Goal: Transaction & Acquisition: Purchase product/service

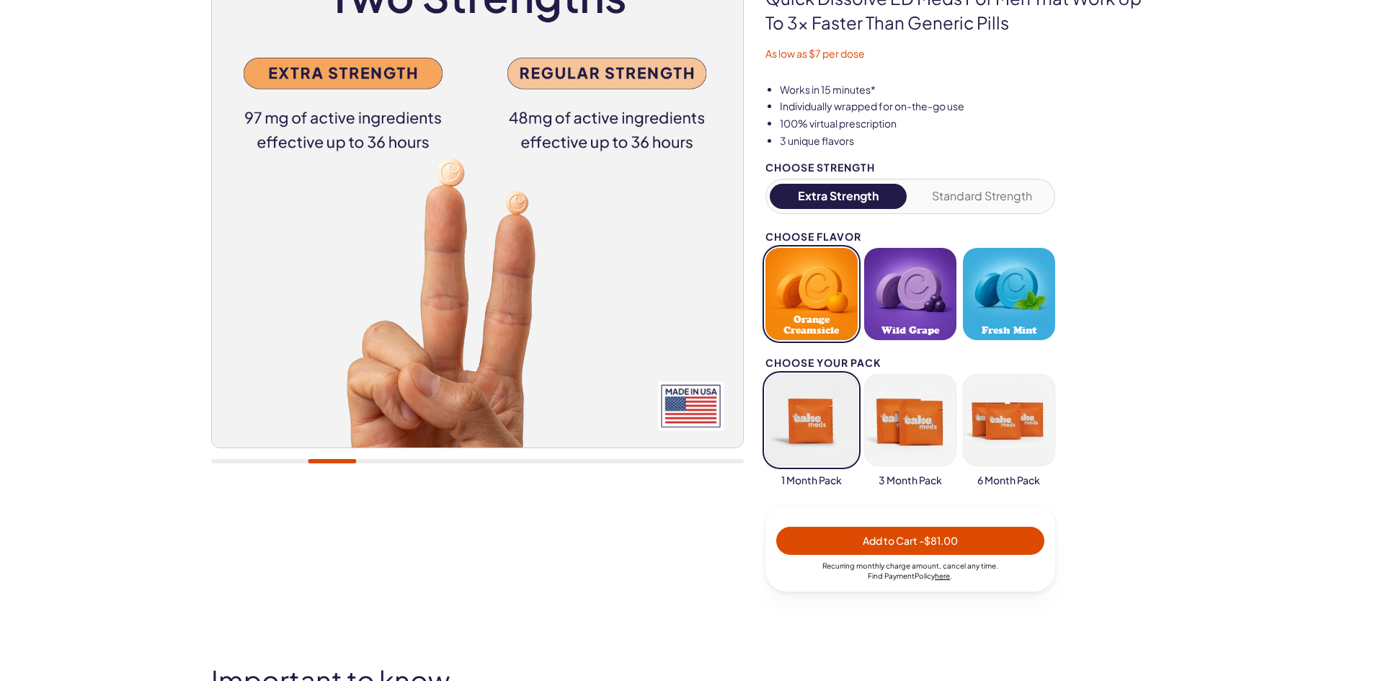
scroll to position [144, 0]
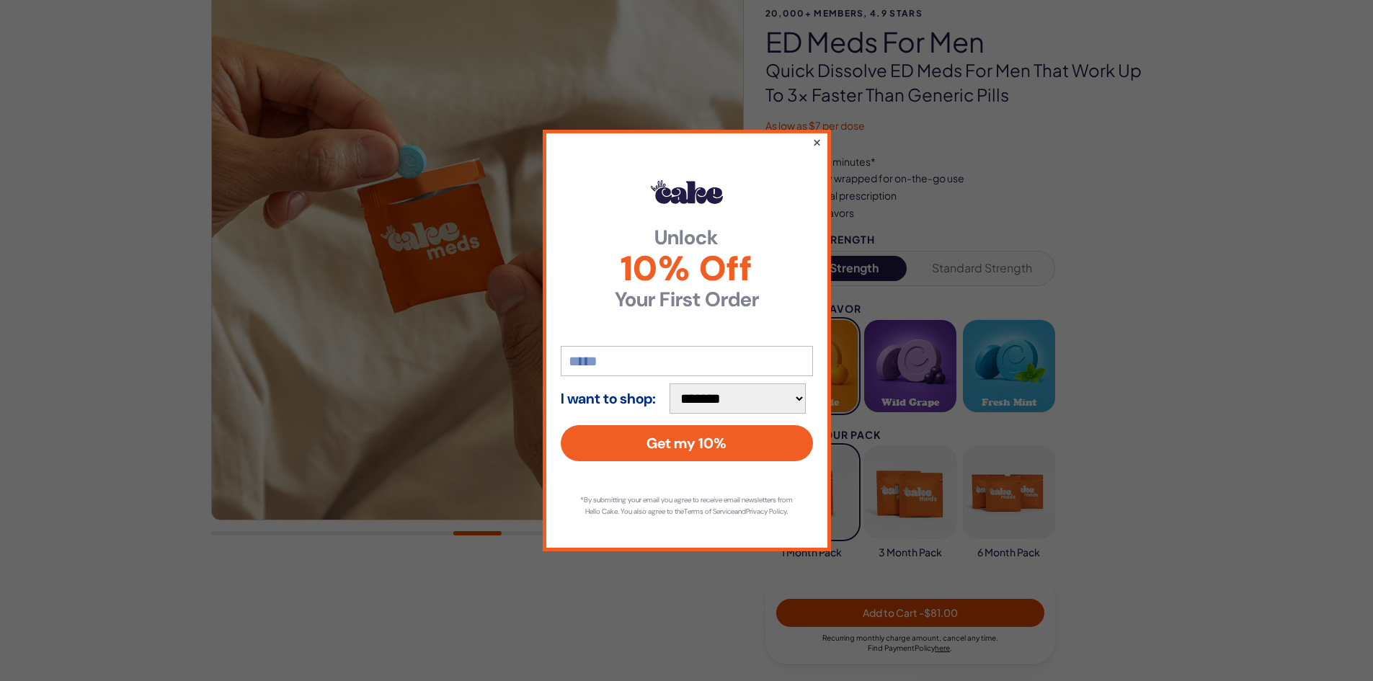
click at [816, 135] on button "×" at bounding box center [815, 141] width 9 height 17
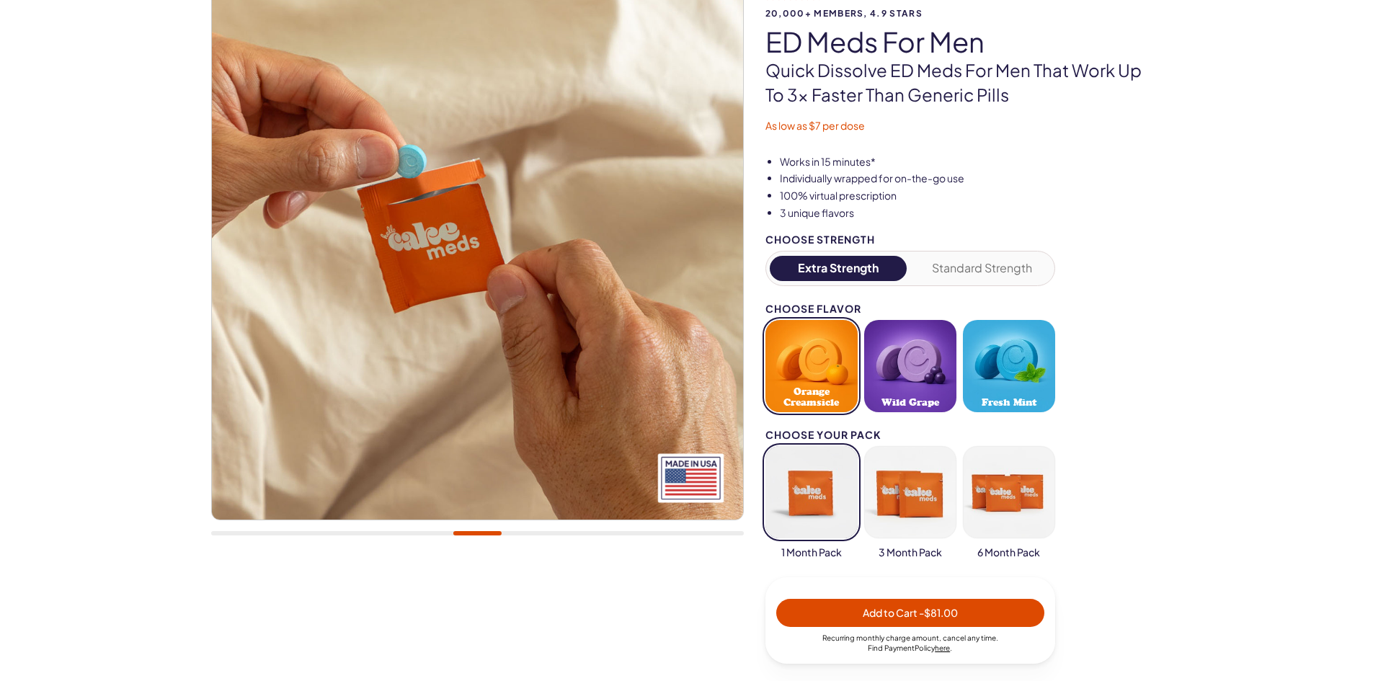
click at [945, 182] on li "Individually wrapped for on-the-go use" at bounding box center [971, 178] width 383 height 14
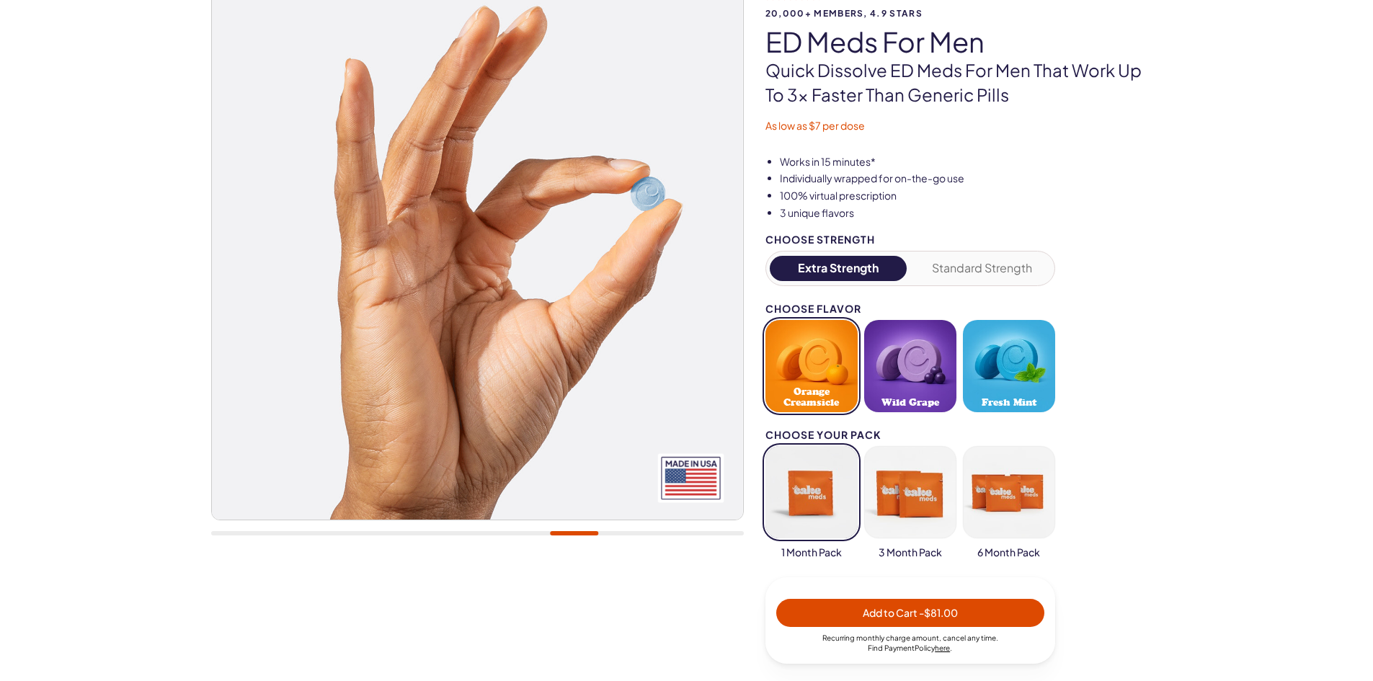
click at [521, 536] on div at bounding box center [477, 269] width 532 height 563
click at [530, 530] on div at bounding box center [477, 269] width 532 height 563
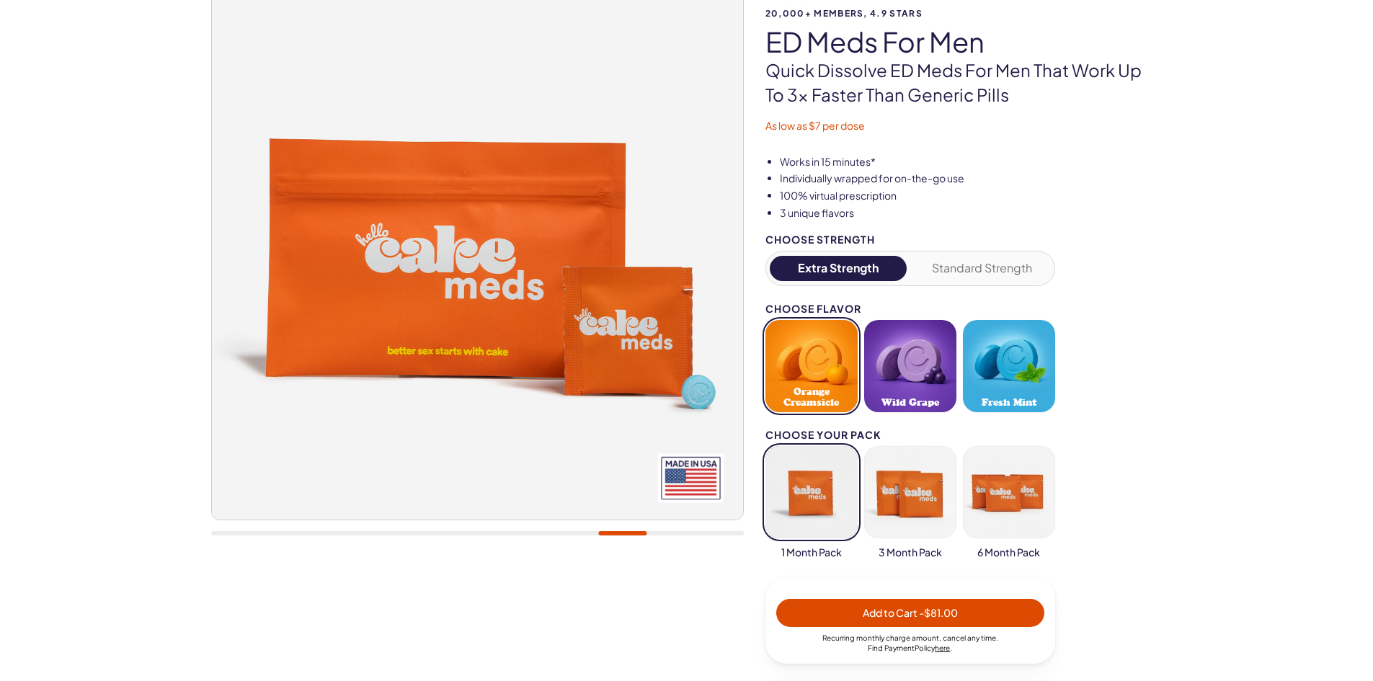
click at [967, 281] on button "Standard Strength" at bounding box center [982, 268] width 138 height 25
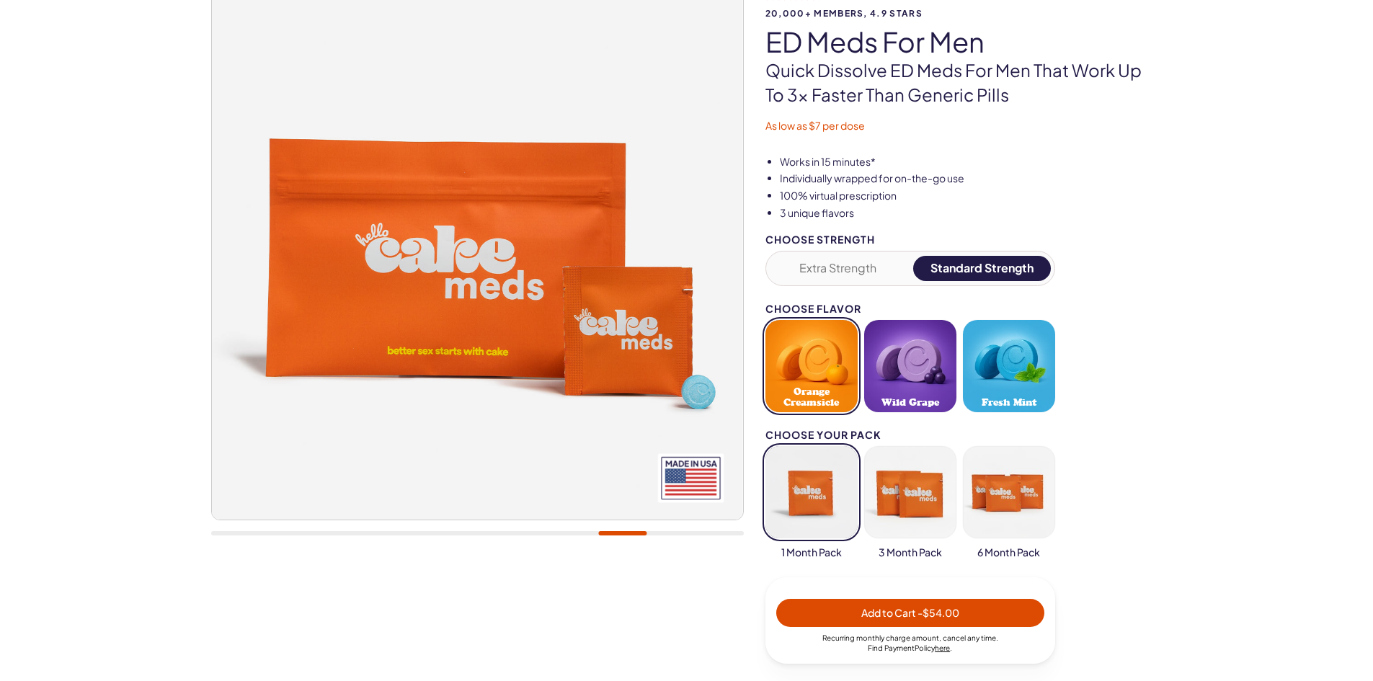
click at [864, 272] on button "Extra Strength" at bounding box center [839, 268] width 138 height 25
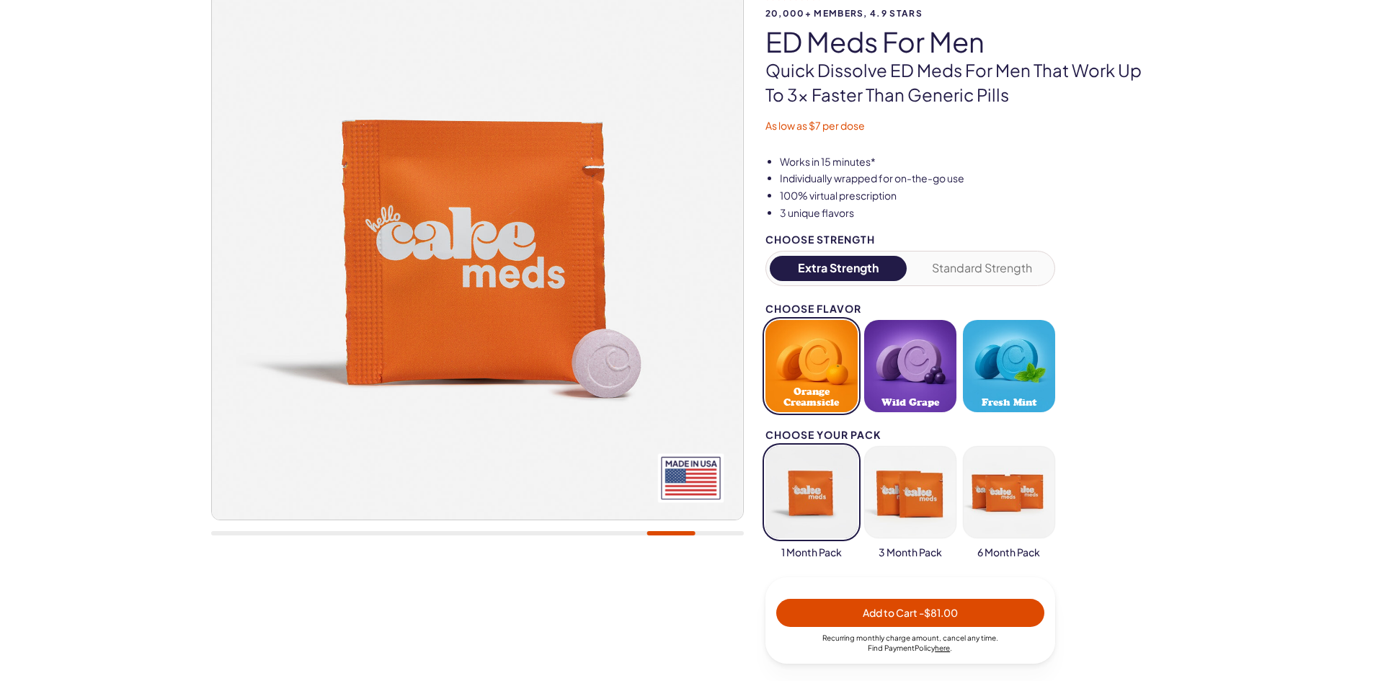
click at [840, 351] on button "Orange Creamsicle" at bounding box center [811, 366] width 92 height 92
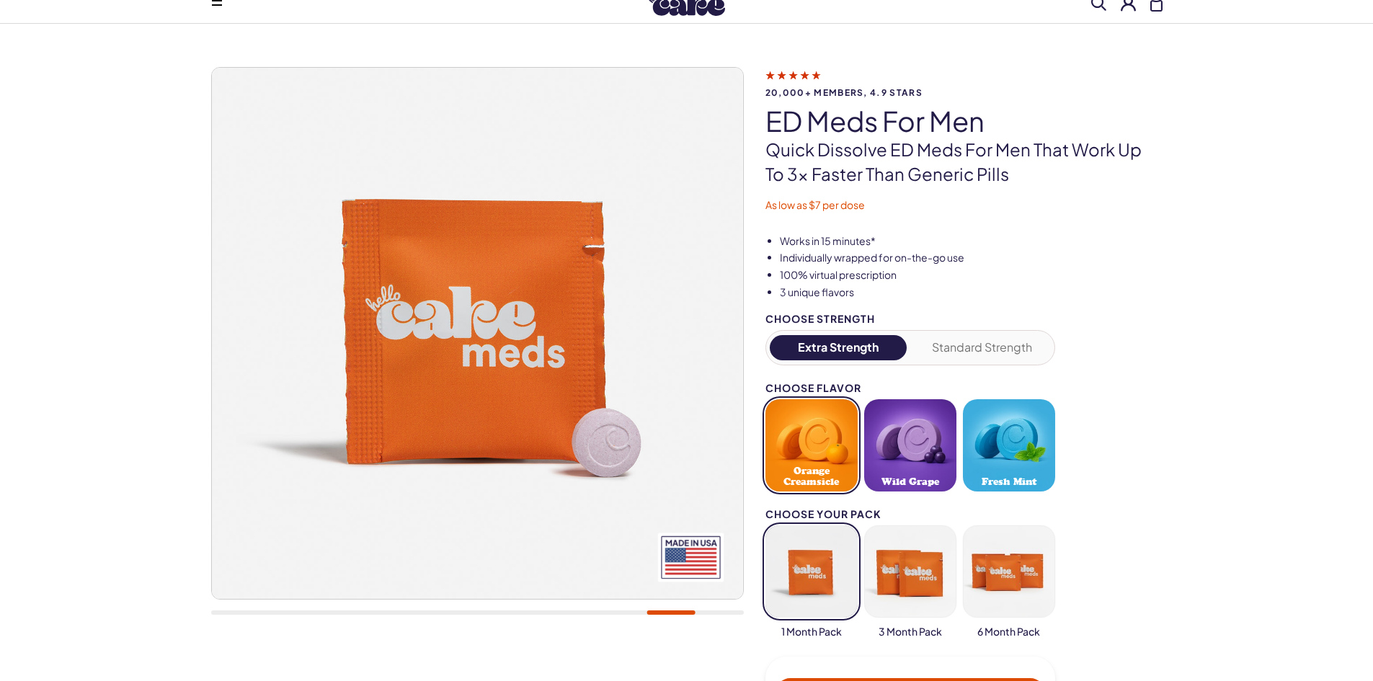
scroll to position [0, 0]
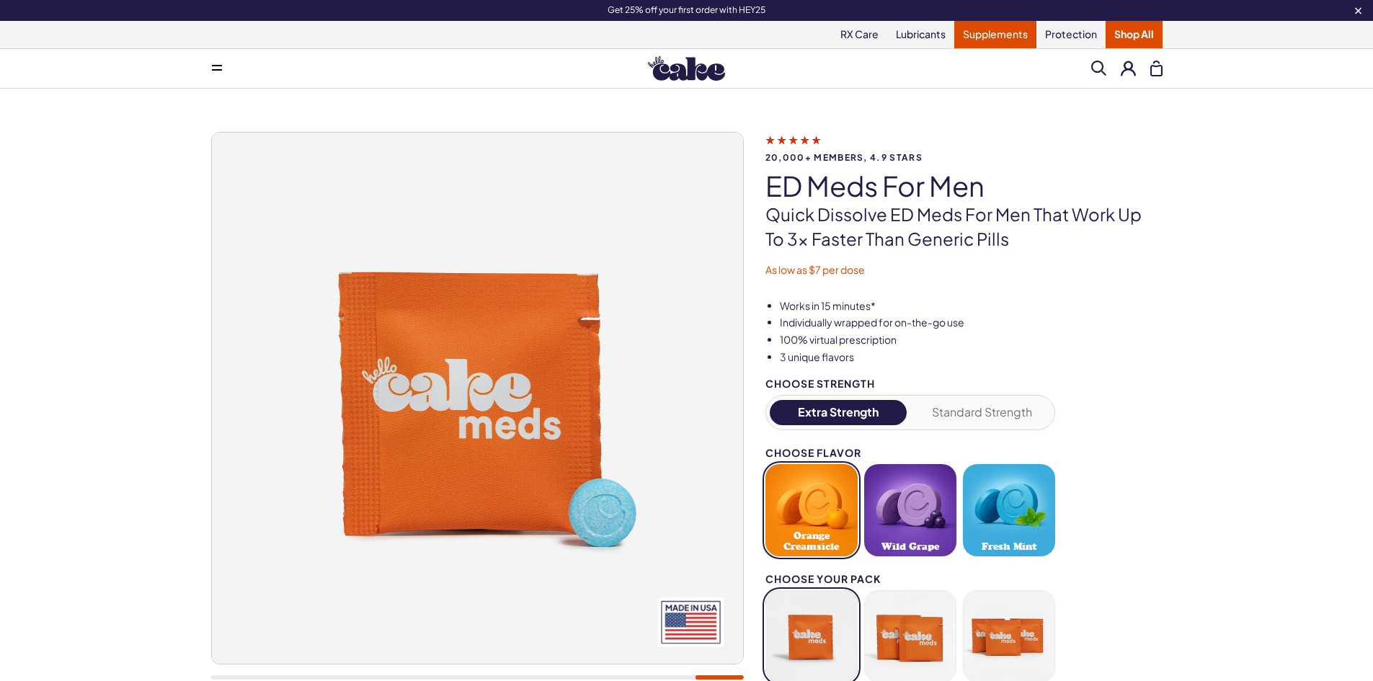
click at [998, 36] on link "Supplements" at bounding box center [995, 34] width 82 height 27
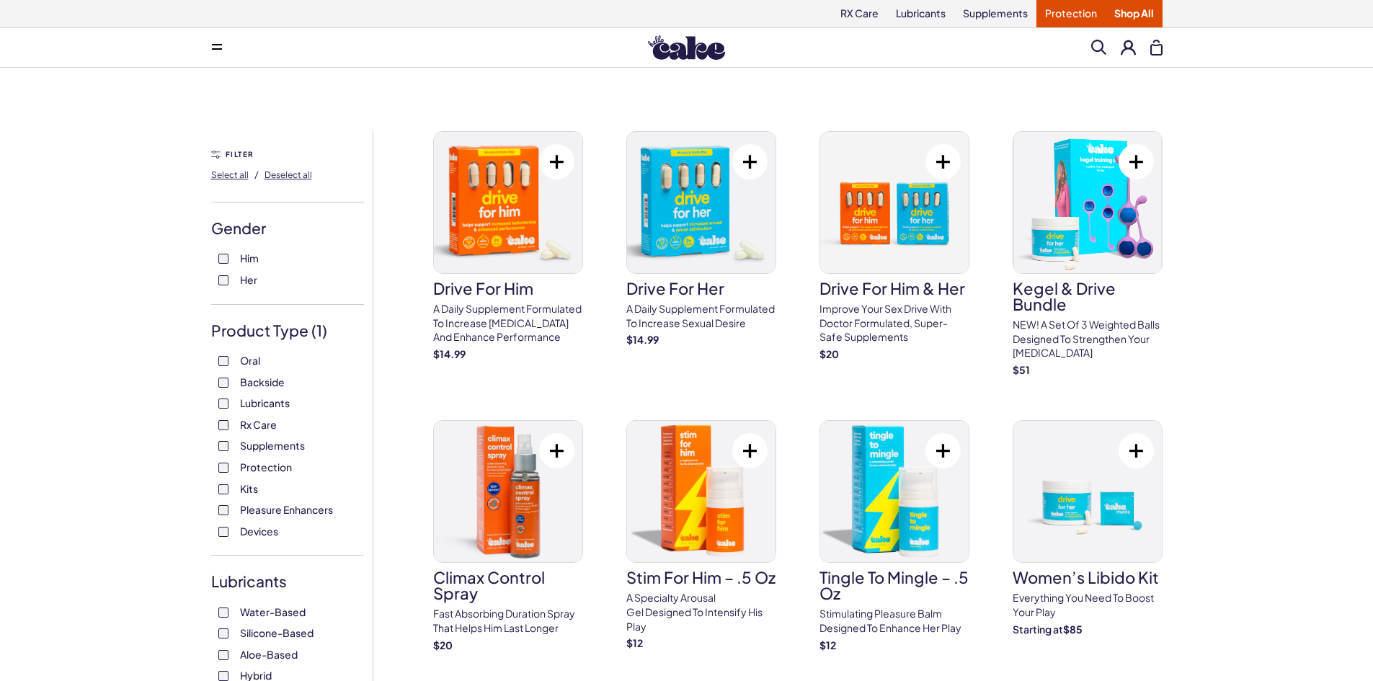
click at [1074, 13] on link "Protection" at bounding box center [1070, 13] width 69 height 27
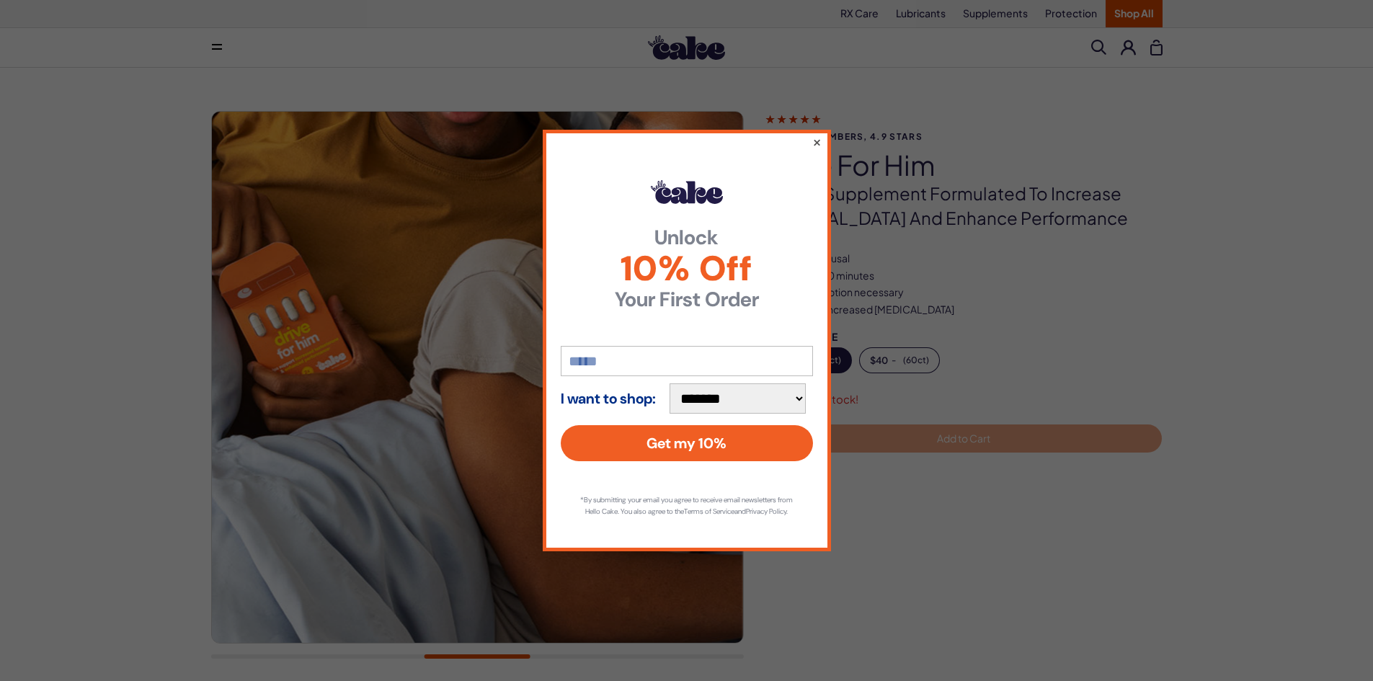
click at [816, 134] on button "×" at bounding box center [815, 141] width 9 height 17
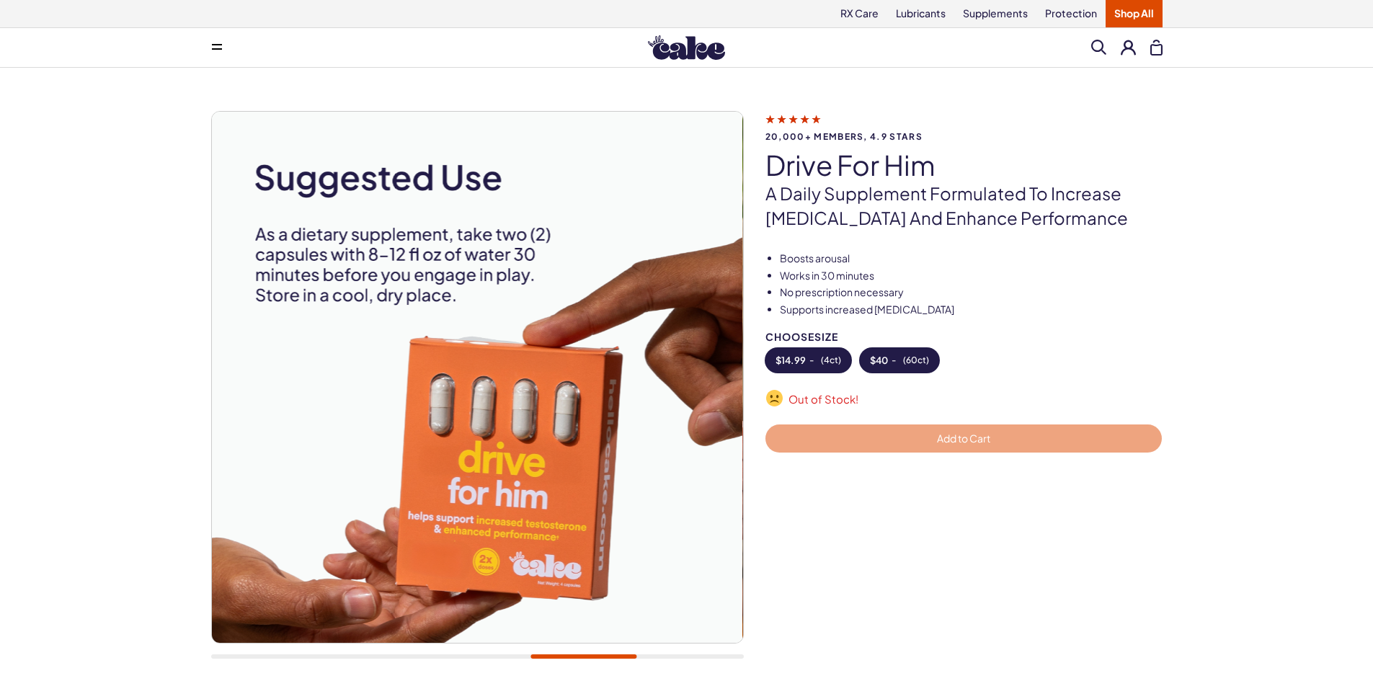
click at [881, 372] on button "$ 40 - ( 60ct )" at bounding box center [899, 360] width 79 height 24
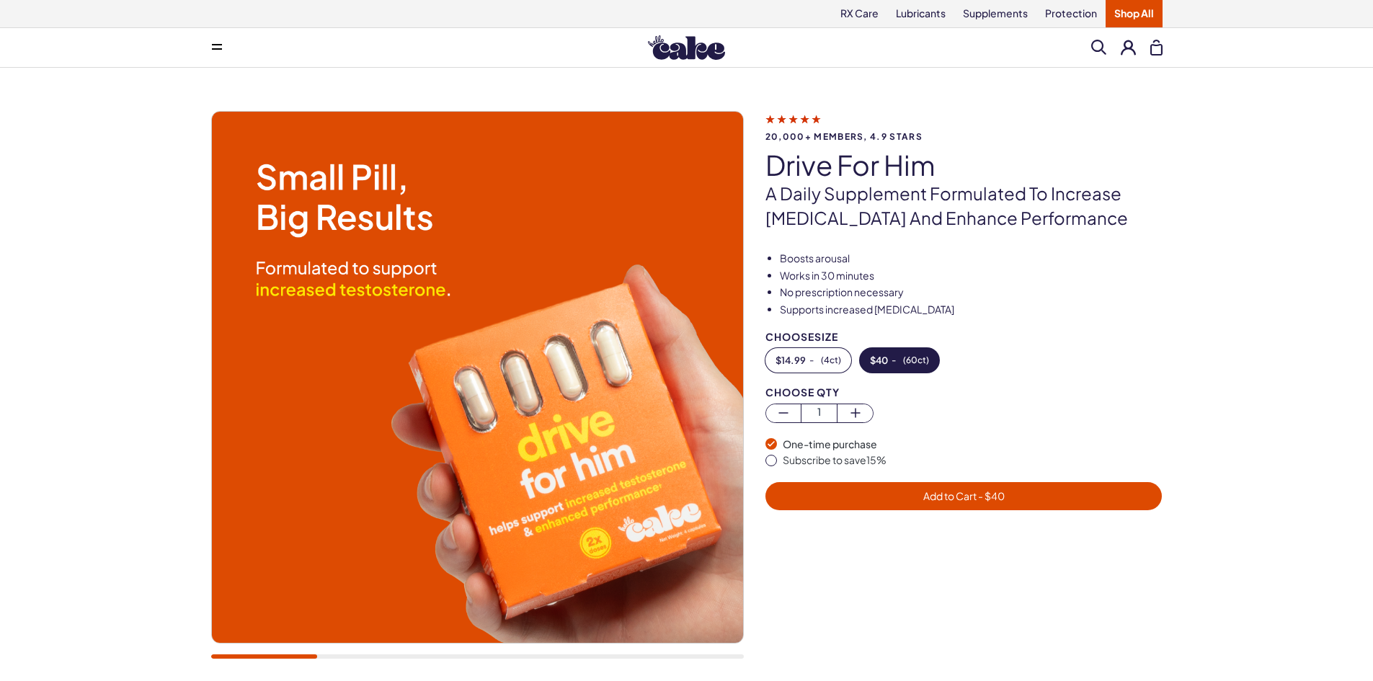
click at [897, 499] on span "Add to Cart - $ 40" at bounding box center [964, 496] width 380 height 17
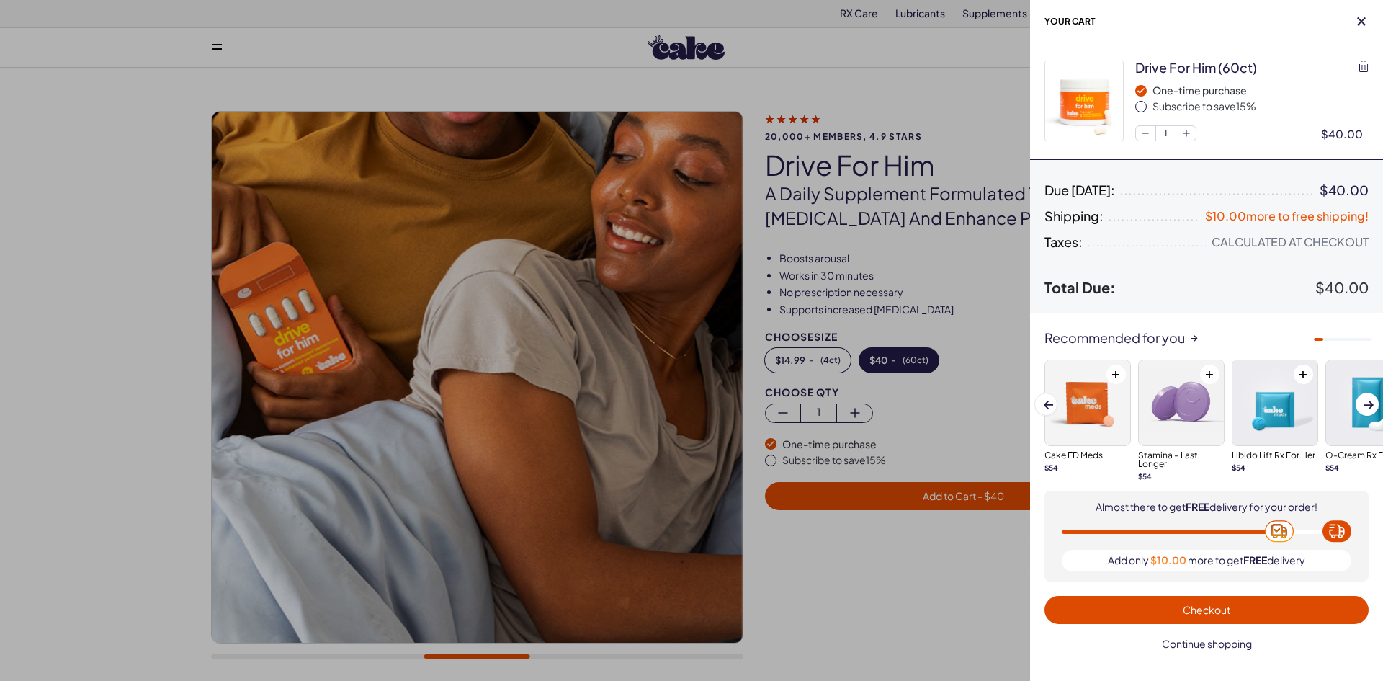
click at [53, 239] on div at bounding box center [691, 340] width 1383 height 681
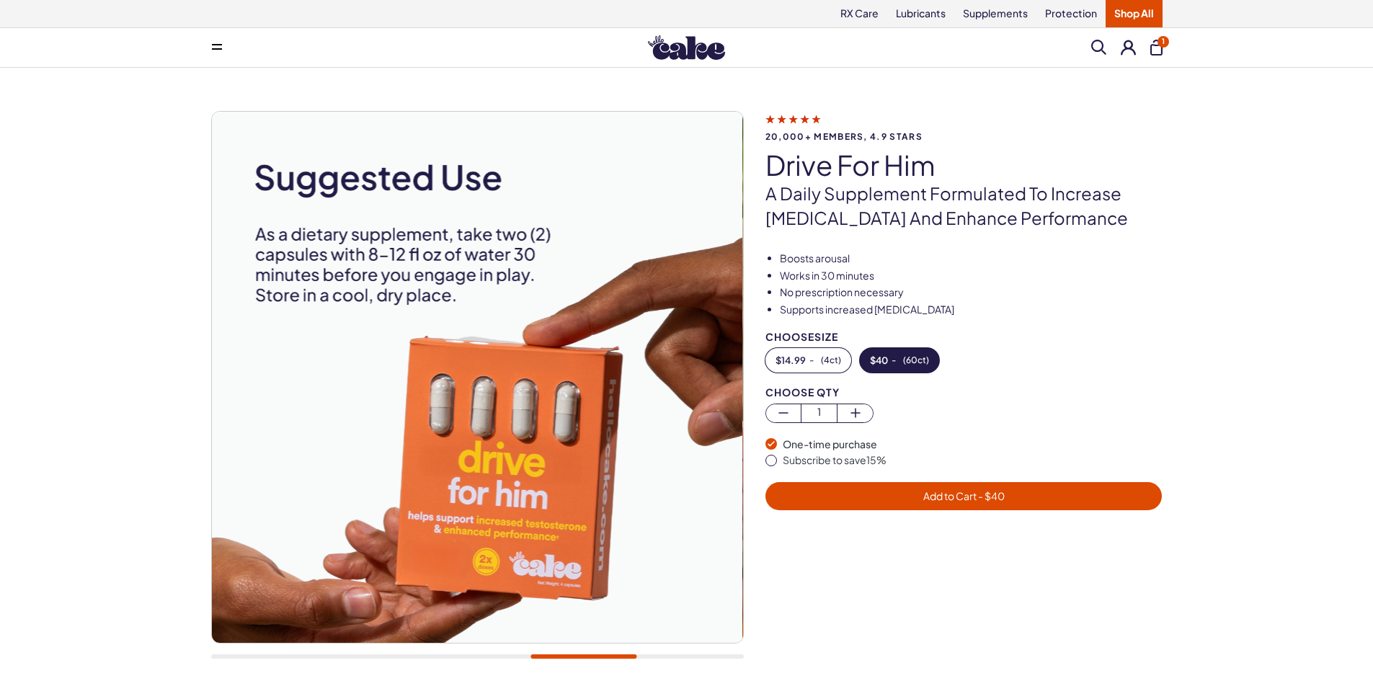
click at [696, 54] on img at bounding box center [686, 47] width 77 height 24
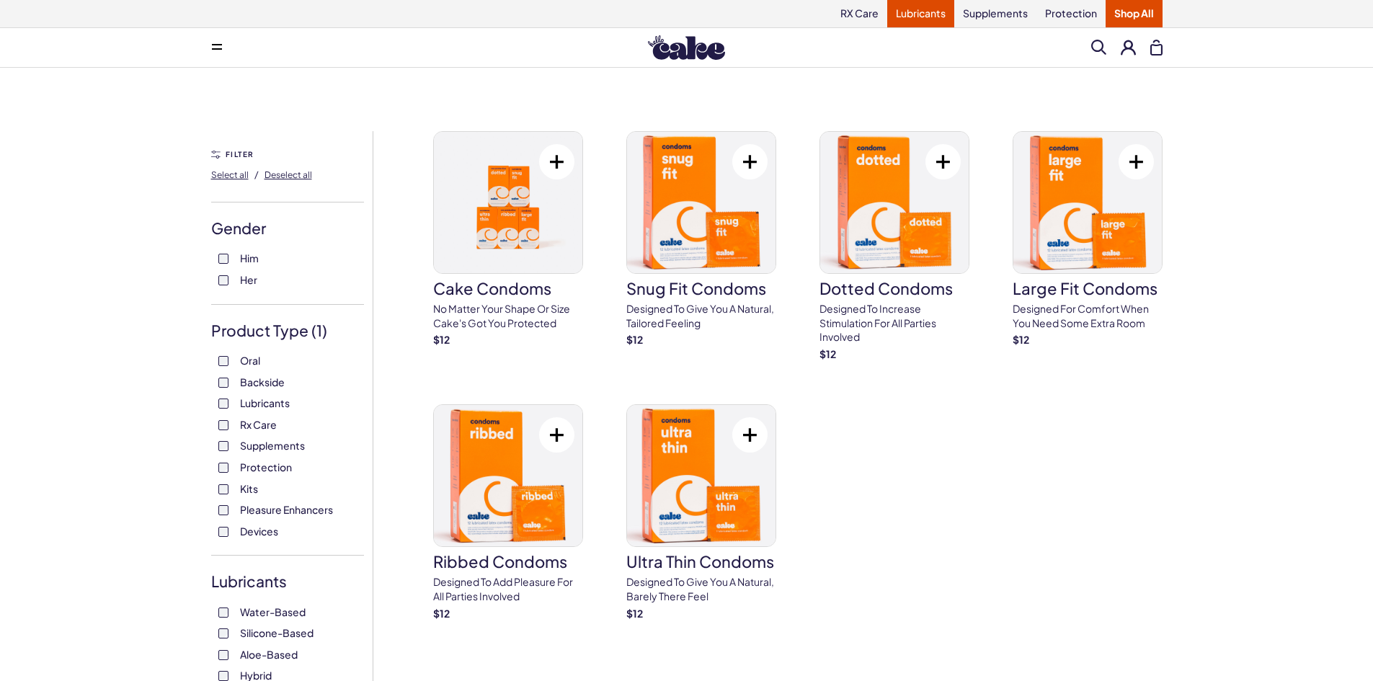
click at [930, 20] on link "Lubricants" at bounding box center [920, 13] width 67 height 27
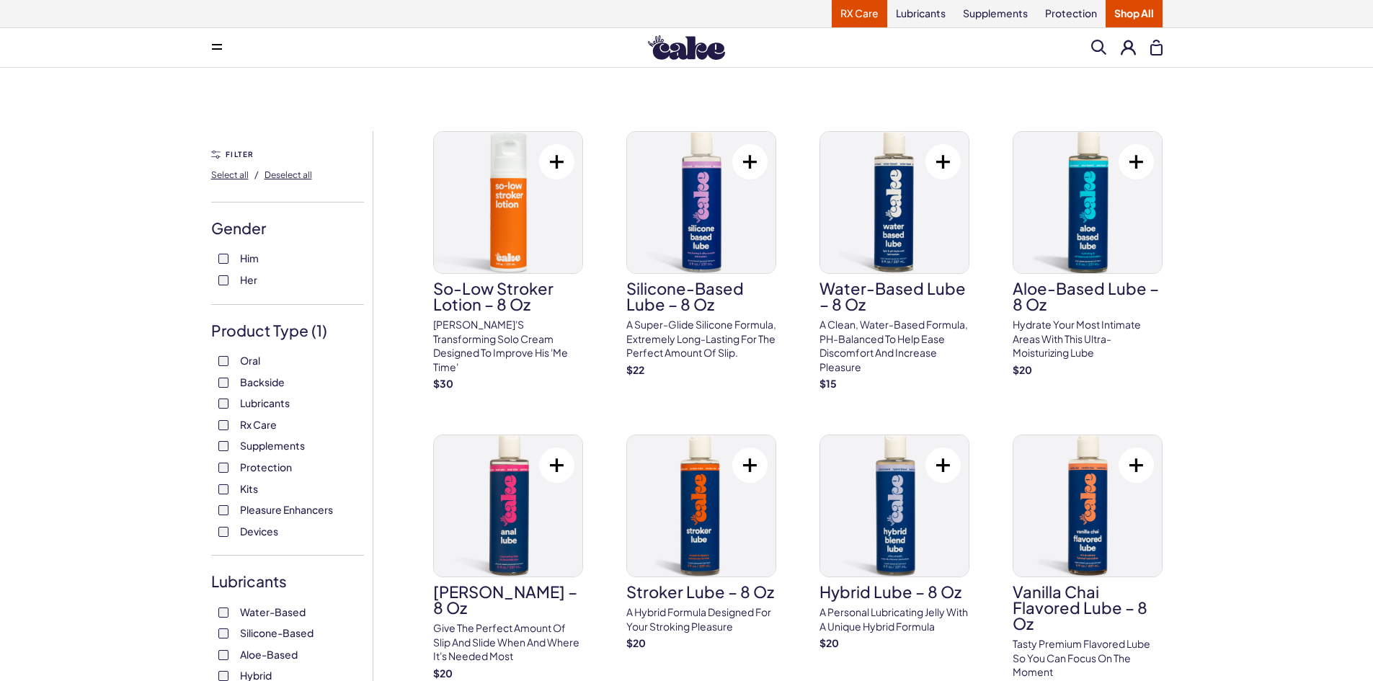
click at [872, 14] on link "RX Care" at bounding box center [858, 13] width 55 height 27
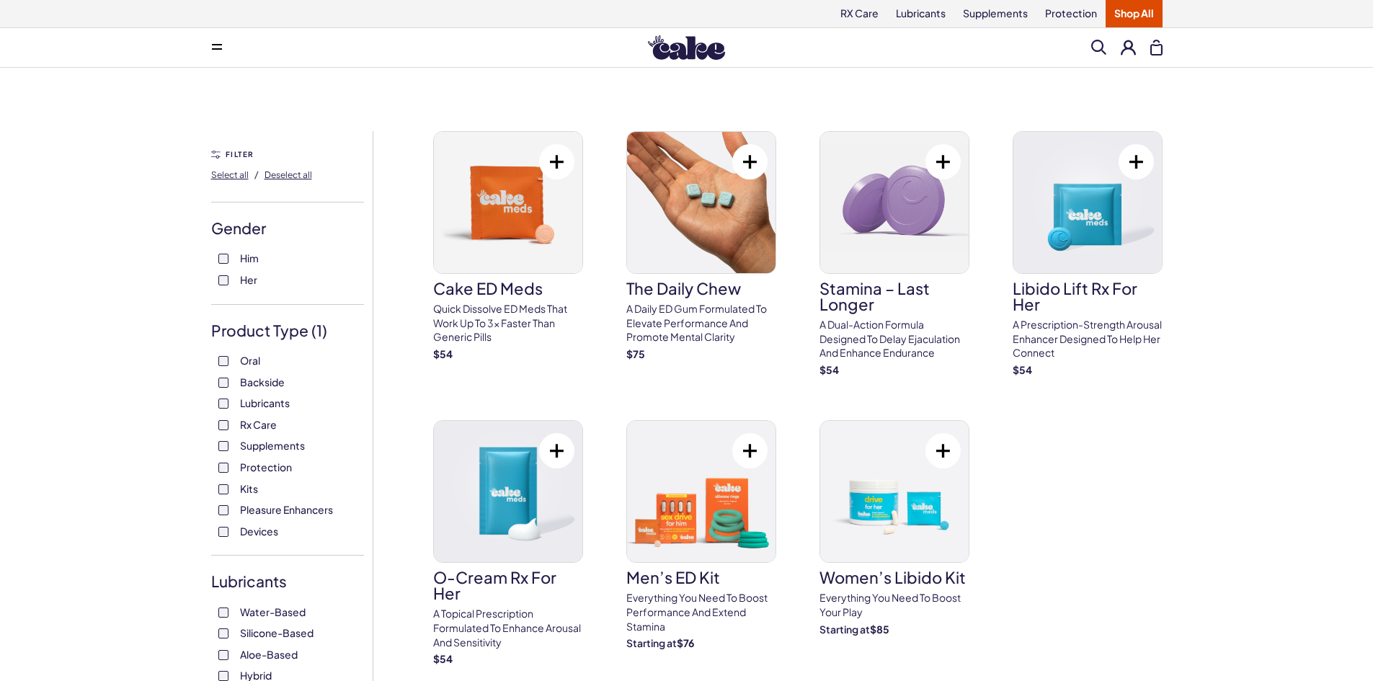
click at [685, 56] on img at bounding box center [686, 47] width 77 height 24
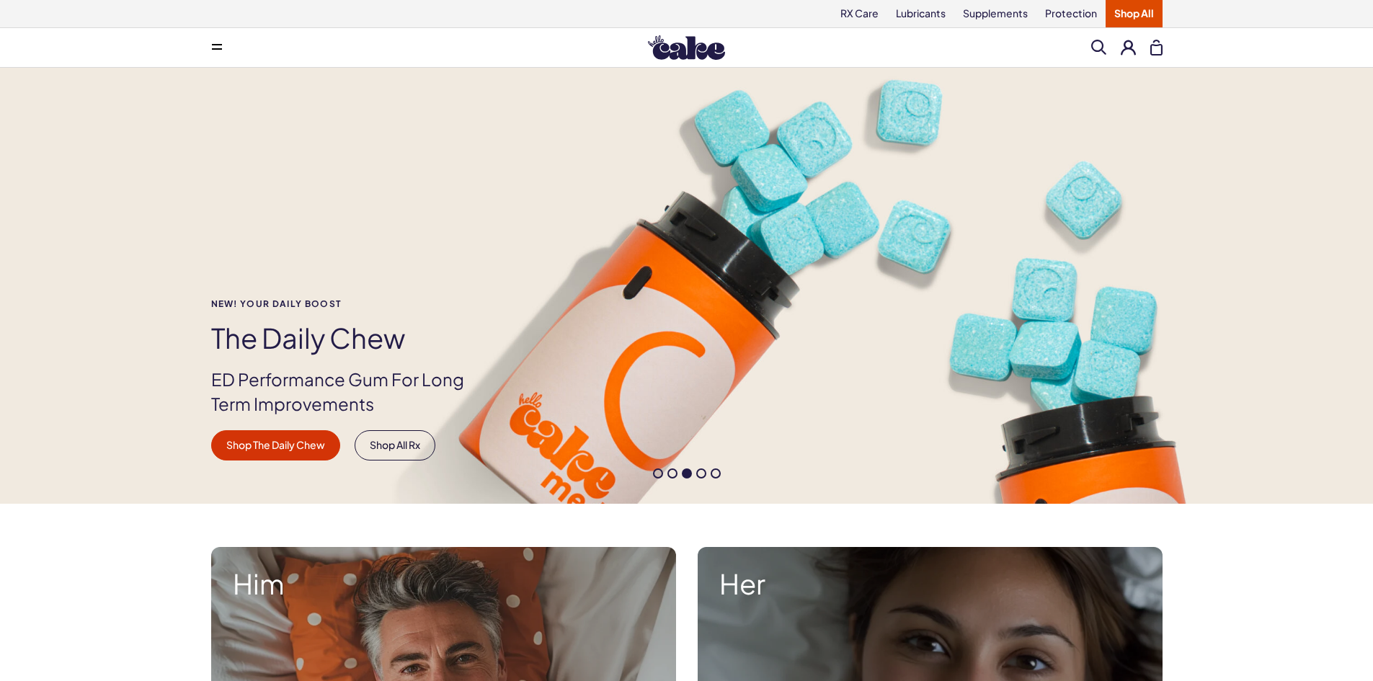
click at [213, 43] on button at bounding box center [216, 47] width 29 height 29
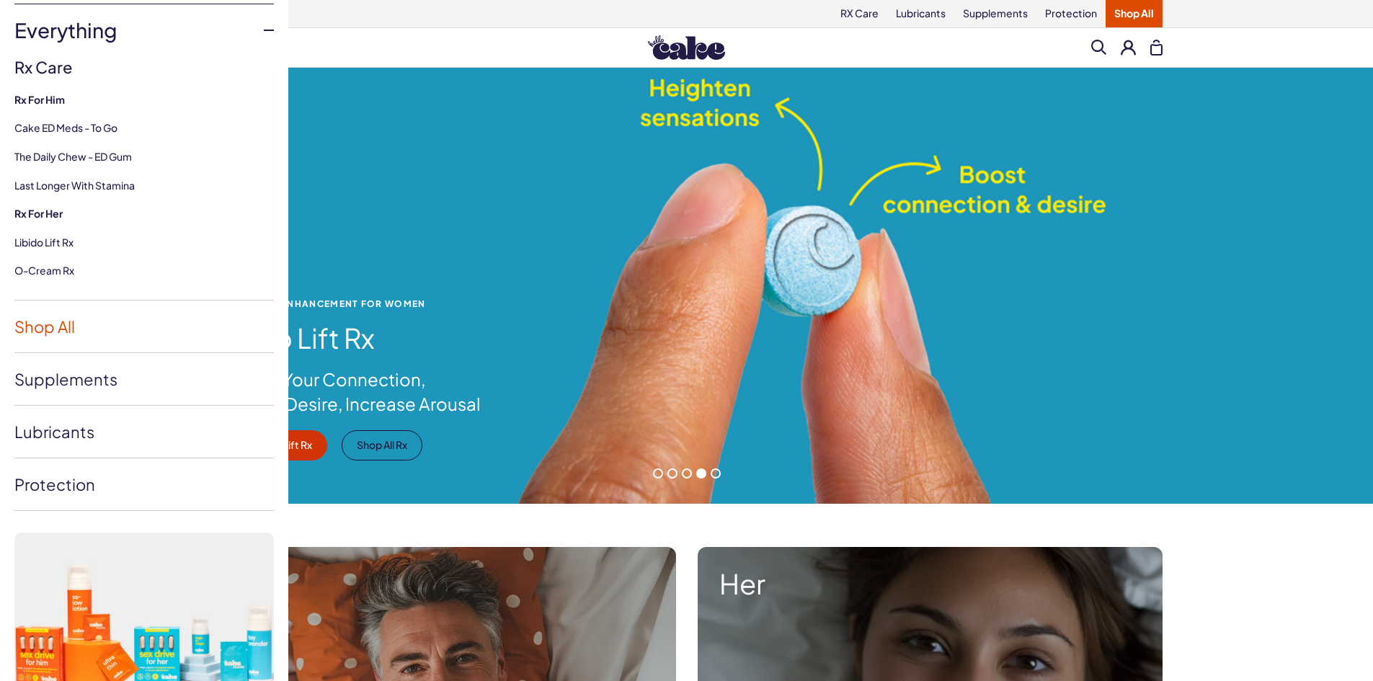
scroll to position [208, 0]
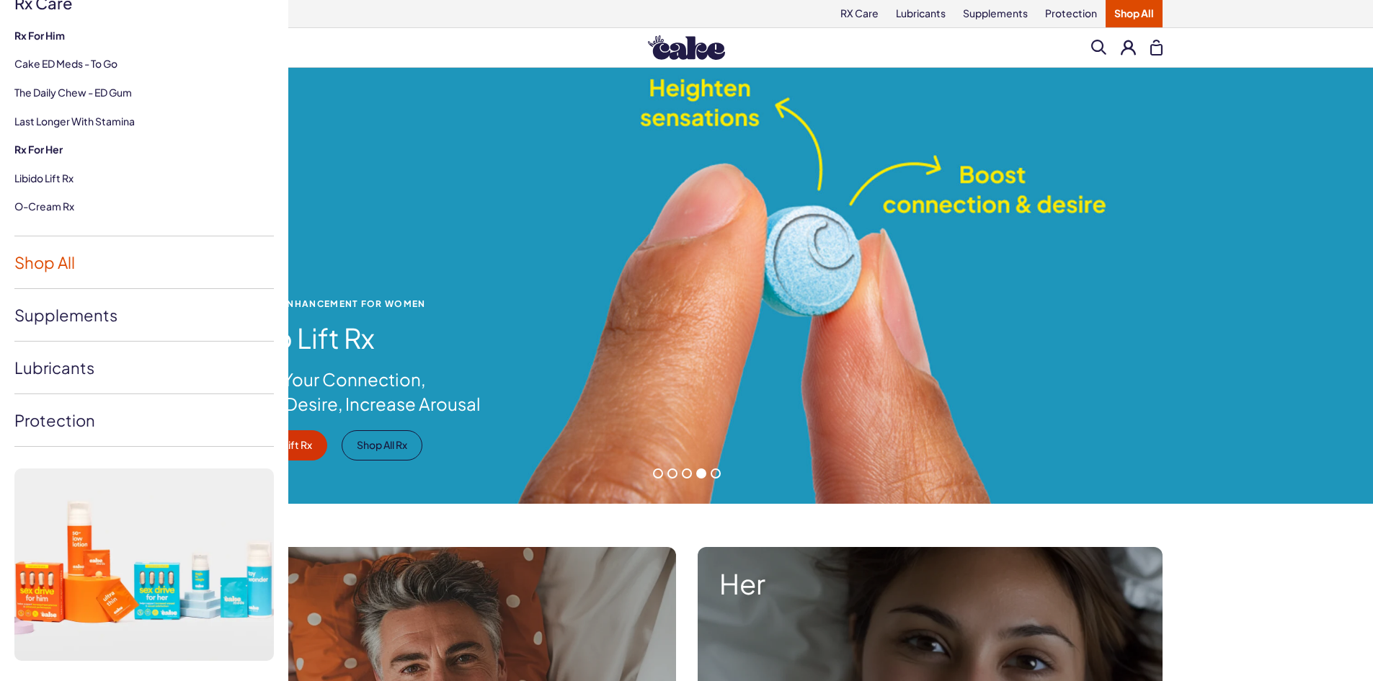
click at [53, 265] on link "Shop All" at bounding box center [143, 262] width 259 height 52
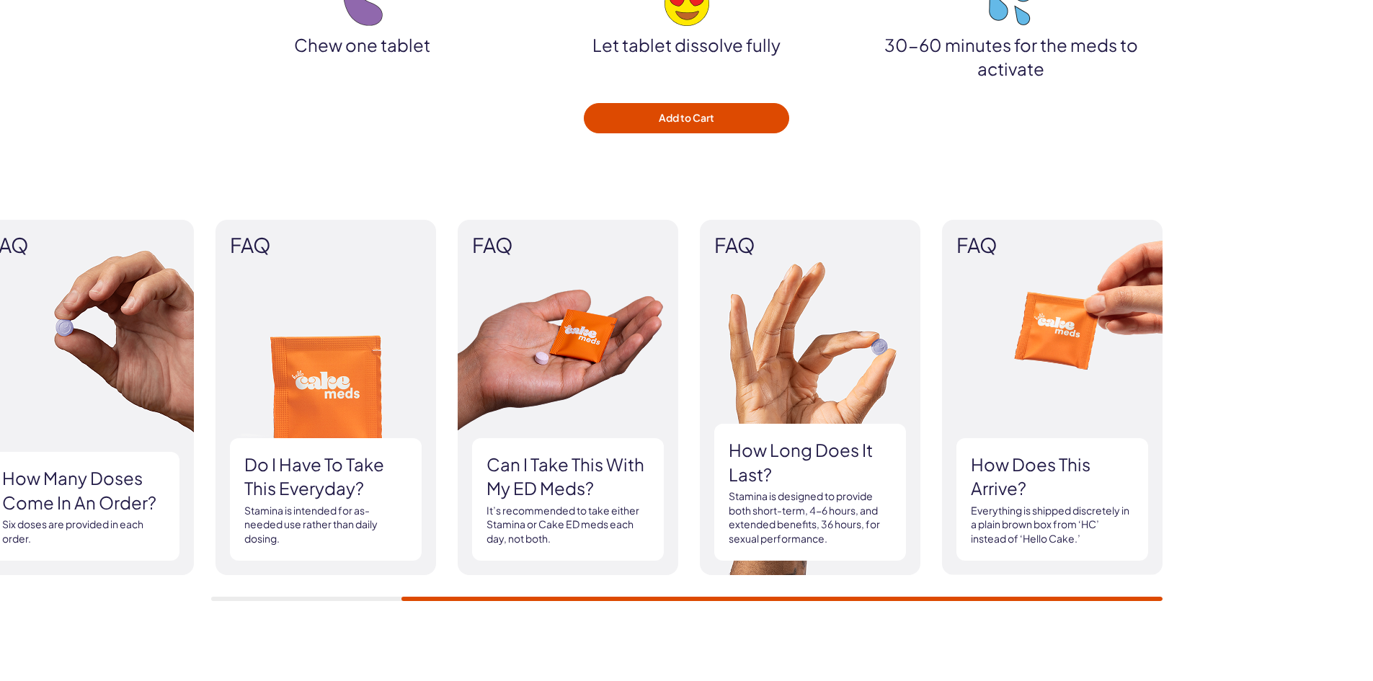
scroll to position [1441, 0]
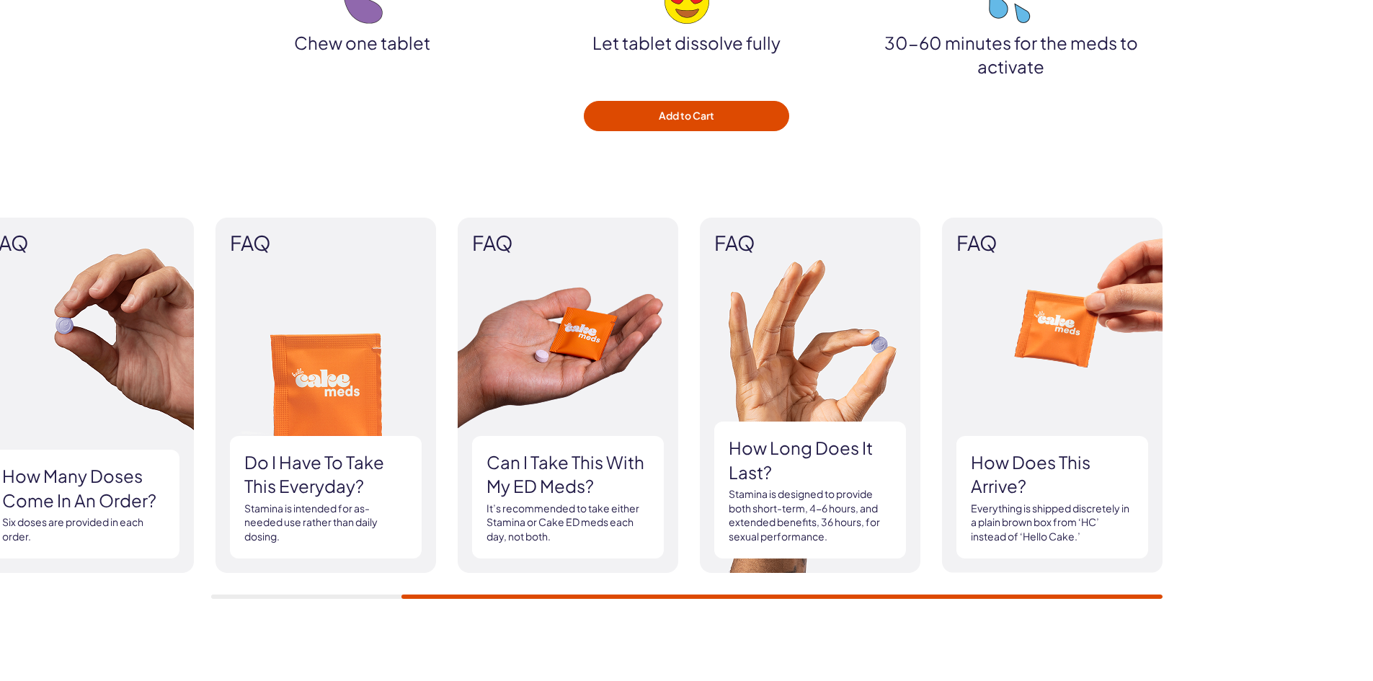
click at [216, 591] on div "FAQ How many doses come in an order? Six doses are provided in each order. FAQ …" at bounding box center [686, 408] width 951 height 381
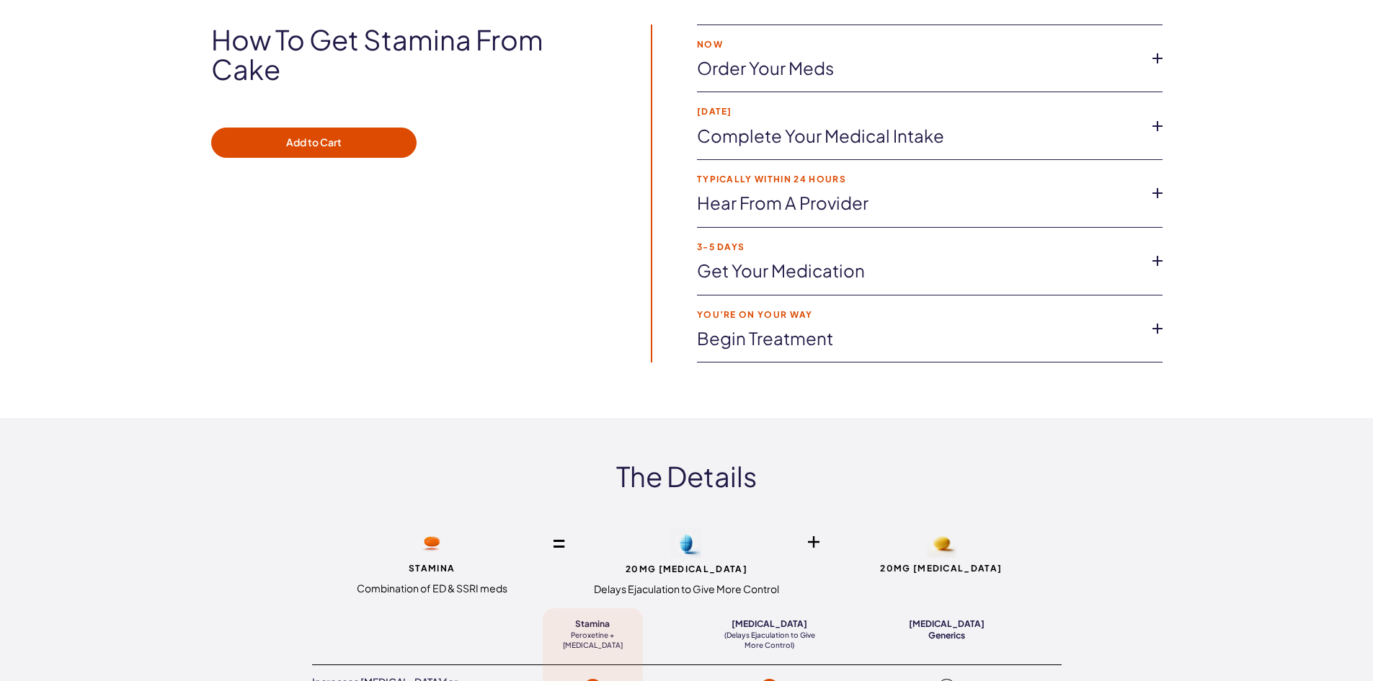
scroll to position [1873, 0]
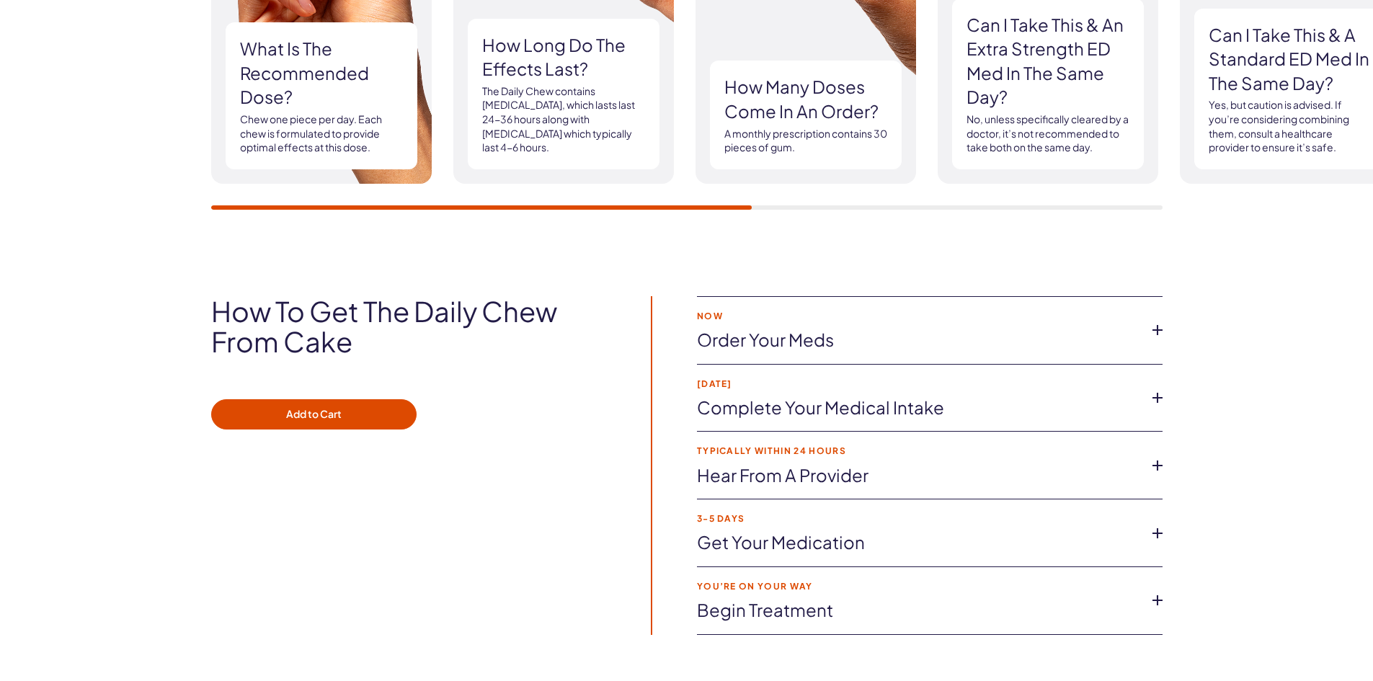
scroll to position [1945, 0]
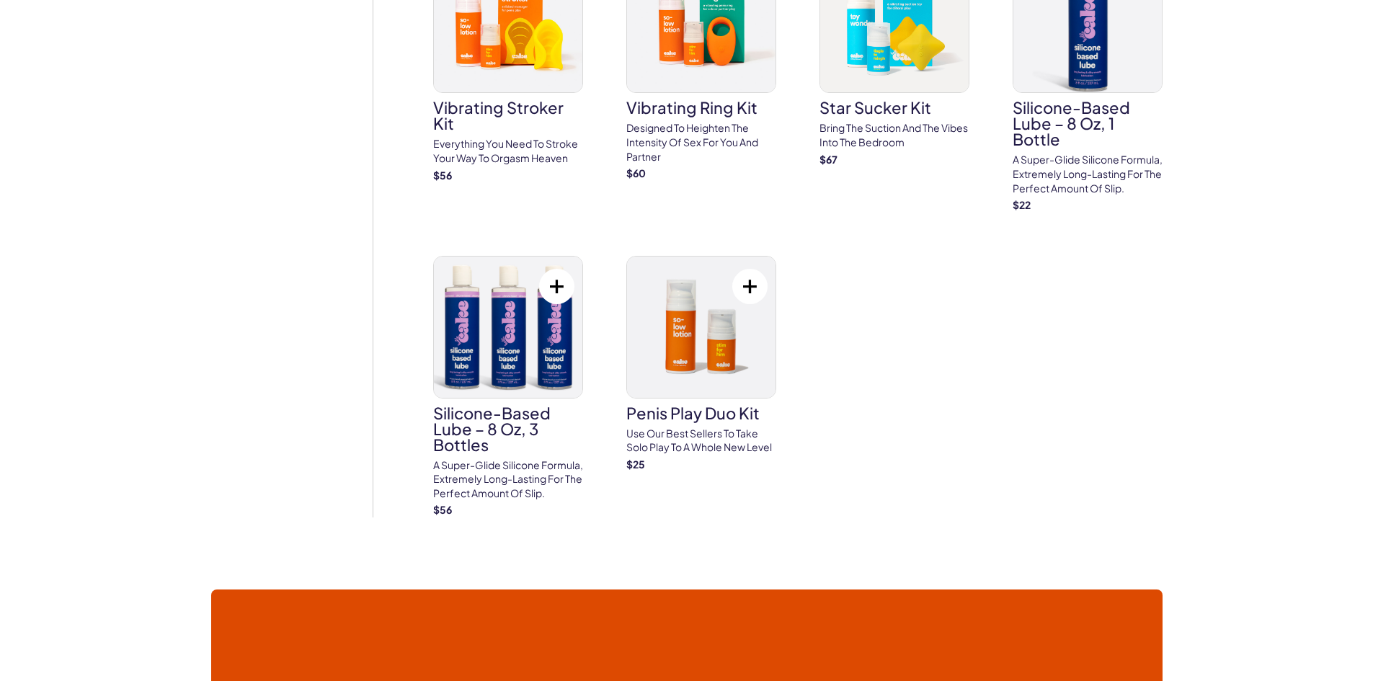
scroll to position [5620, 0]
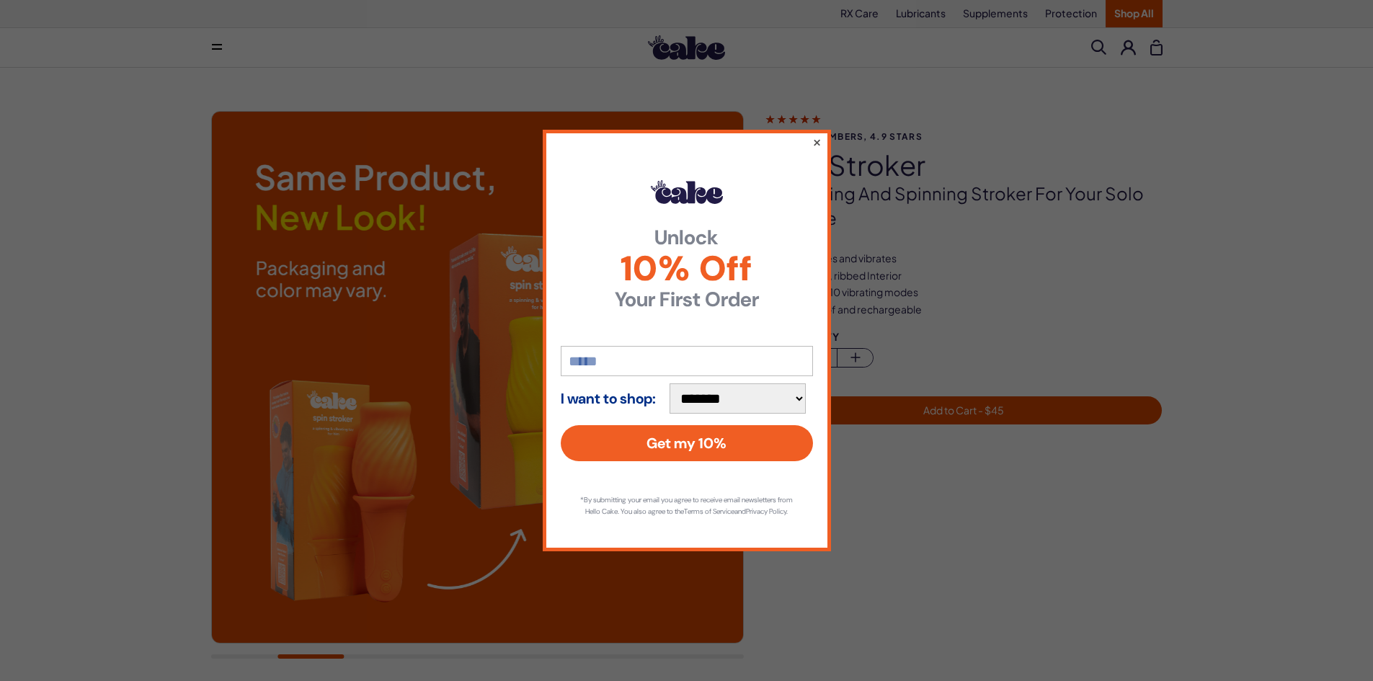
click at [813, 135] on button "×" at bounding box center [815, 141] width 9 height 17
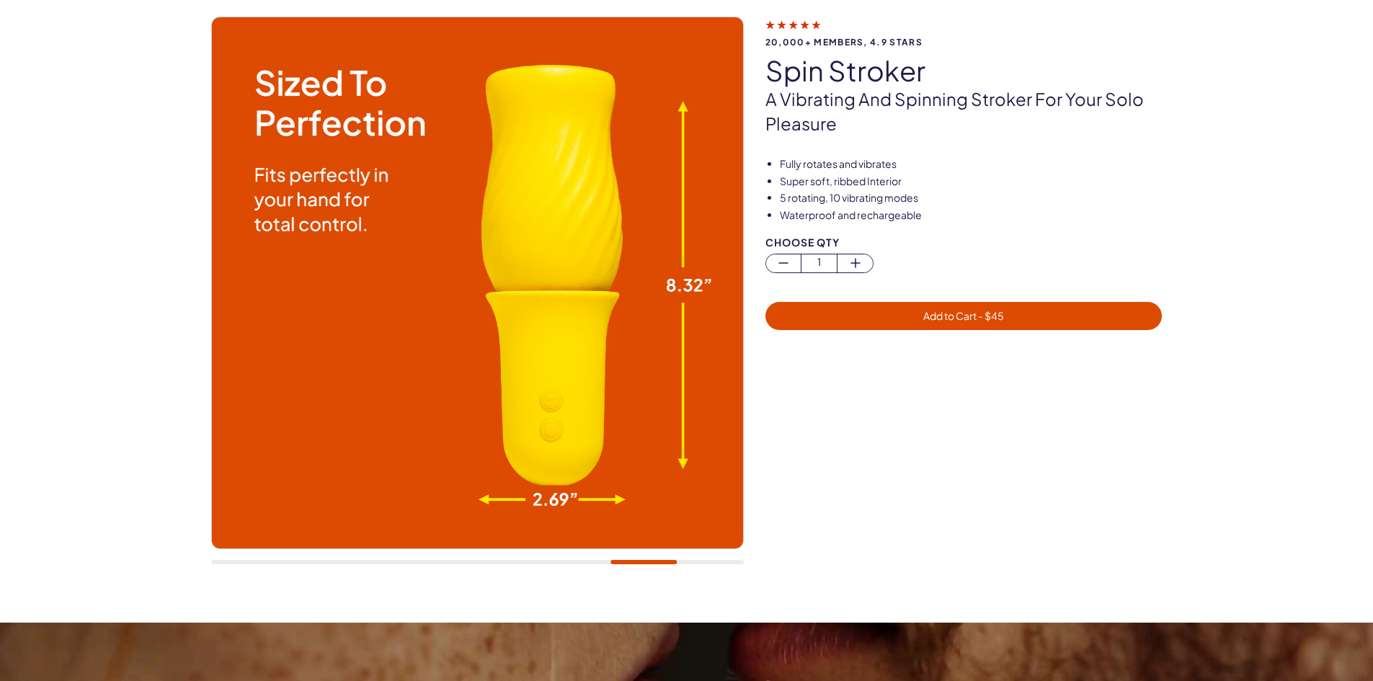
scroll to position [72, 0]
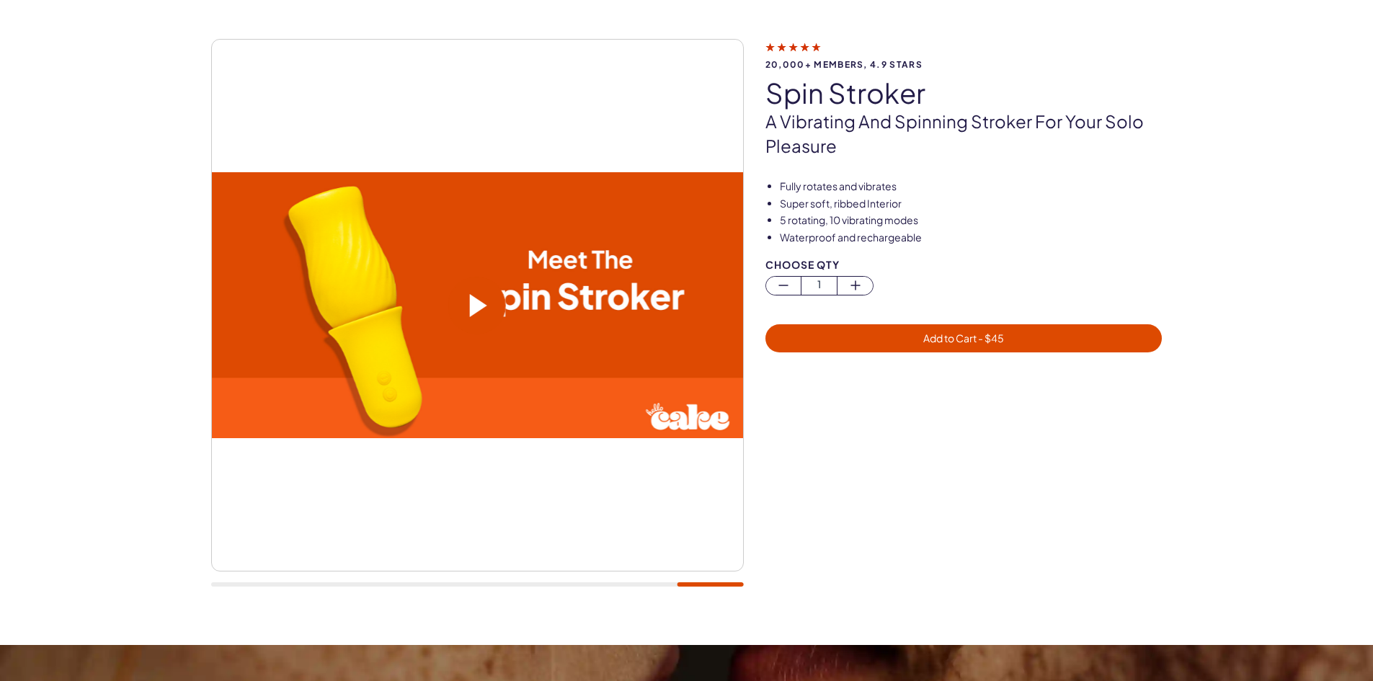
click at [728, 552] on div at bounding box center [477, 320] width 532 height 563
click at [479, 307] on span at bounding box center [478, 305] width 17 height 23
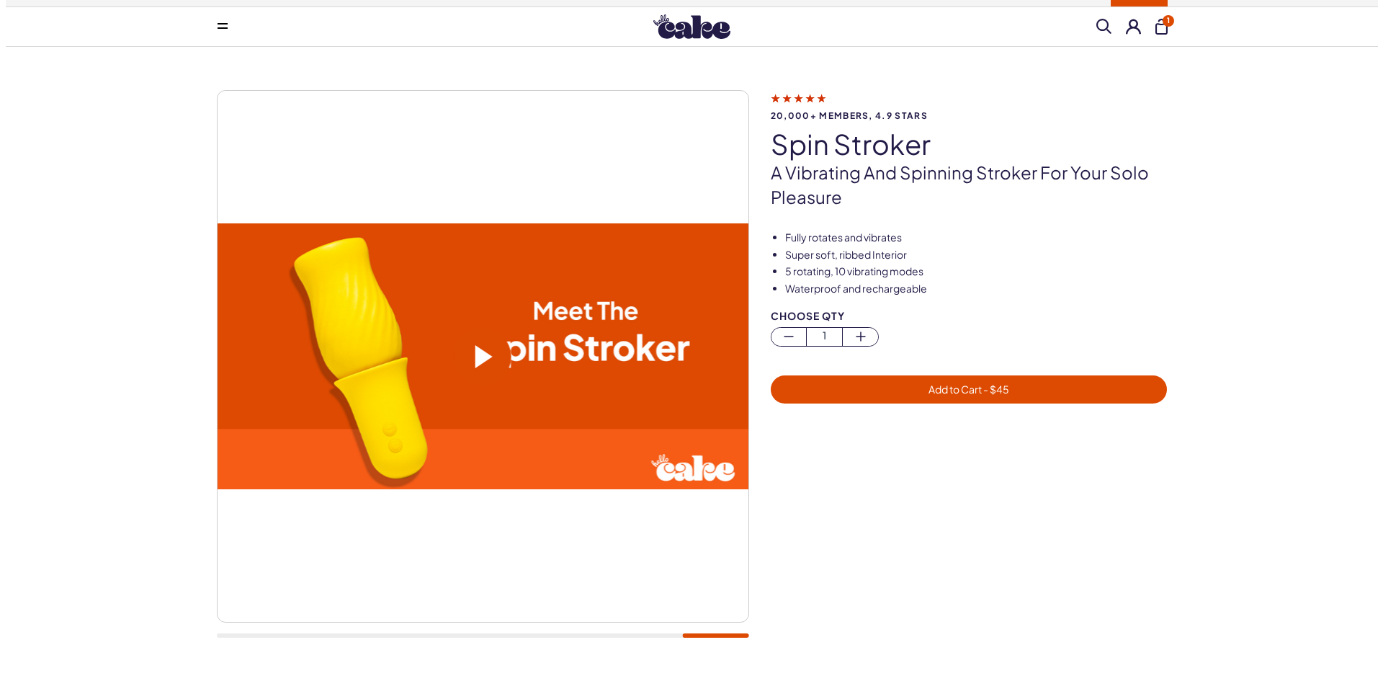
scroll to position [0, 0]
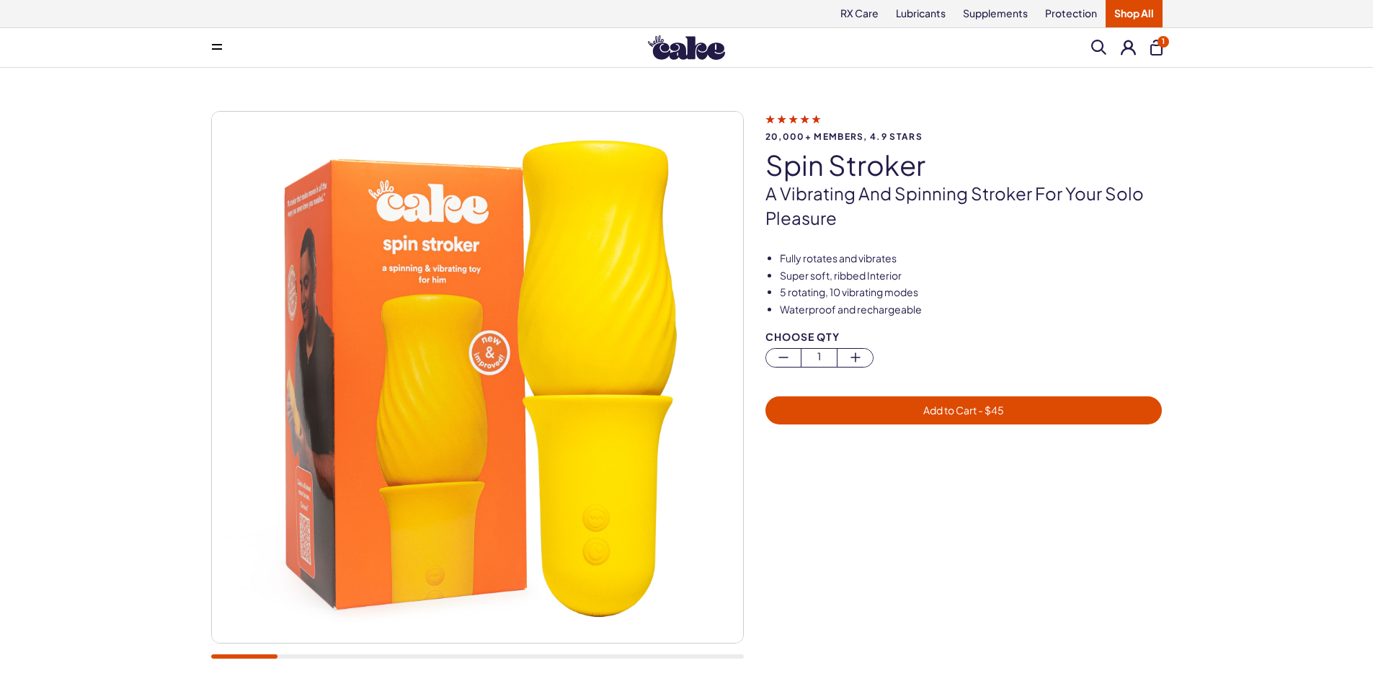
click at [22, 676] on div "20,000+ members, 4.9 stars spin stroker A vibrating and spinning stroker for yo…" at bounding box center [686, 392] width 1373 height 649
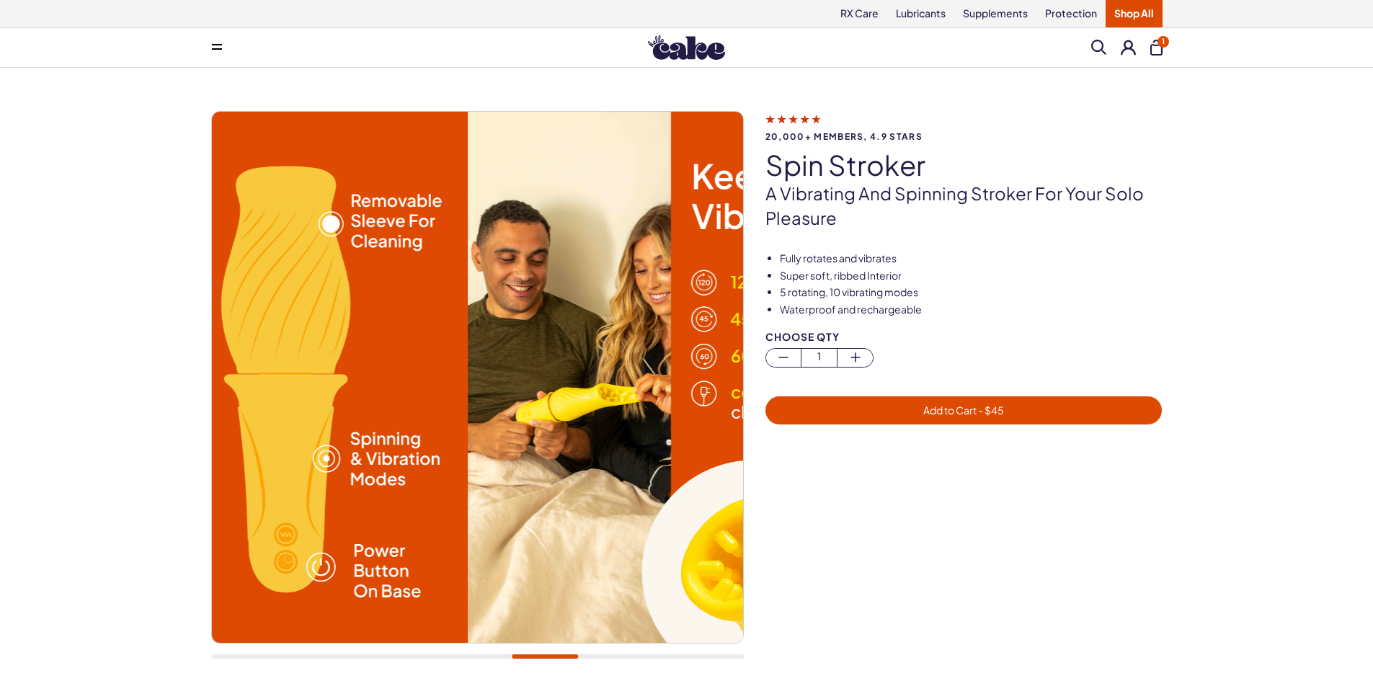
click at [545, 658] on div at bounding box center [477, 656] width 532 height 4
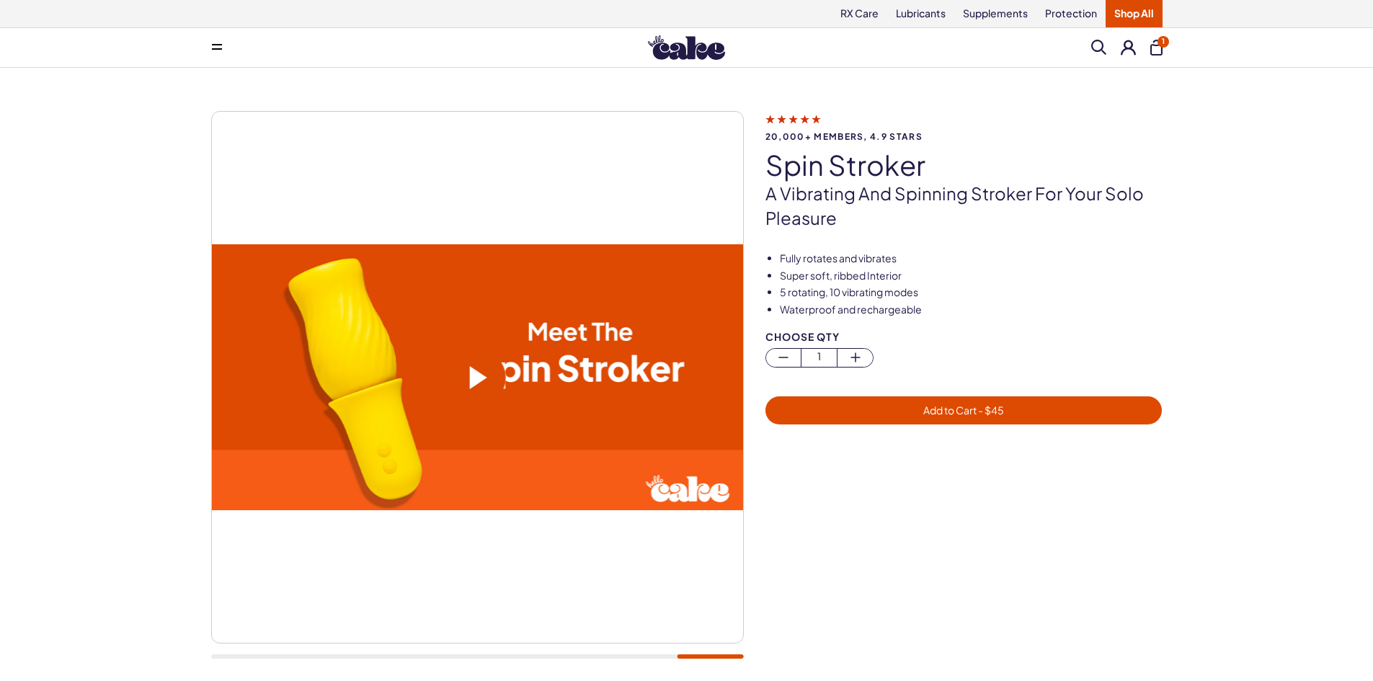
click at [633, 652] on div at bounding box center [477, 392] width 532 height 563
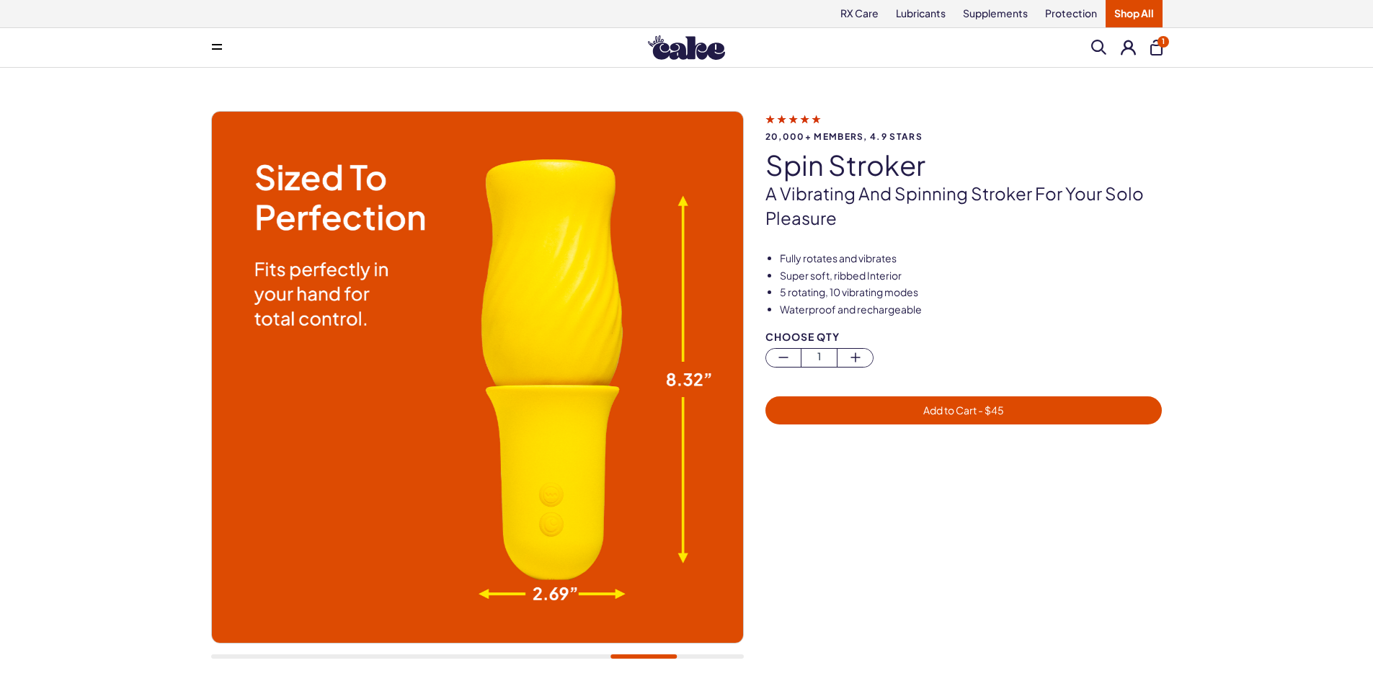
drag, startPoint x: 625, startPoint y: 661, endPoint x: 631, endPoint y: 654, distance: 9.2
click at [631, 654] on div at bounding box center [477, 392] width 532 height 563
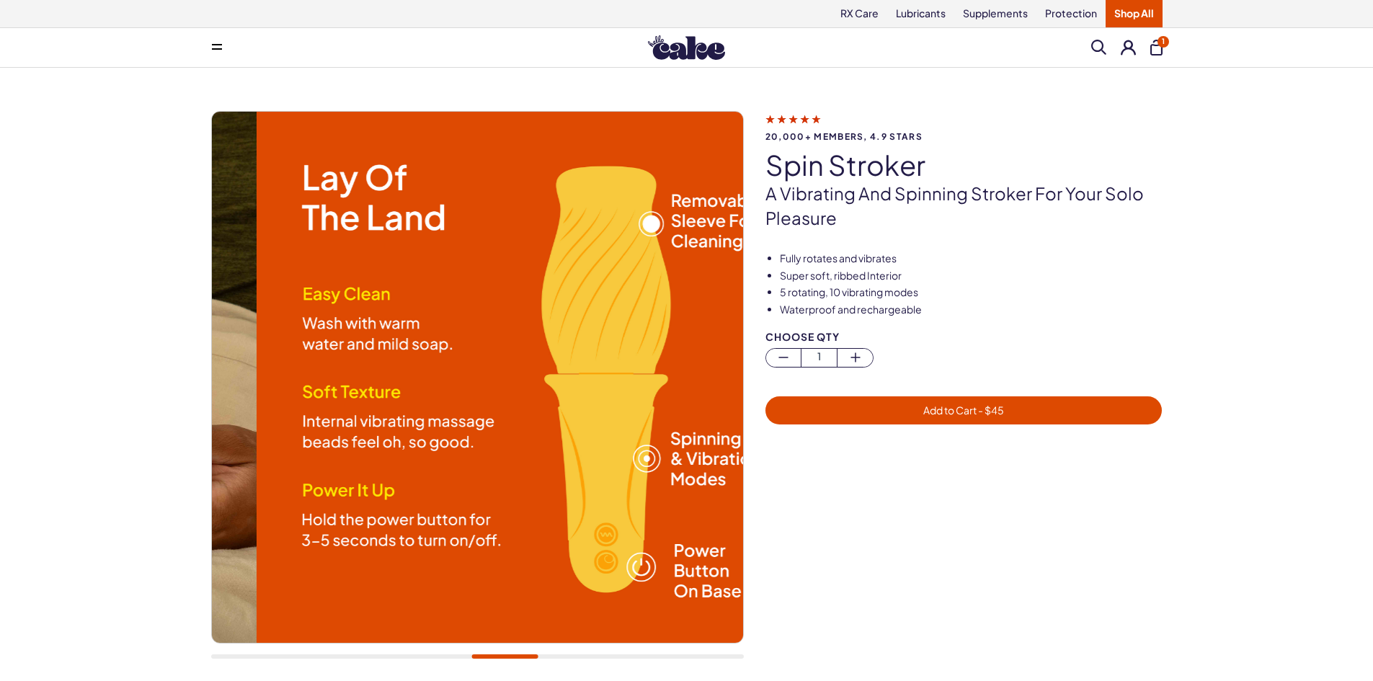
click at [483, 650] on div at bounding box center [477, 392] width 532 height 563
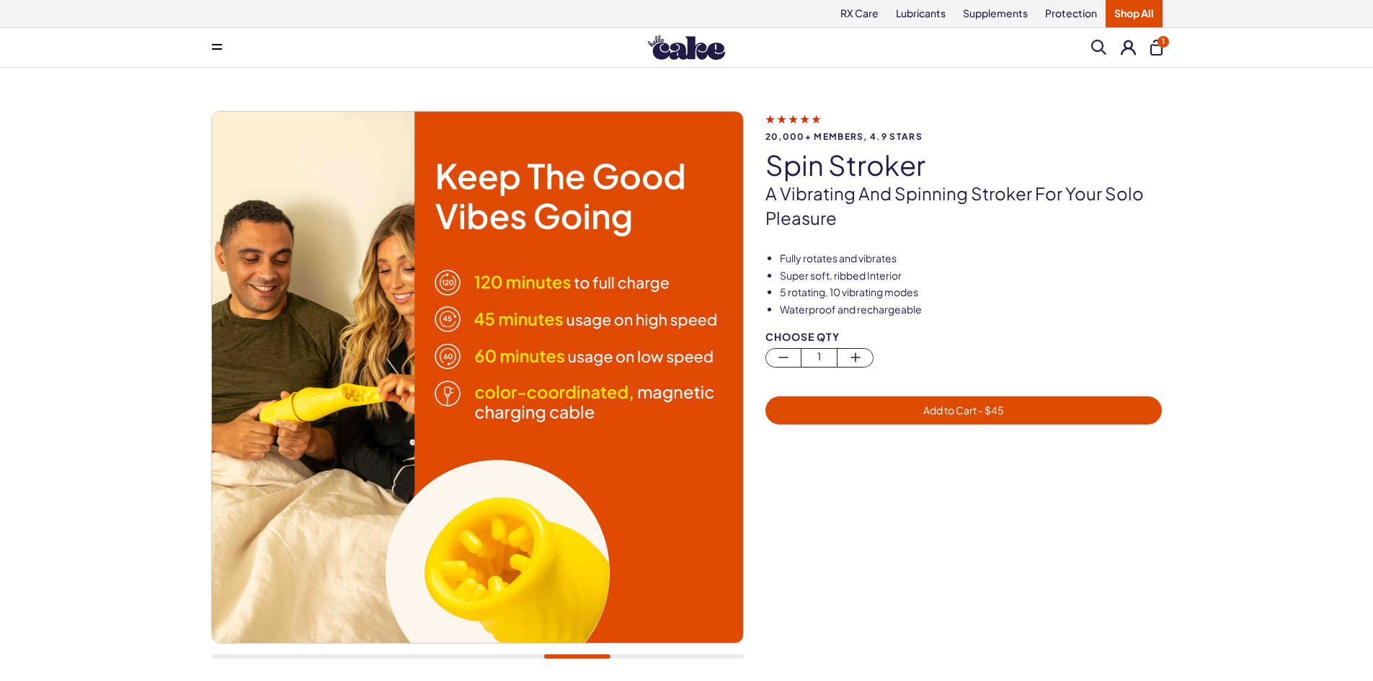
click at [923, 411] on span "Add to Cart - $ 45" at bounding box center [963, 409] width 81 height 13
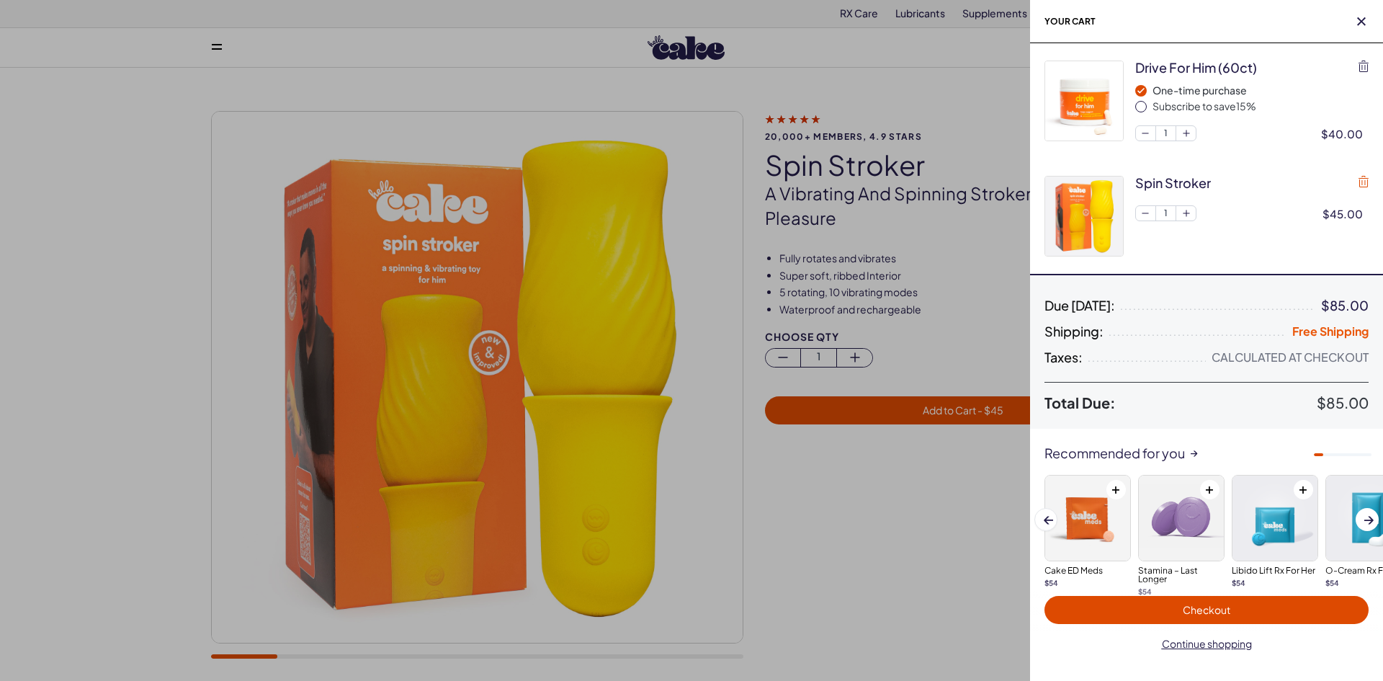
click at [1364, 181] on icon "button" at bounding box center [1364, 182] width 10 height 12
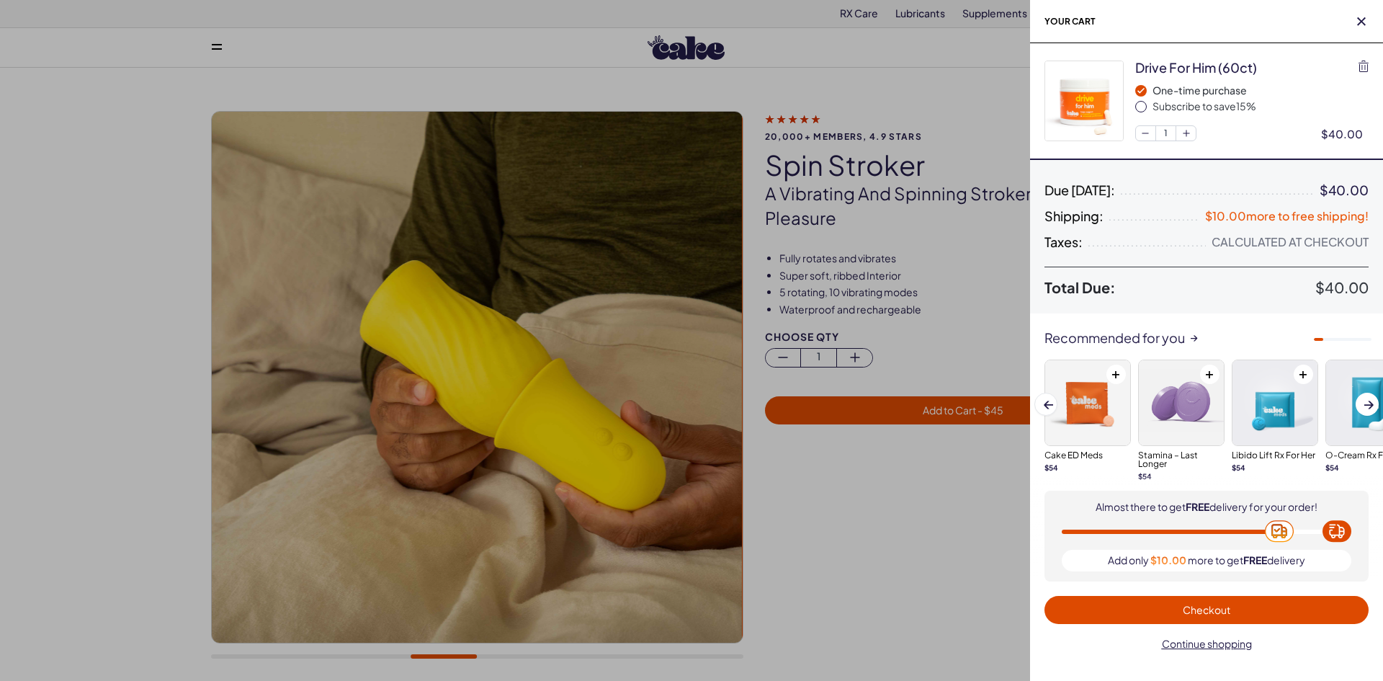
click at [1203, 614] on span "Checkout" at bounding box center [1207, 609] width 48 height 13
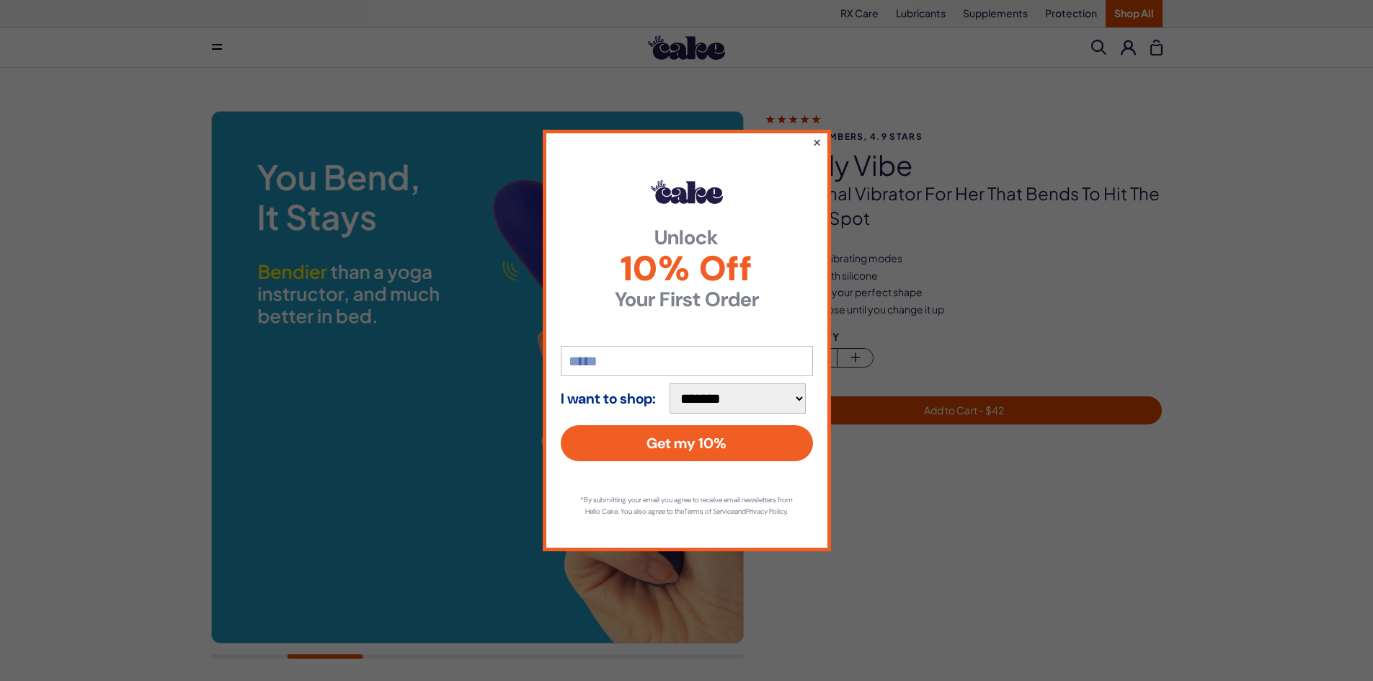
click at [813, 134] on button "×" at bounding box center [815, 141] width 9 height 17
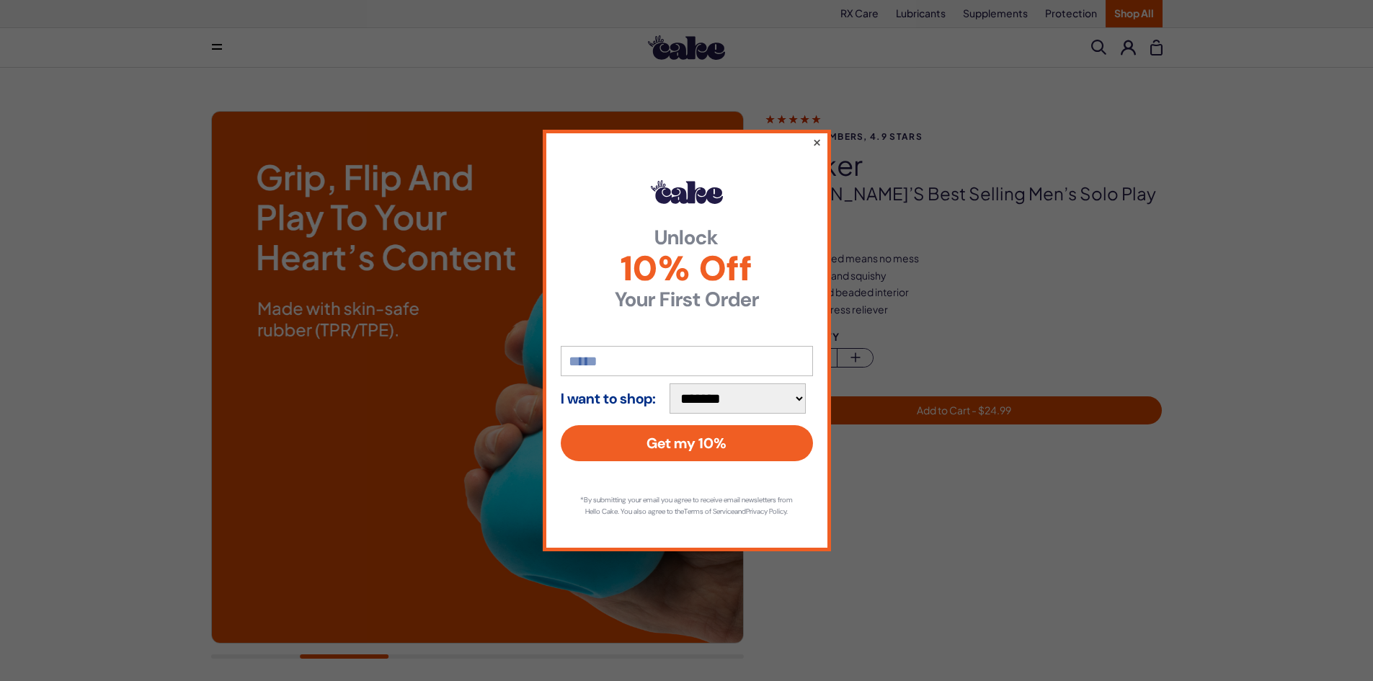
click at [818, 135] on button "×" at bounding box center [815, 141] width 9 height 17
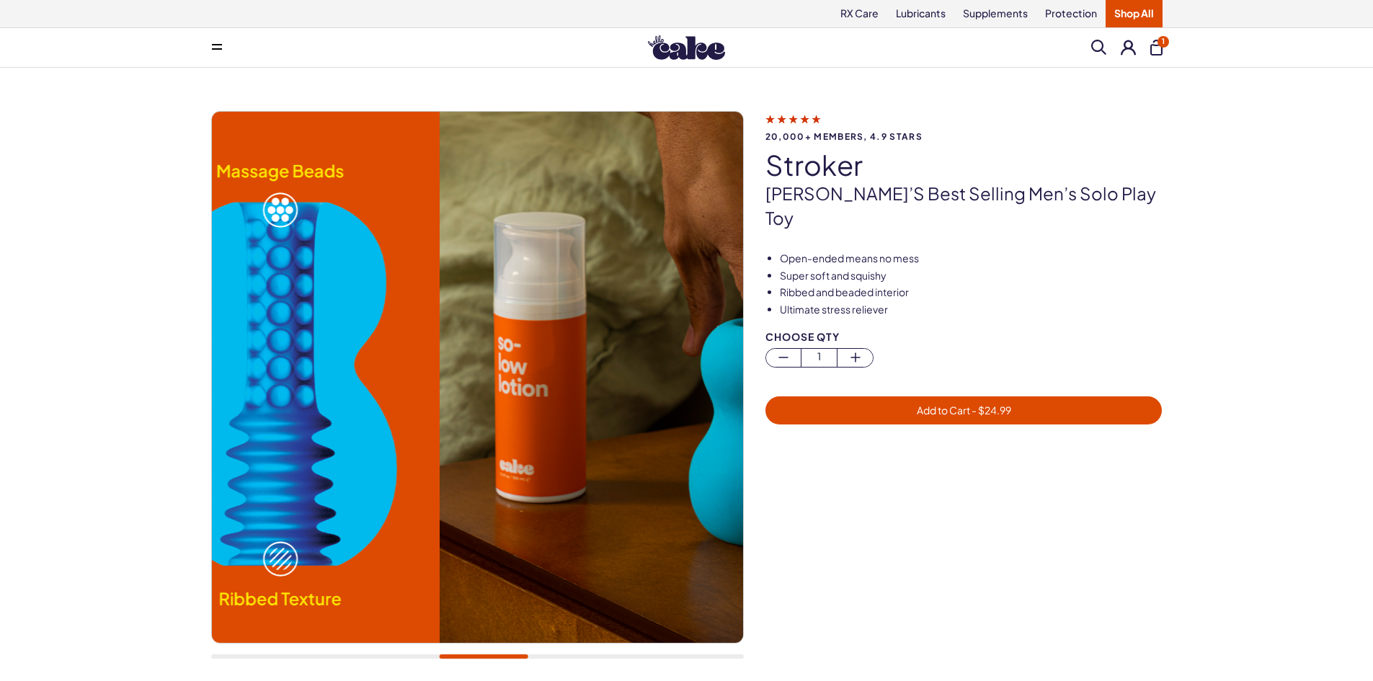
click at [439, 656] on div at bounding box center [483, 656] width 89 height 4
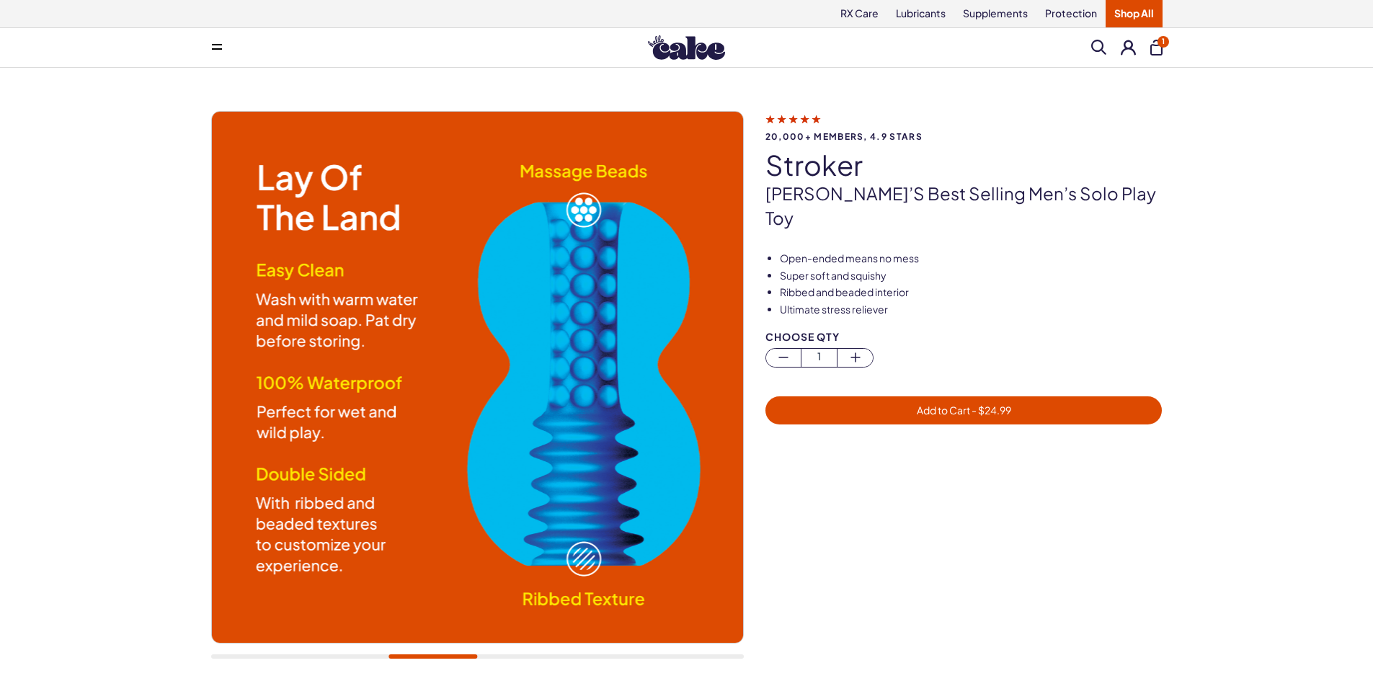
click at [426, 654] on div at bounding box center [477, 392] width 532 height 563
drag, startPoint x: 423, startPoint y: 652, endPoint x: 325, endPoint y: 655, distance: 98.0
click at [325, 655] on div at bounding box center [477, 392] width 532 height 563
click at [391, 654] on div at bounding box center [432, 656] width 89 height 4
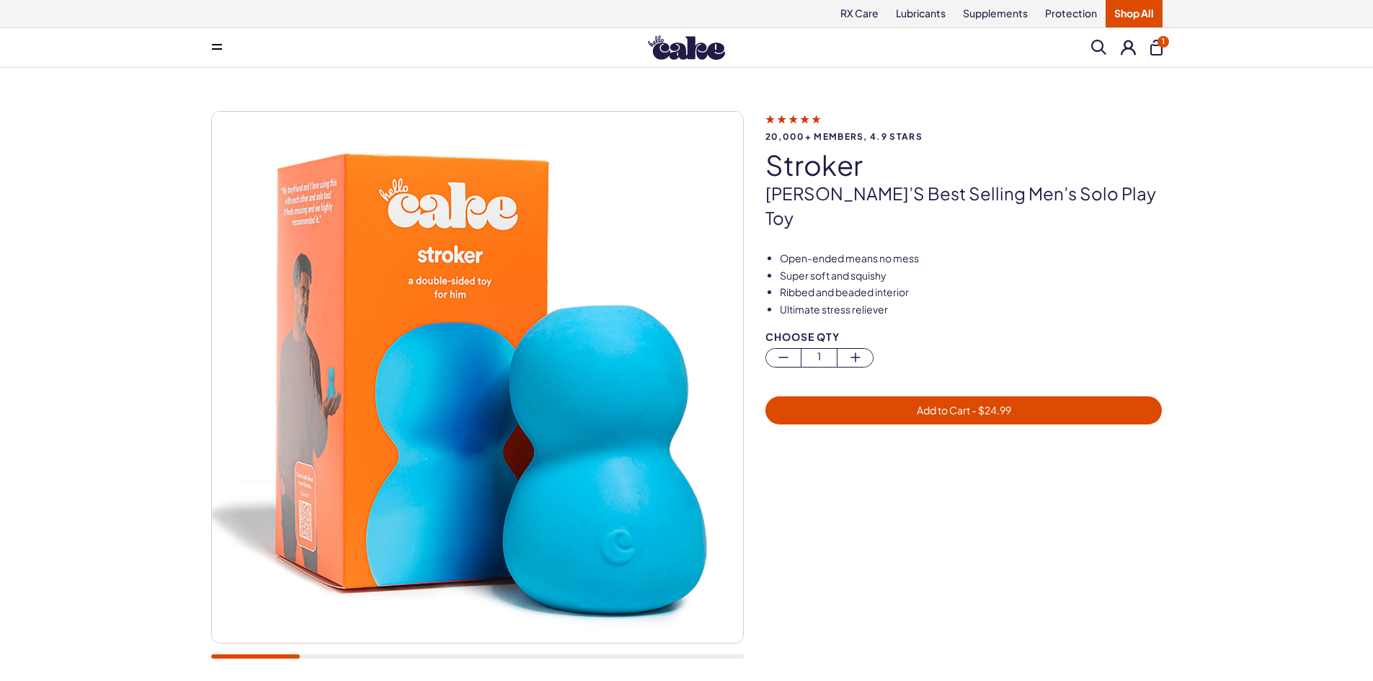
click at [0, 632] on div "20,000+ members, 4.9 stars stroker Cake’s best selling men’s solo play toy Open…" at bounding box center [686, 392] width 1373 height 649
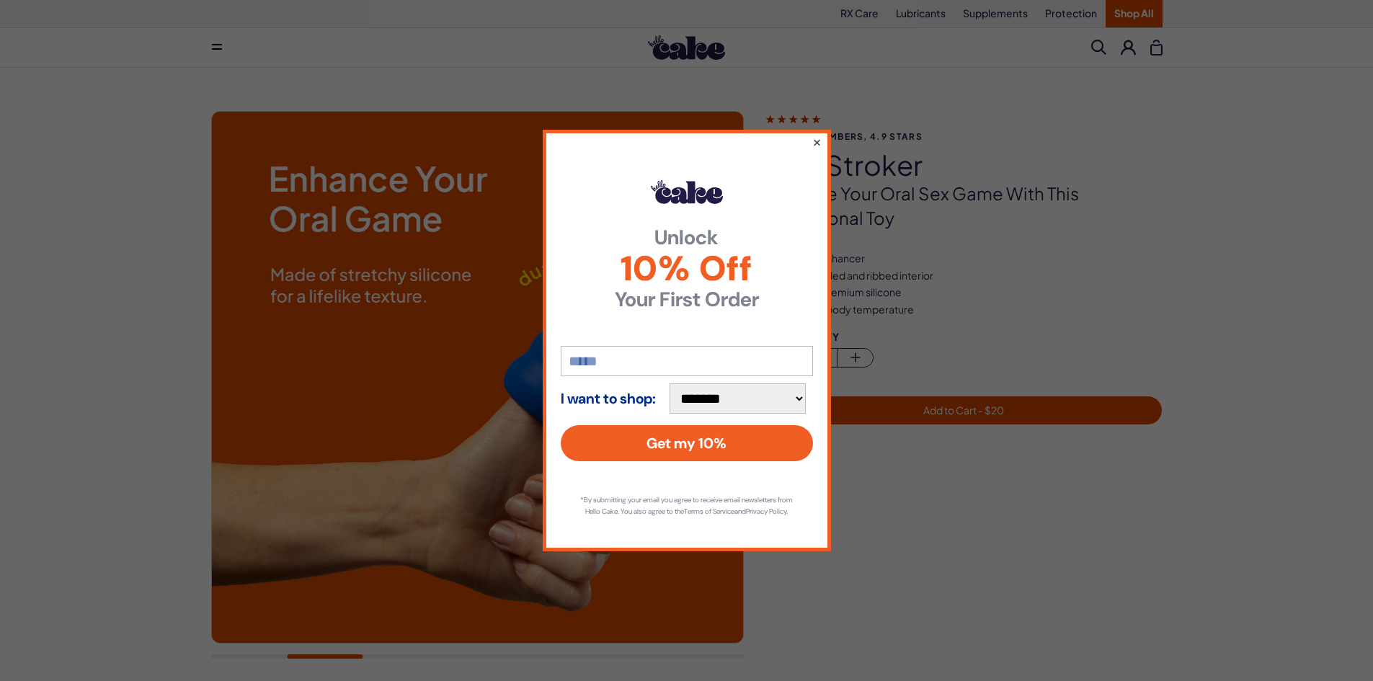
click at [817, 135] on button "×" at bounding box center [815, 141] width 9 height 17
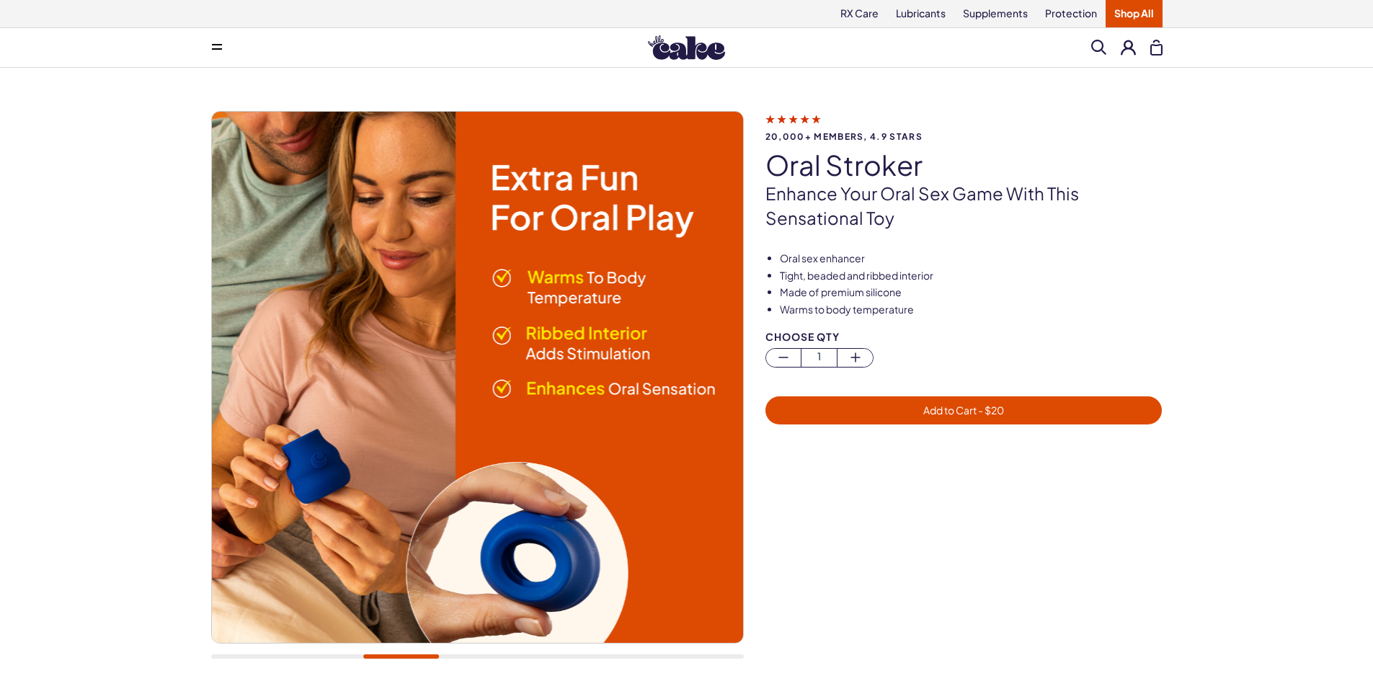
click at [319, 660] on div at bounding box center [477, 392] width 532 height 563
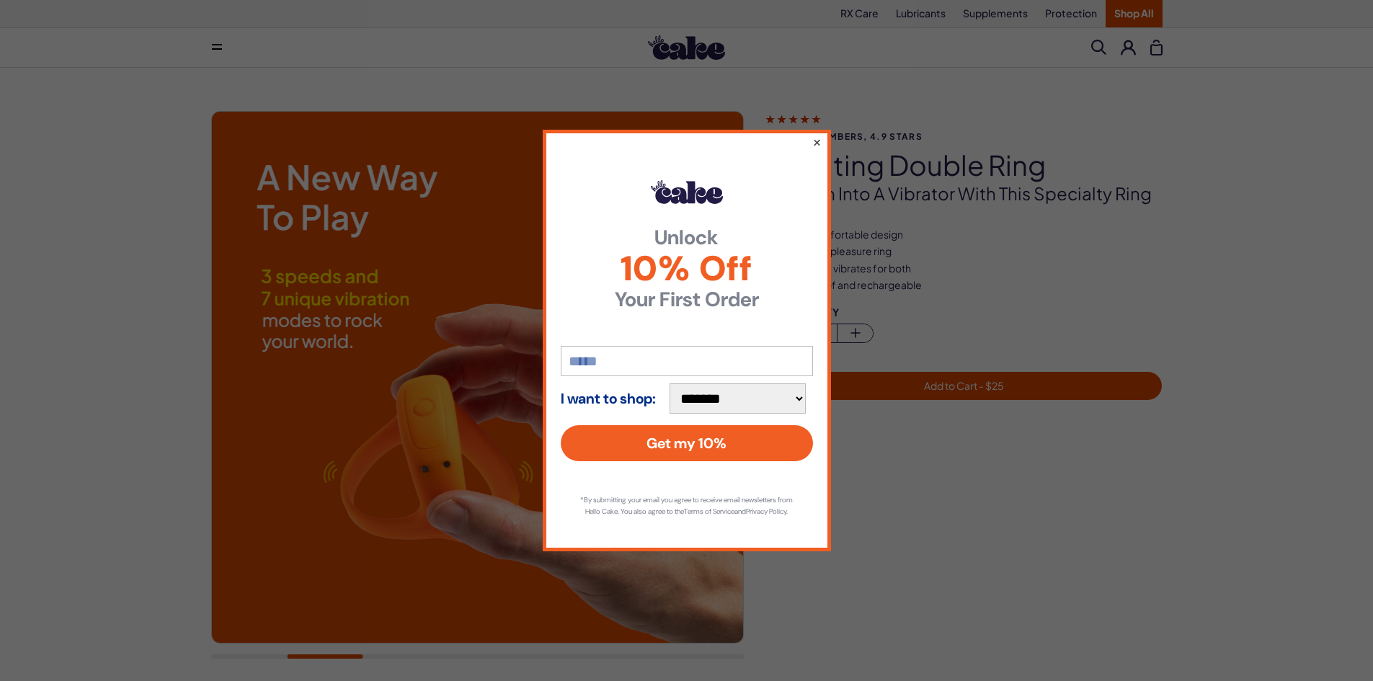
click at [817, 137] on button "×" at bounding box center [815, 141] width 9 height 17
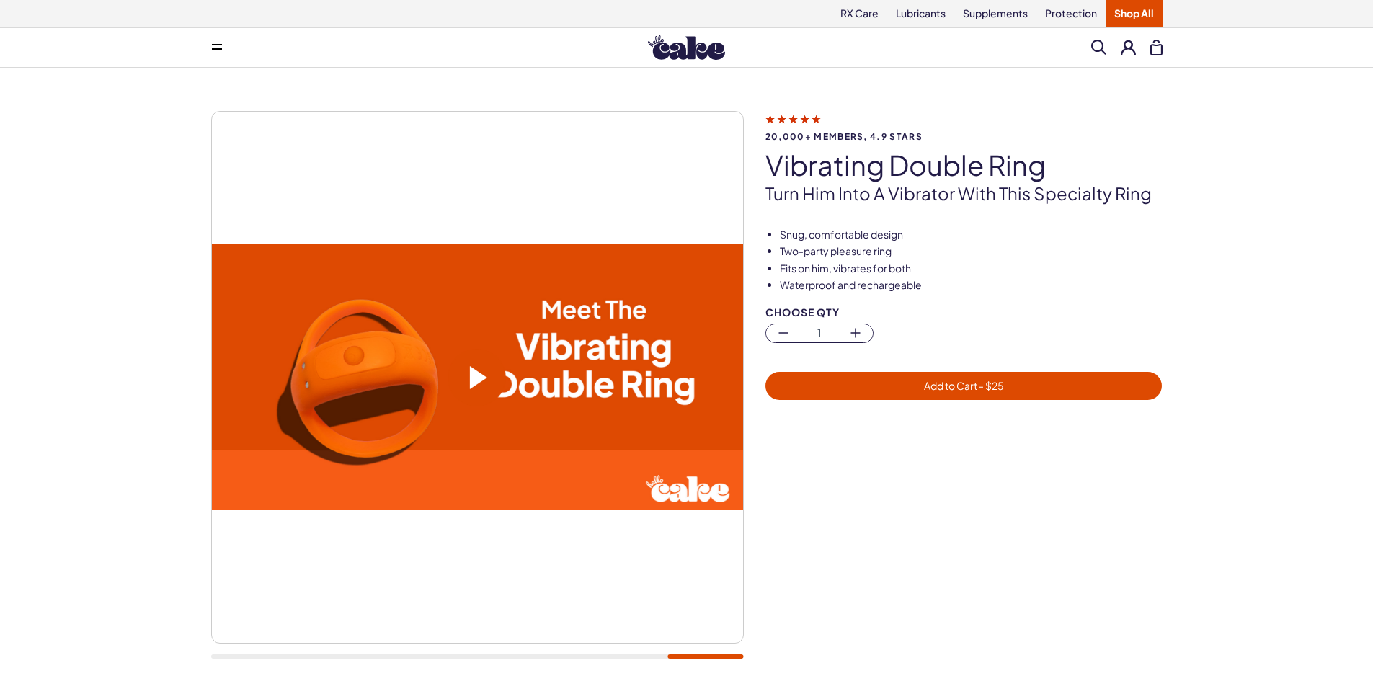
click at [483, 368] on span at bounding box center [478, 377] width 17 height 23
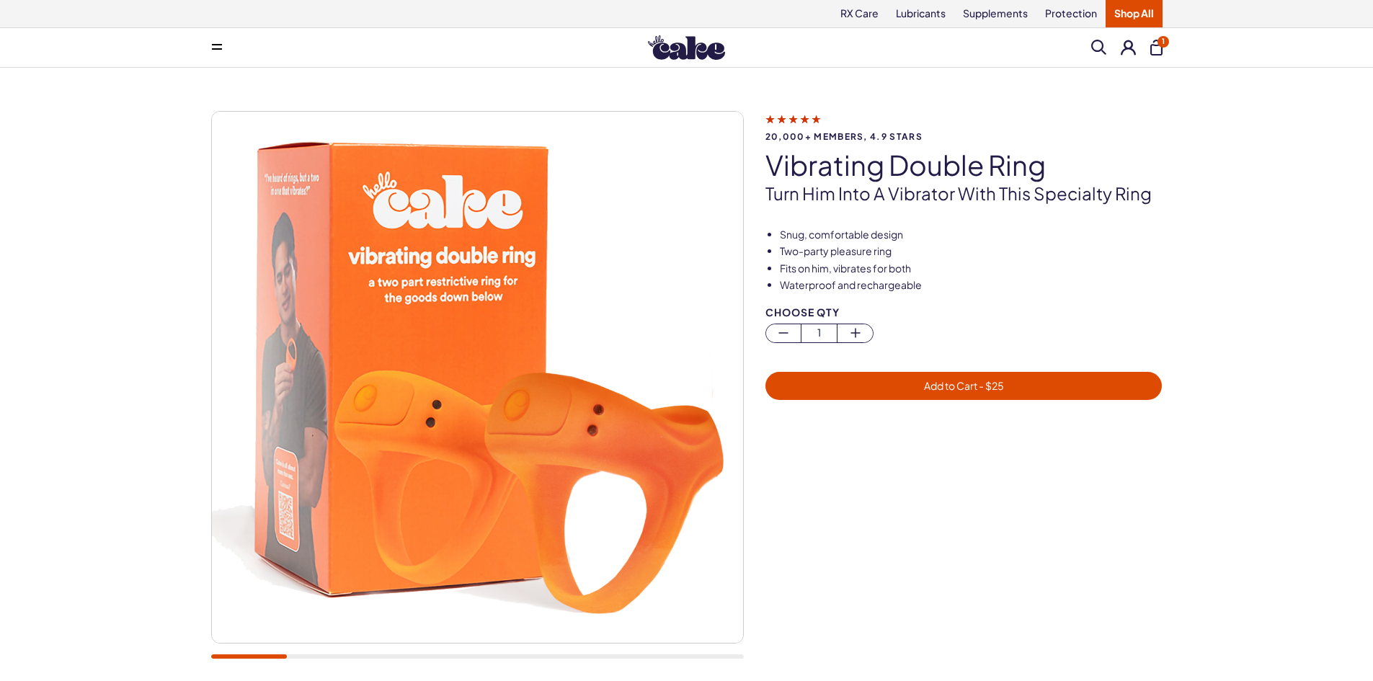
click at [177, 660] on div "20,000+ members, 4.9 stars vibrating double ring Turn him into a vibrator with …" at bounding box center [687, 392] width 1038 height 563
drag, startPoint x: 280, startPoint y: 652, endPoint x: 304, endPoint y: 655, distance: 24.7
click at [304, 655] on div at bounding box center [477, 392] width 532 height 563
click at [302, 656] on div at bounding box center [477, 656] width 532 height 4
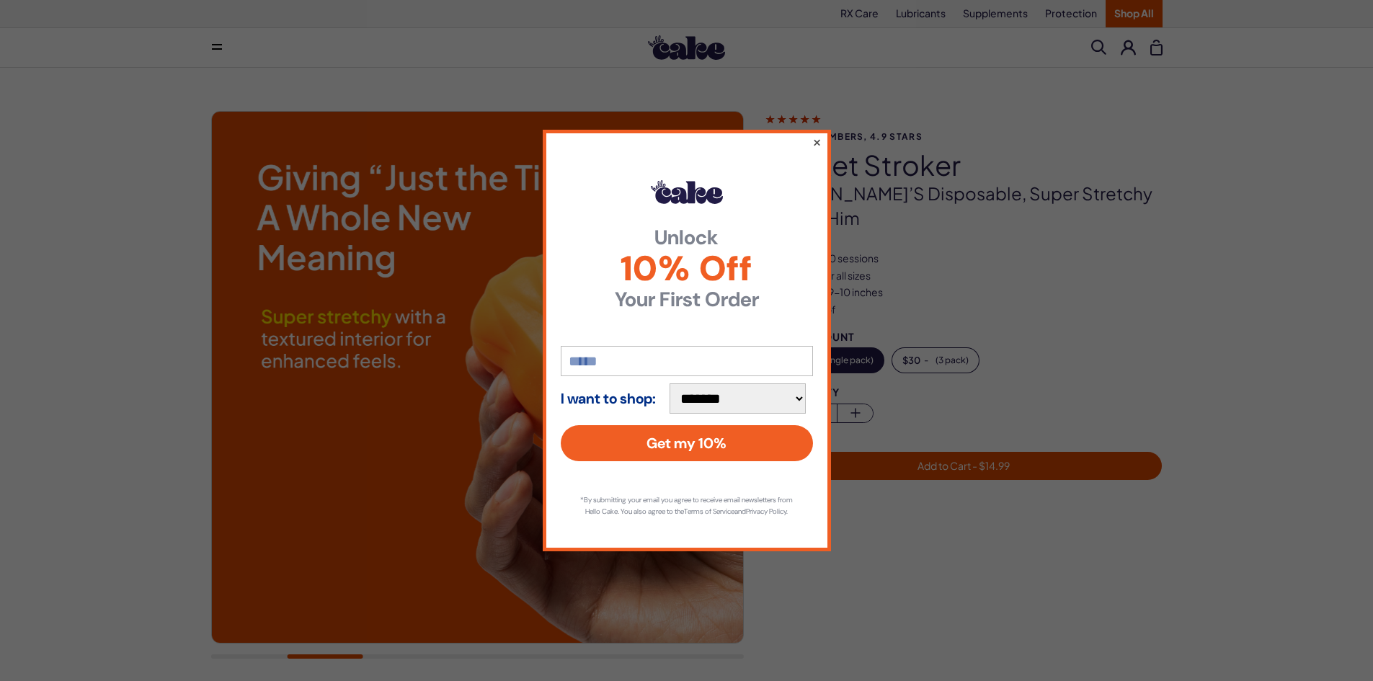
click at [815, 141] on button "×" at bounding box center [815, 141] width 9 height 17
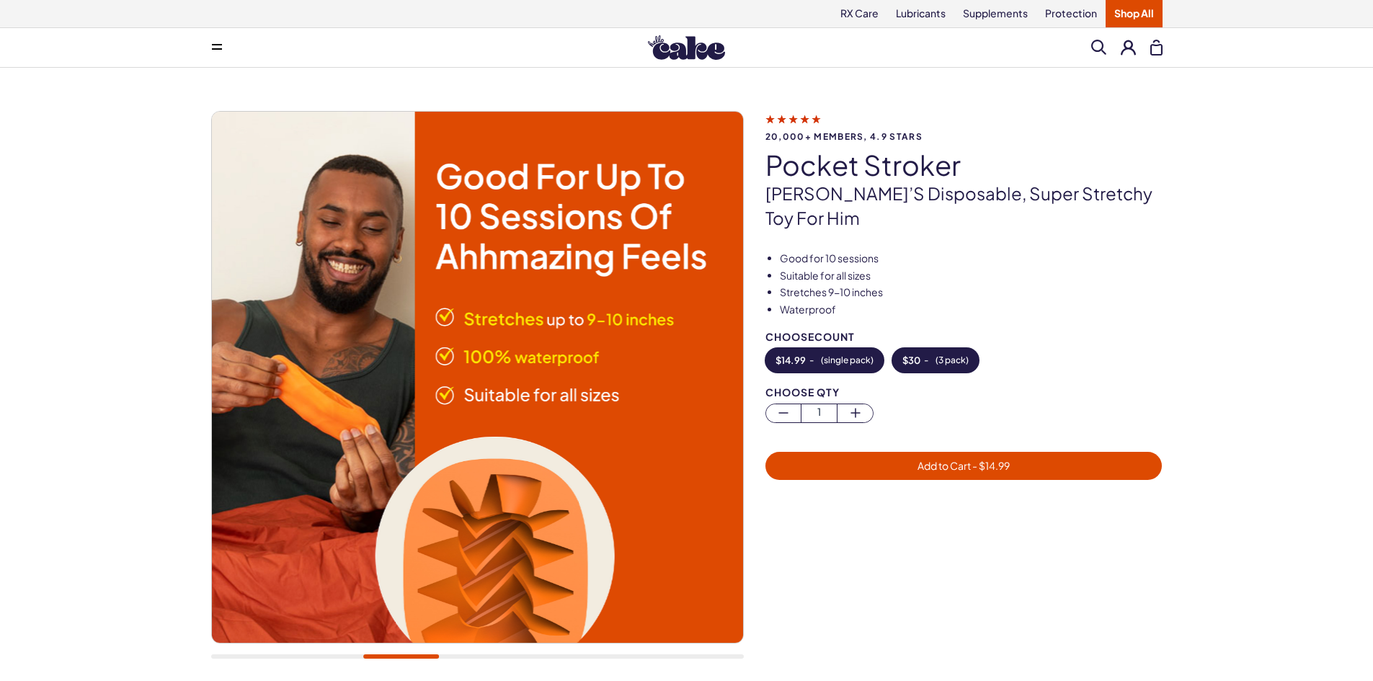
click at [913, 348] on button "$ 30 - ( 3 pack )" at bounding box center [935, 360] width 86 height 24
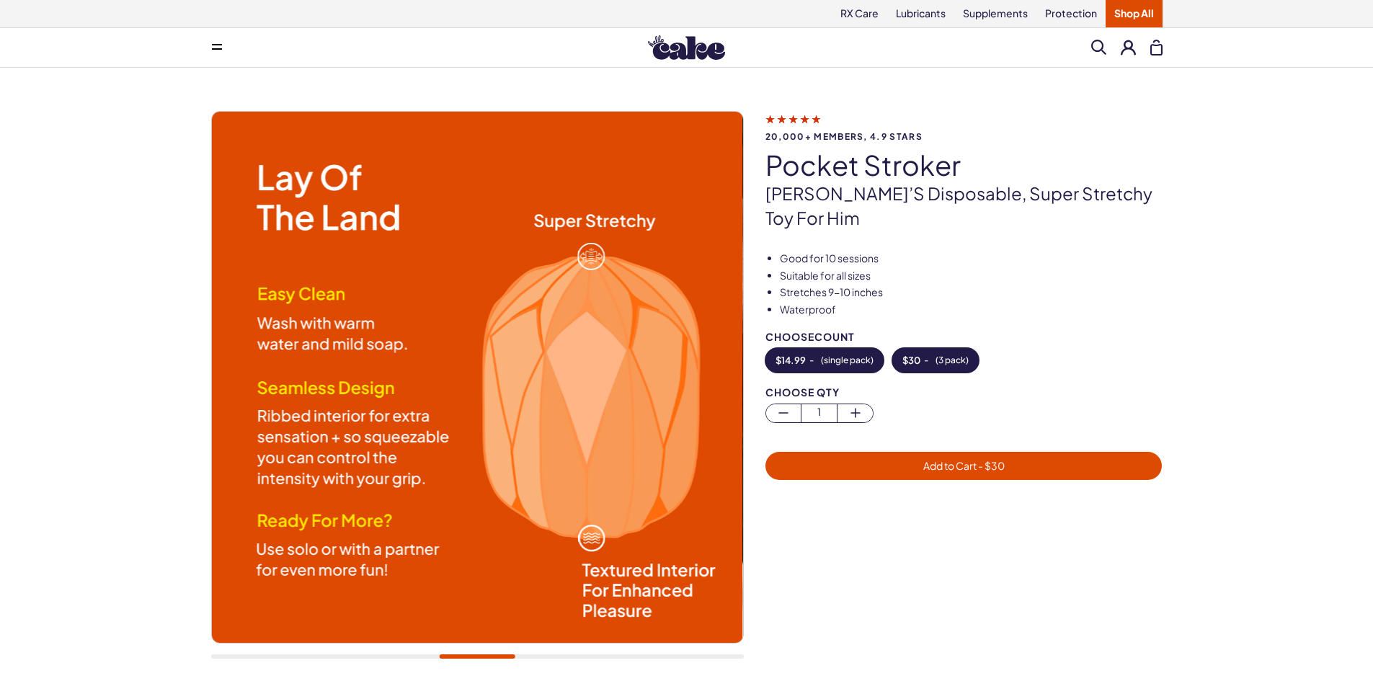
click at [817, 348] on button "$ 14.99 - ( single pack )" at bounding box center [824, 360] width 118 height 24
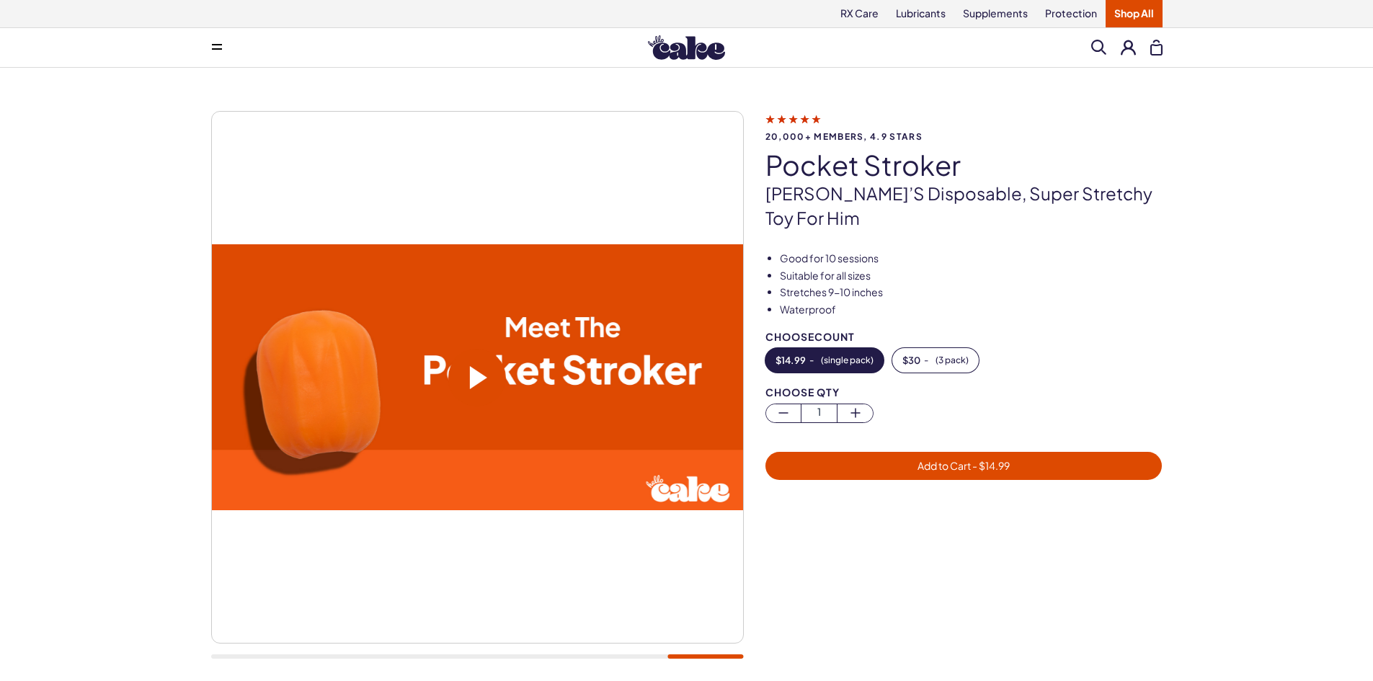
click at [468, 370] on span at bounding box center [477, 378] width 58 height 58
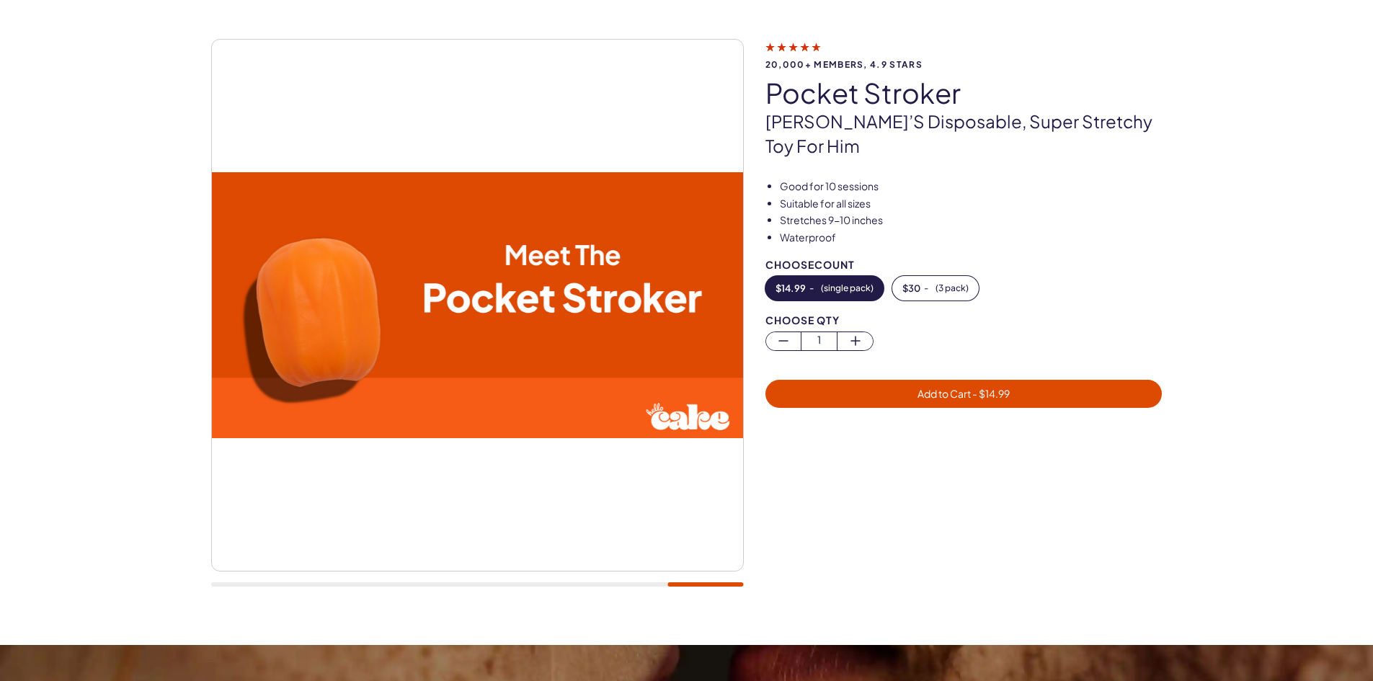
click at [501, 359] on video at bounding box center [476, 305] width 531 height 266
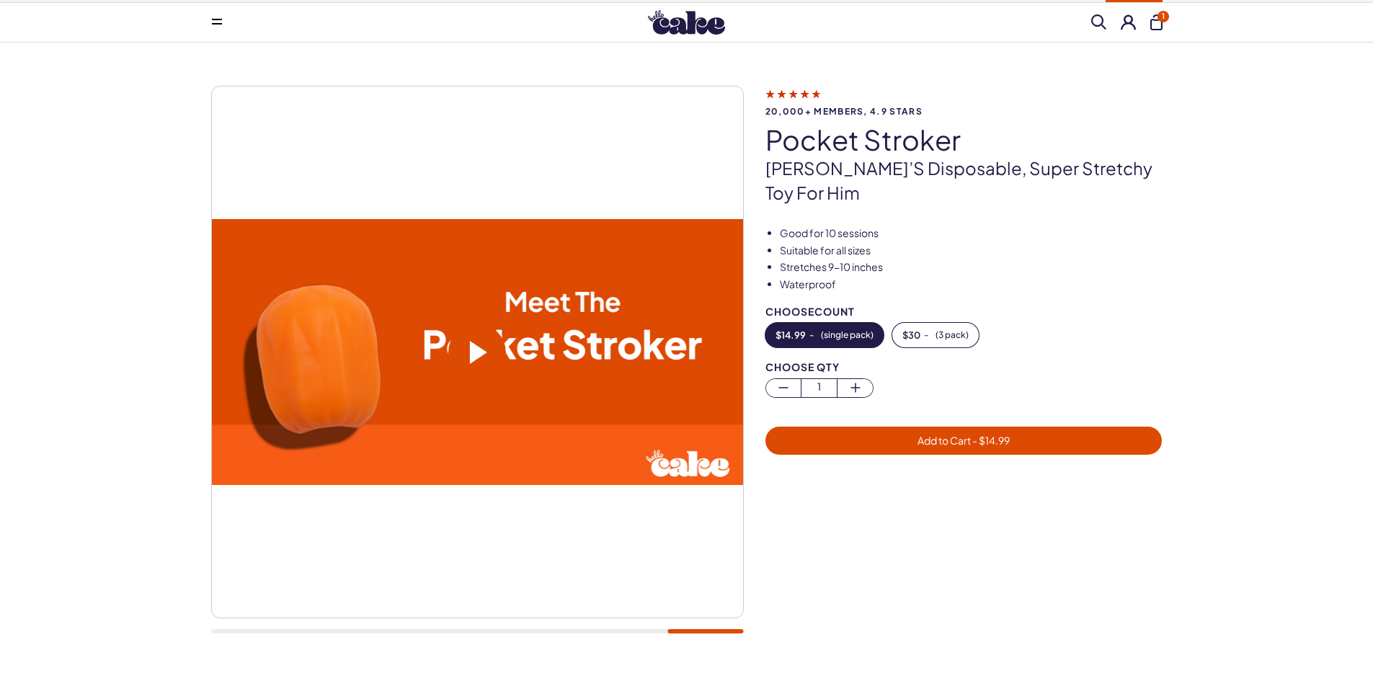
scroll to position [0, 0]
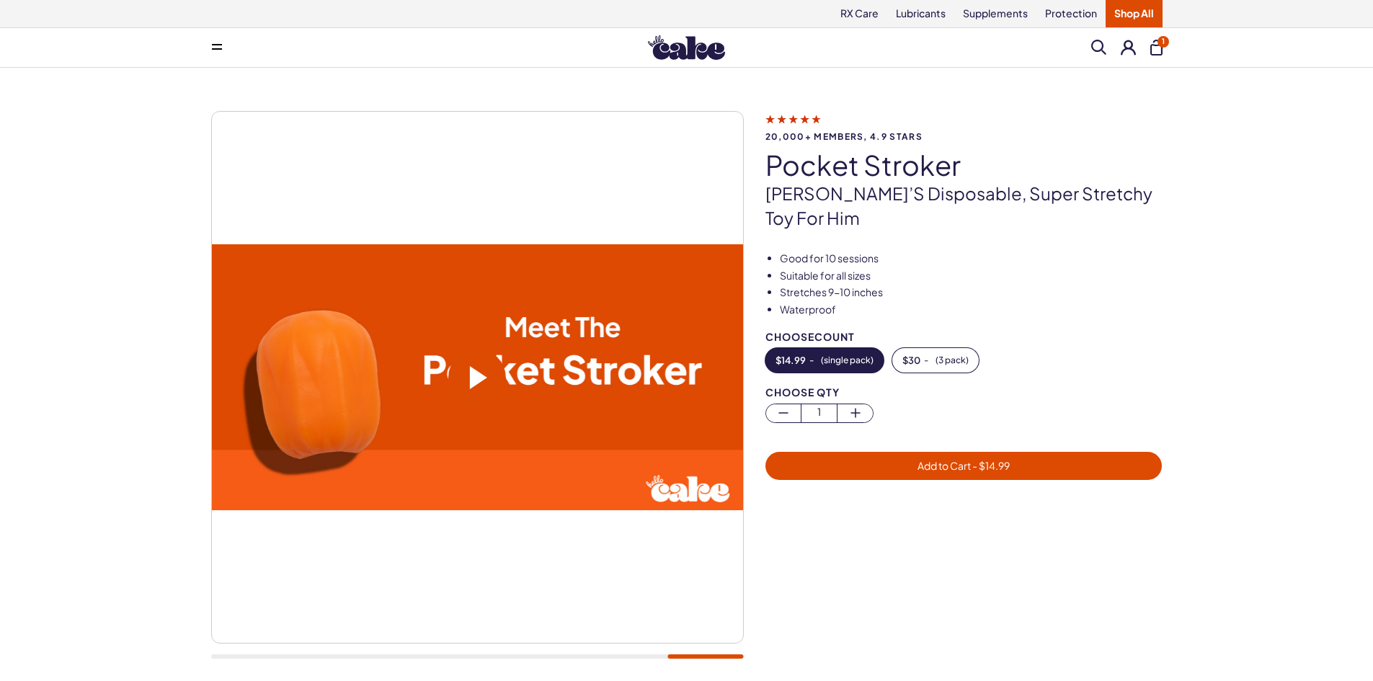
click at [683, 651] on div at bounding box center [477, 392] width 532 height 563
click at [736, 592] on div at bounding box center [477, 392] width 532 height 563
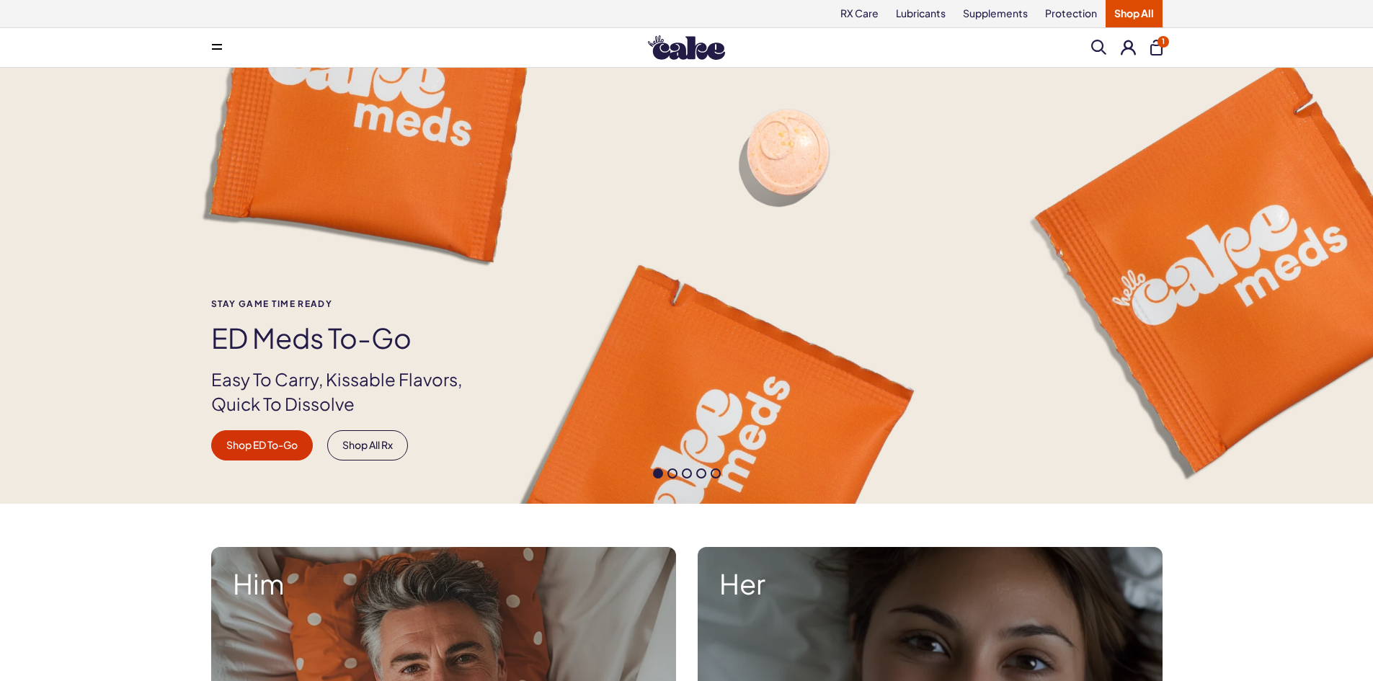
click at [216, 48] on icon at bounding box center [217, 48] width 10 height 1
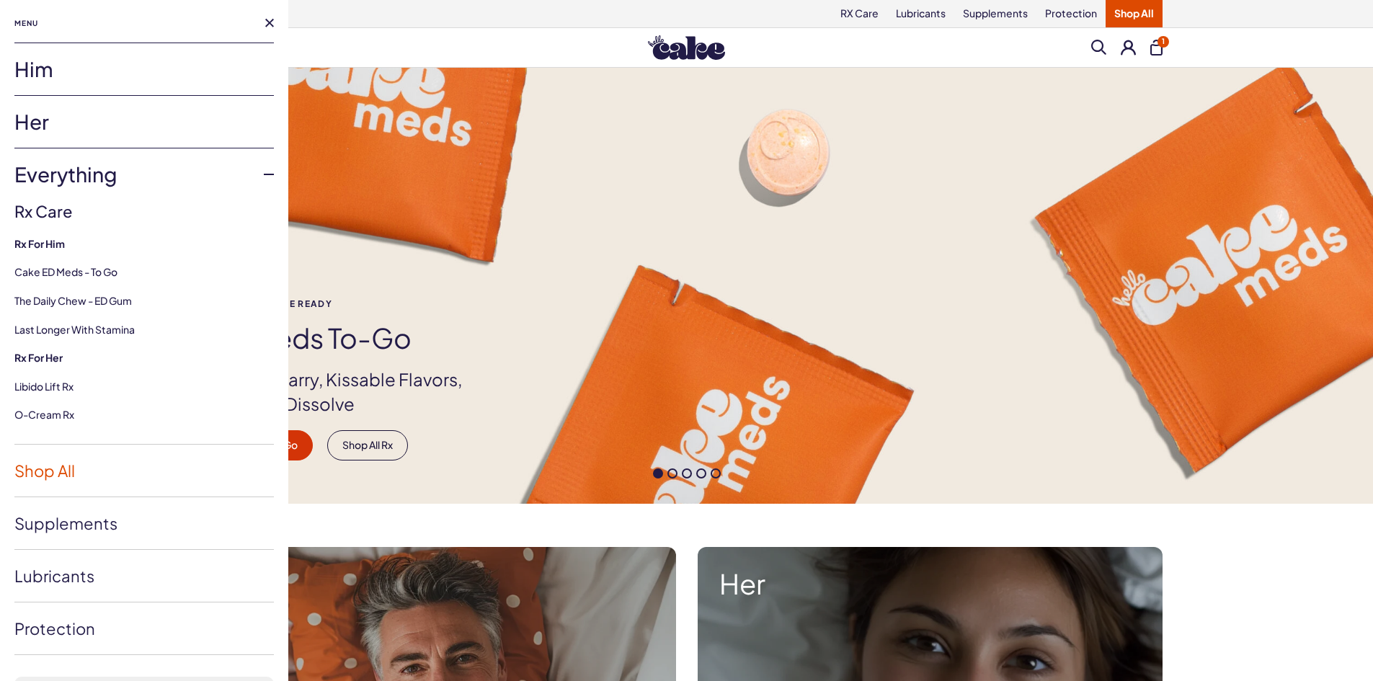
click at [69, 481] on link "Shop All" at bounding box center [143, 471] width 259 height 52
click at [69, 481] on div "Him Her Everything Rx Care Rx For Him Cake ED Meds - To Go The Daily Chew - ED …" at bounding box center [144, 470] width 288 height 855
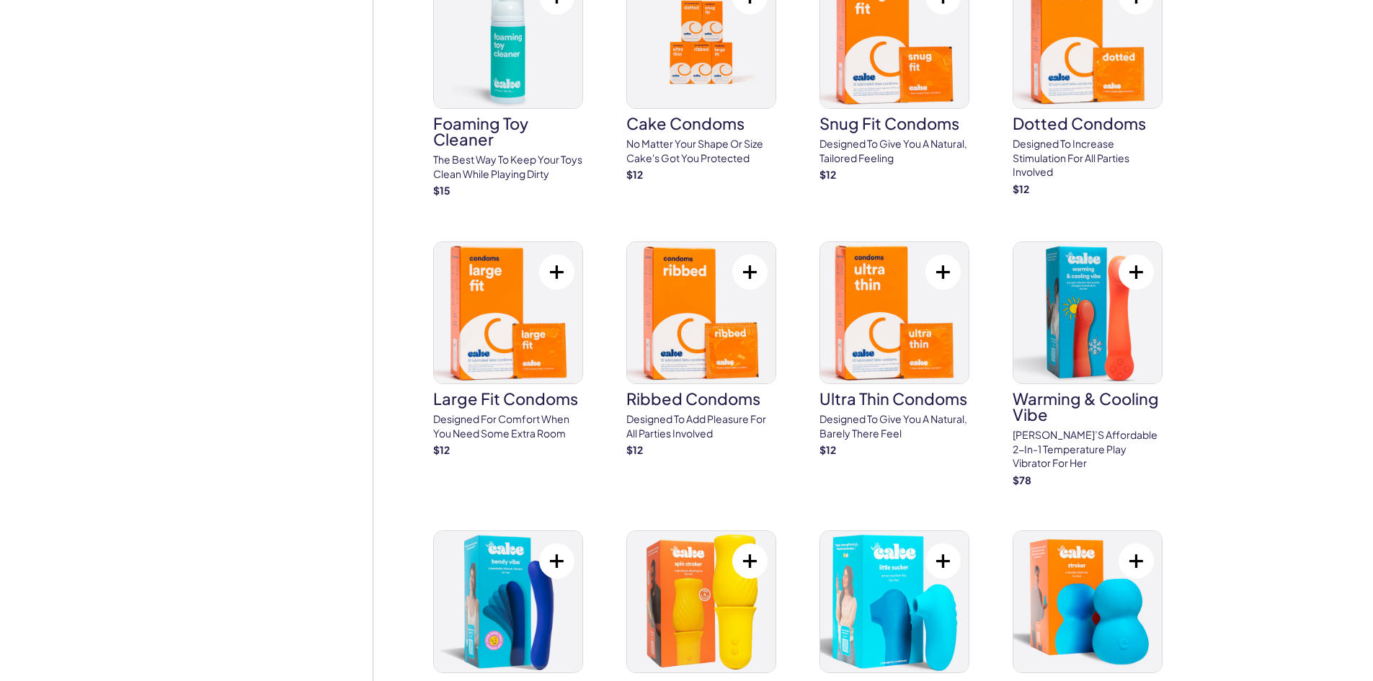
scroll to position [2450, 0]
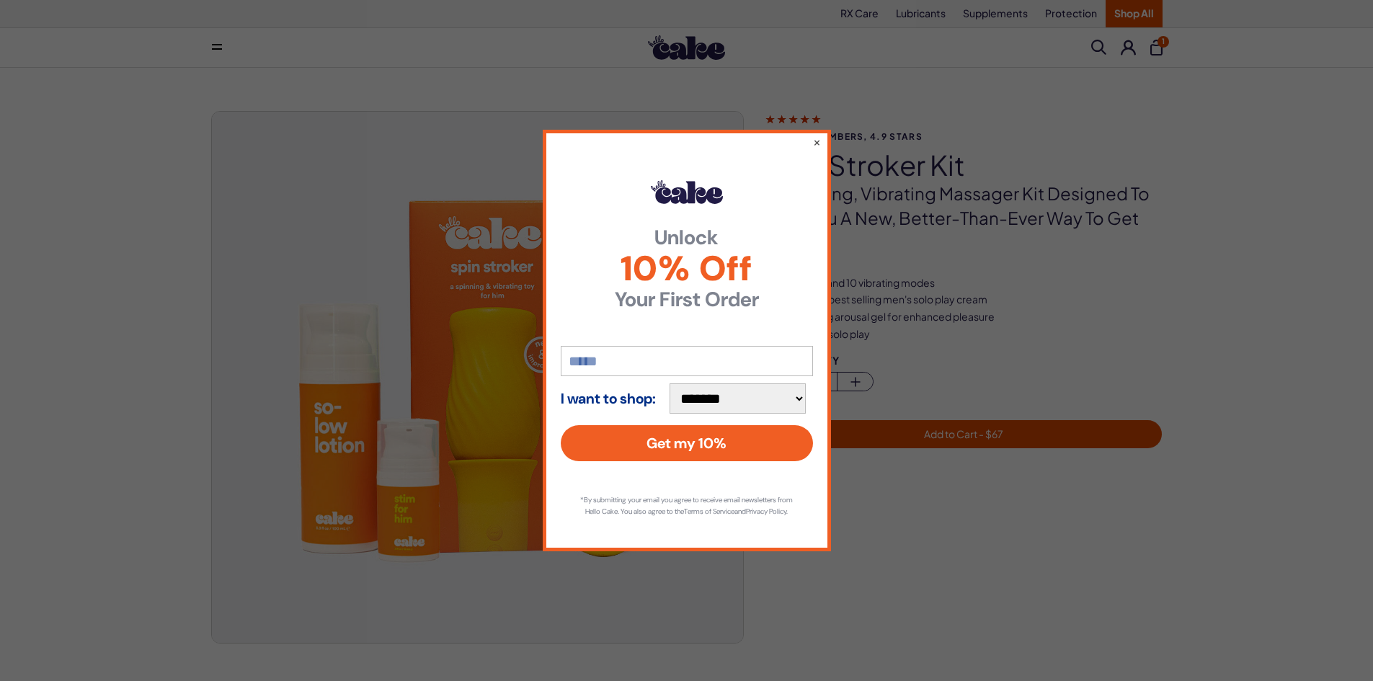
click at [612, 361] on input "email" at bounding box center [687, 361] width 252 height 30
type input "**********"
click at [697, 452] on button "Get my 10%" at bounding box center [687, 443] width 252 height 36
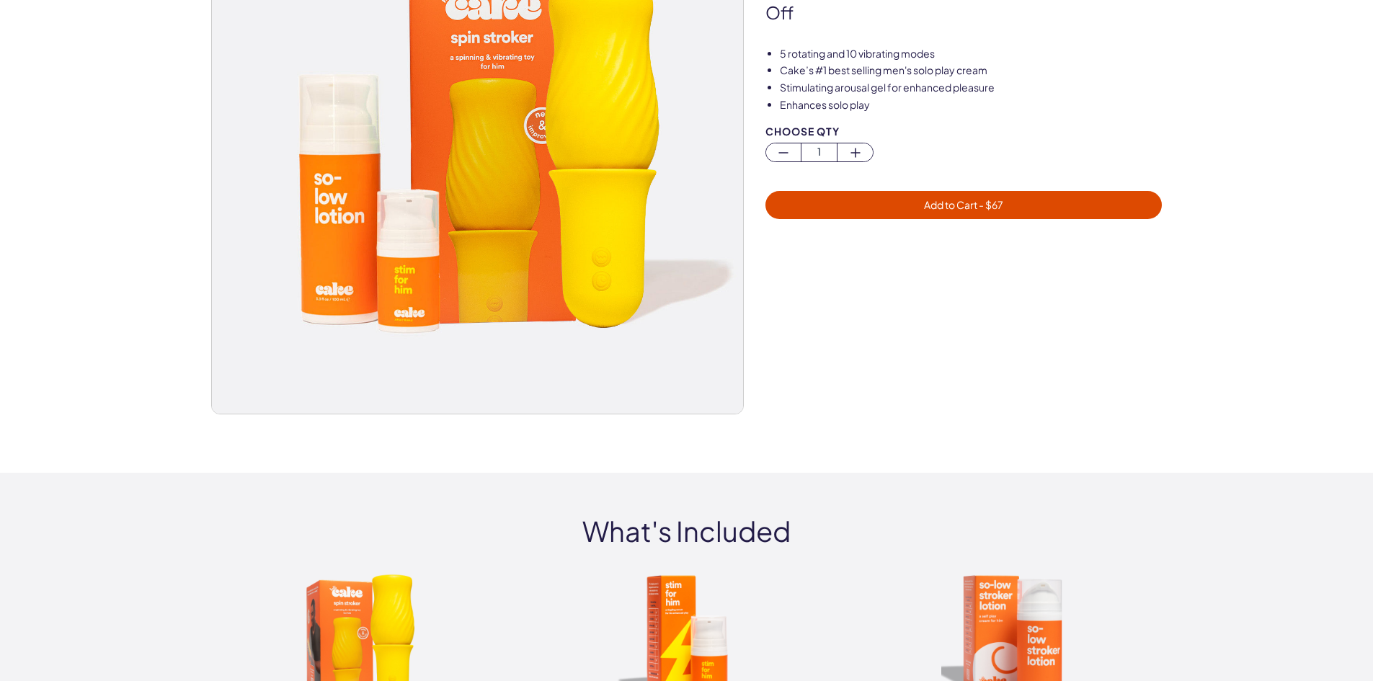
scroll to position [504, 0]
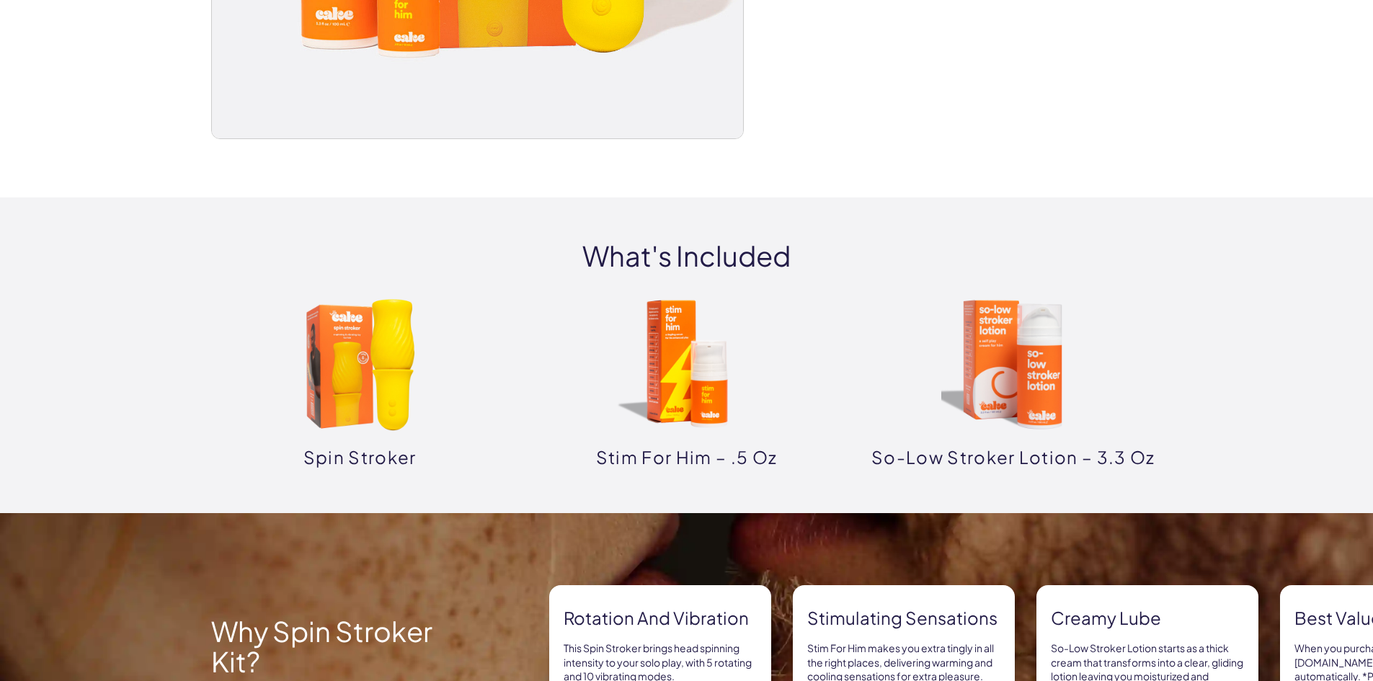
click at [362, 453] on p "spin stroker" at bounding box center [360, 457] width 298 height 24
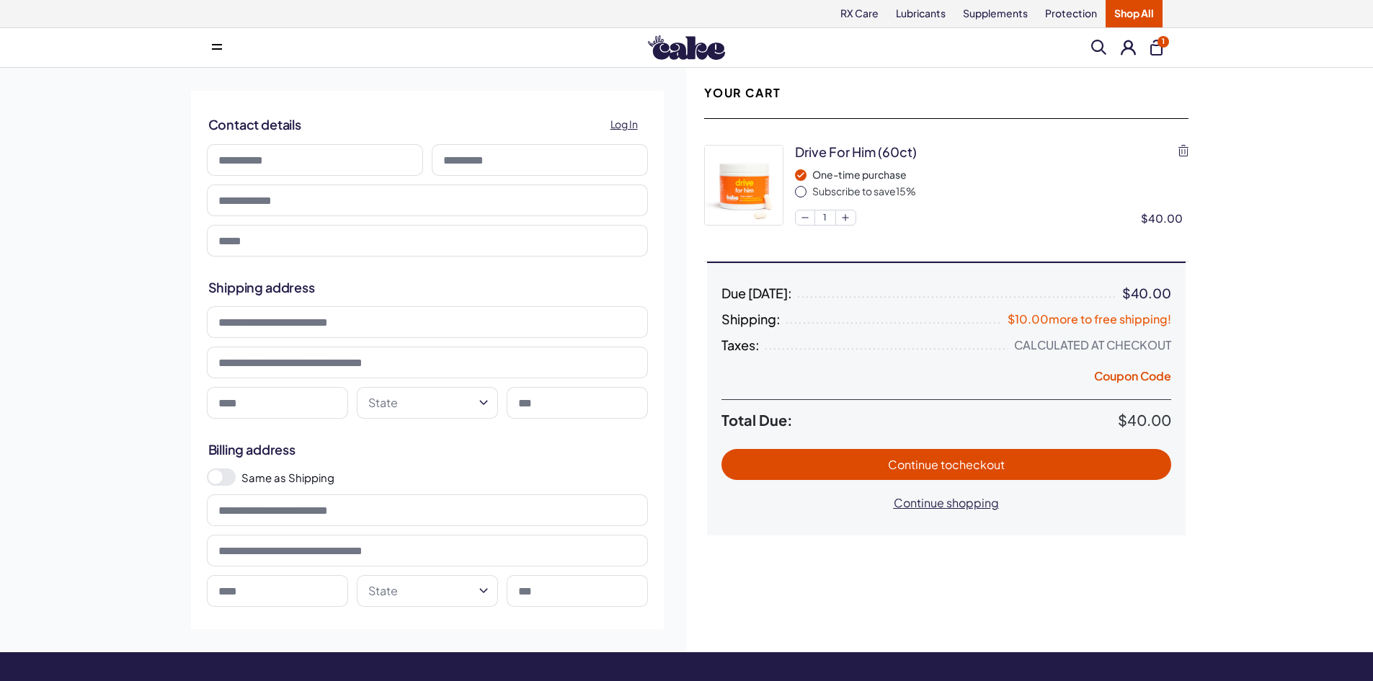
click at [338, 328] on input at bounding box center [427, 322] width 441 height 32
type input "**********"
select select "**"
type input "*****"
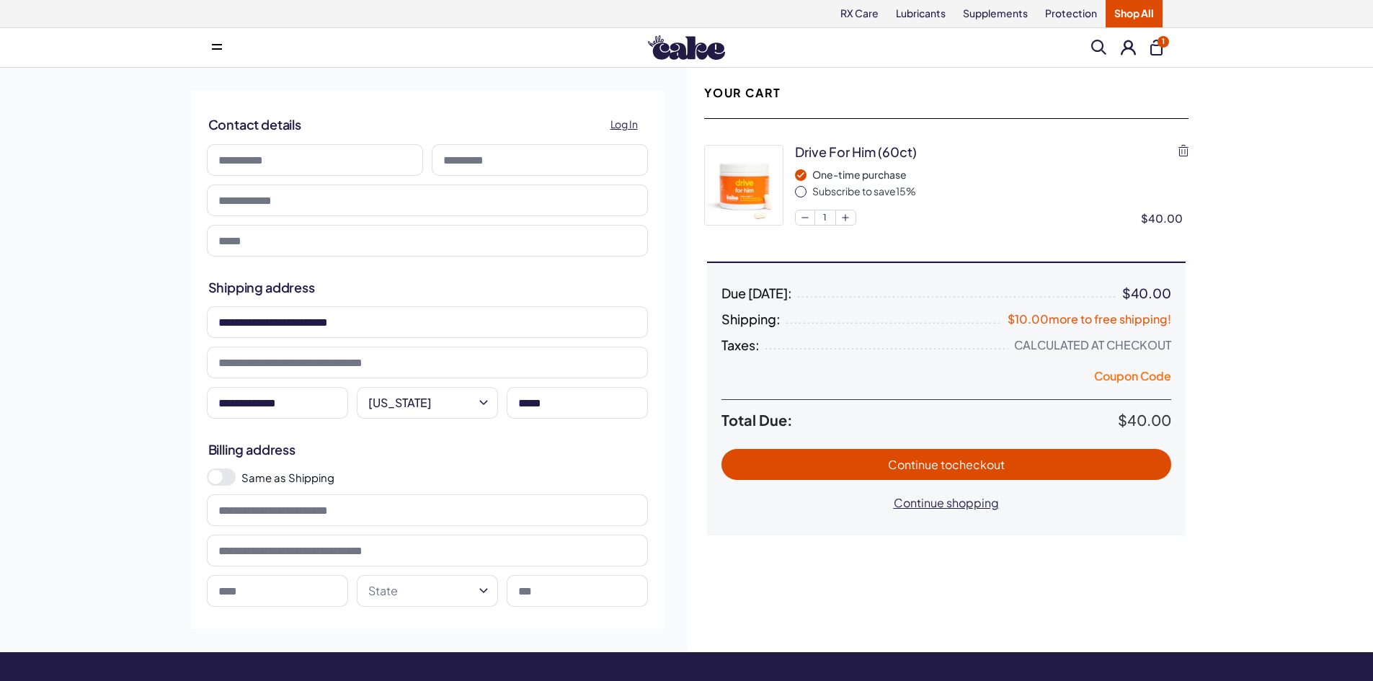
click at [1121, 380] on button "Coupon Code" at bounding box center [1132, 378] width 77 height 20
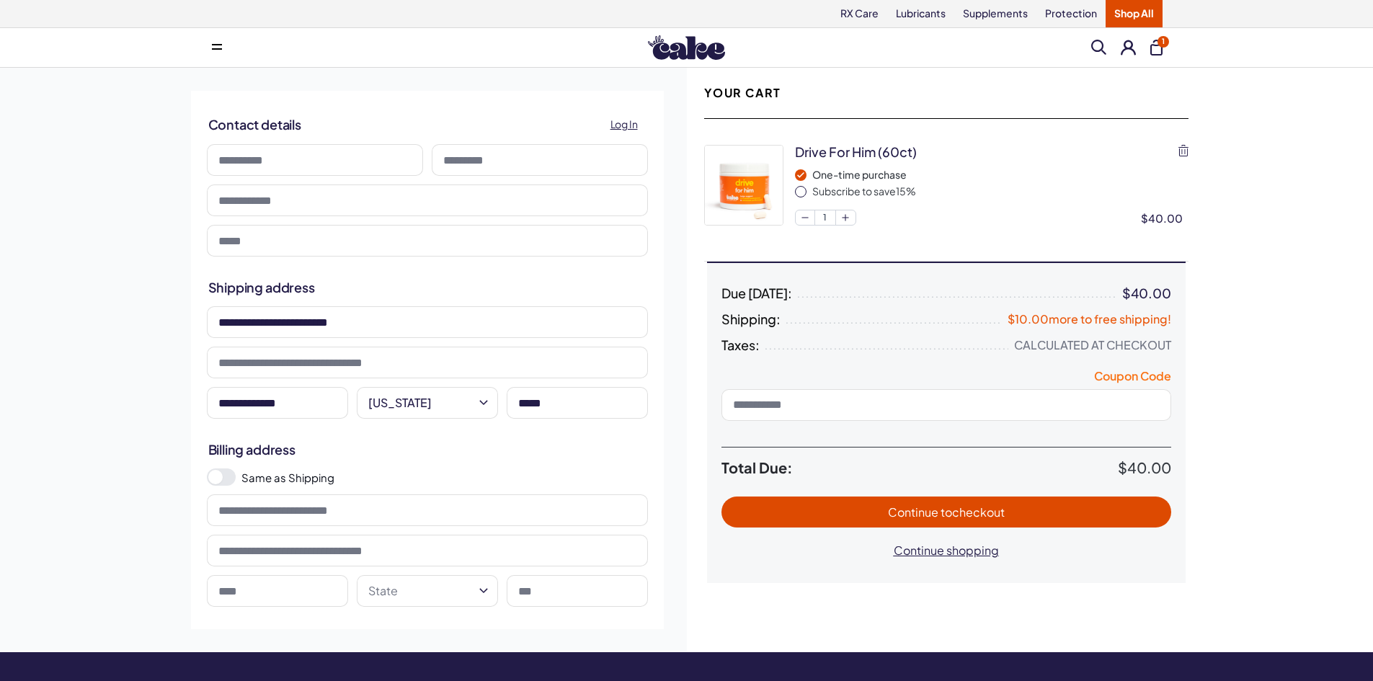
click at [1120, 380] on button "Coupon Code" at bounding box center [1132, 378] width 77 height 20
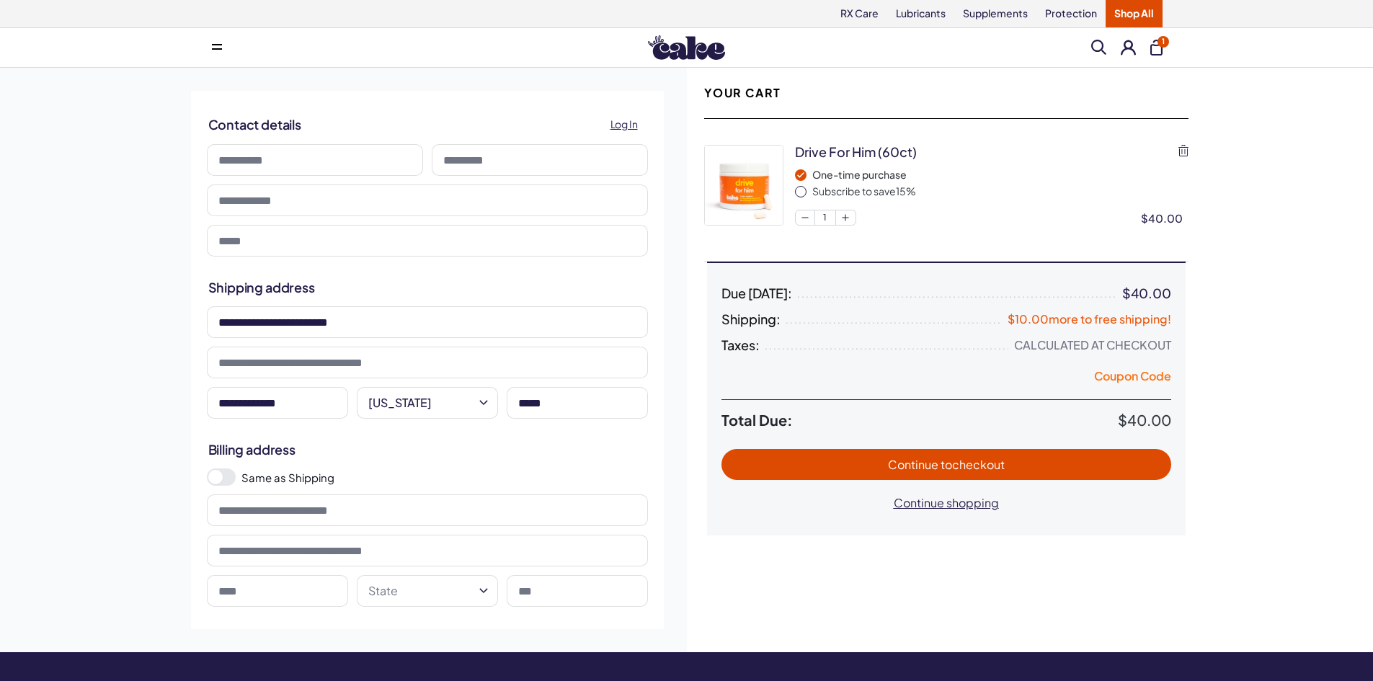
scroll to position [72, 0]
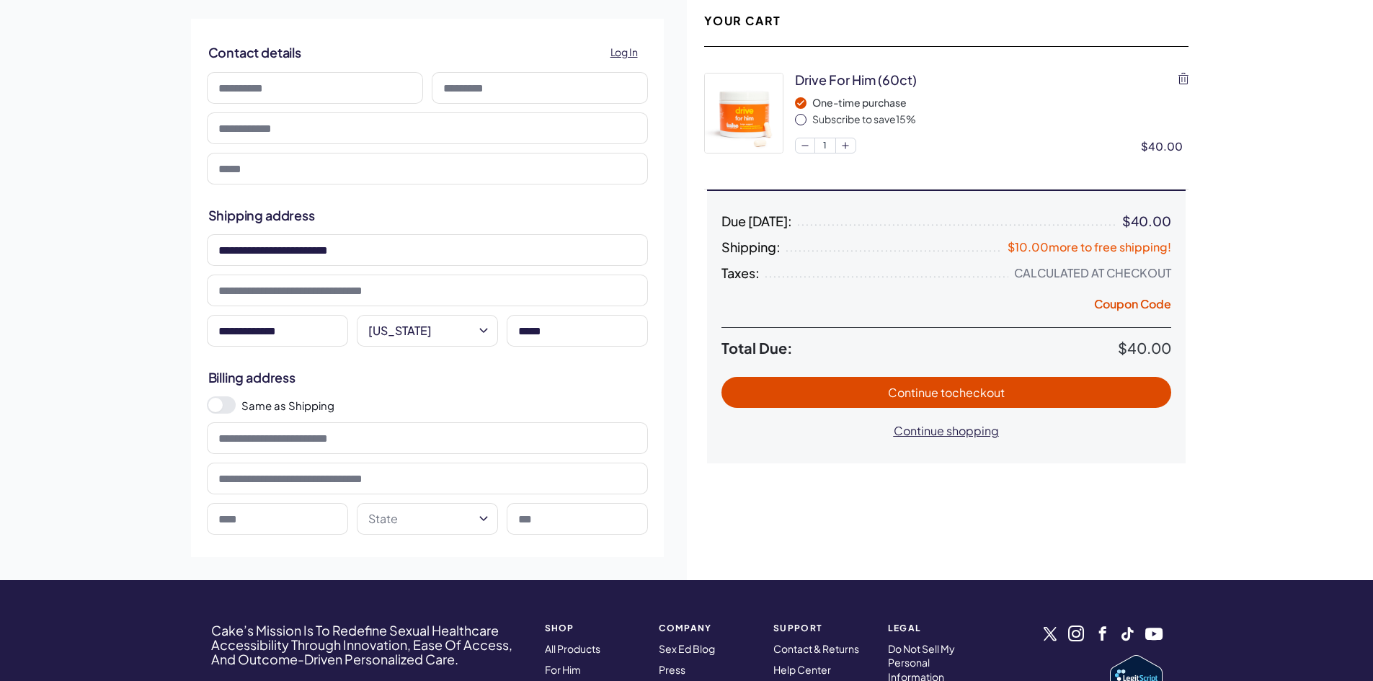
click at [226, 406] on span at bounding box center [221, 404] width 29 height 17
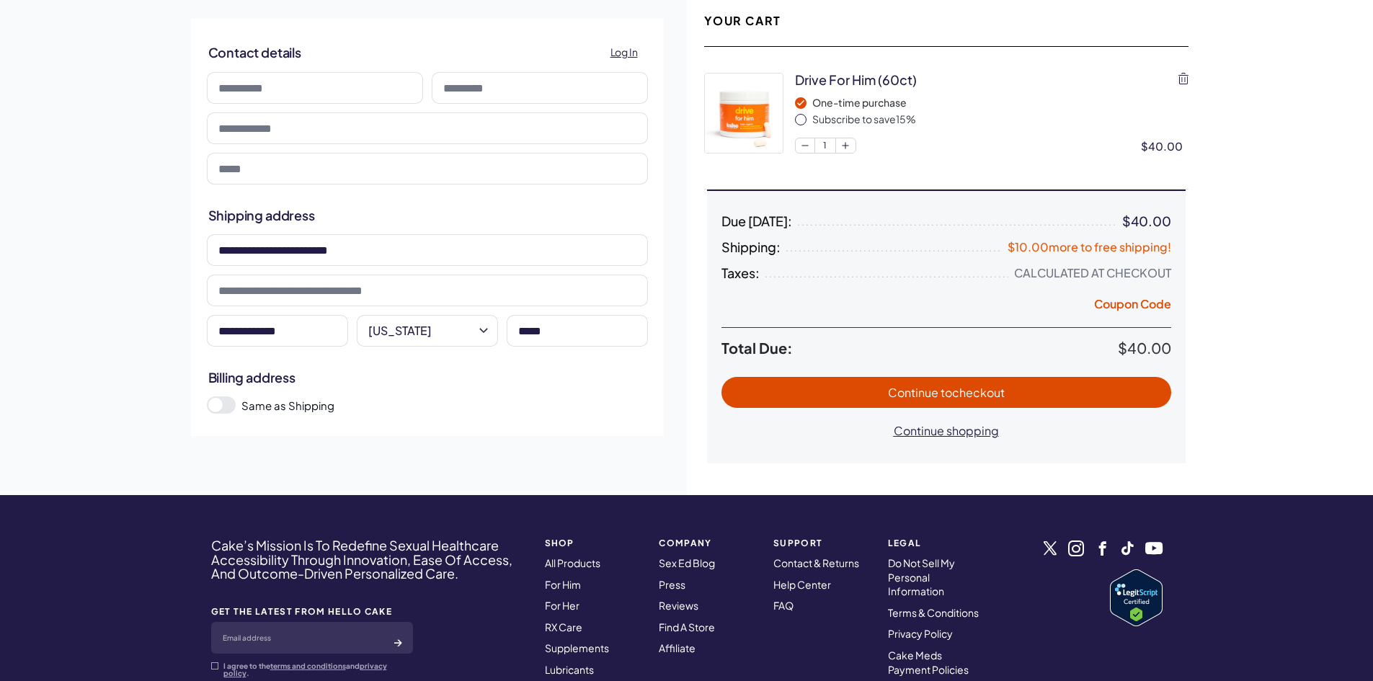
scroll to position [0, 0]
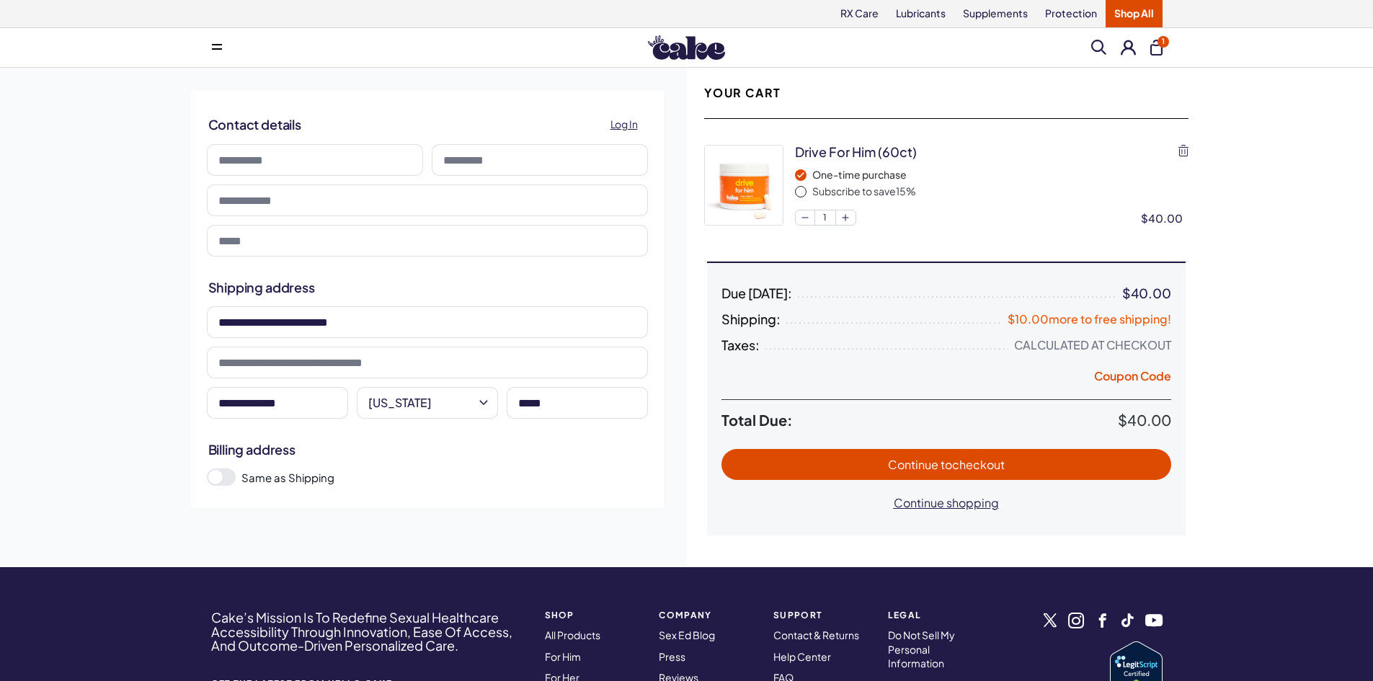
click at [255, 156] on input at bounding box center [315, 160] width 216 height 32
type input "*******"
type input "*****"
type input "**********"
click at [998, 460] on span "to checkout" at bounding box center [972, 464] width 64 height 15
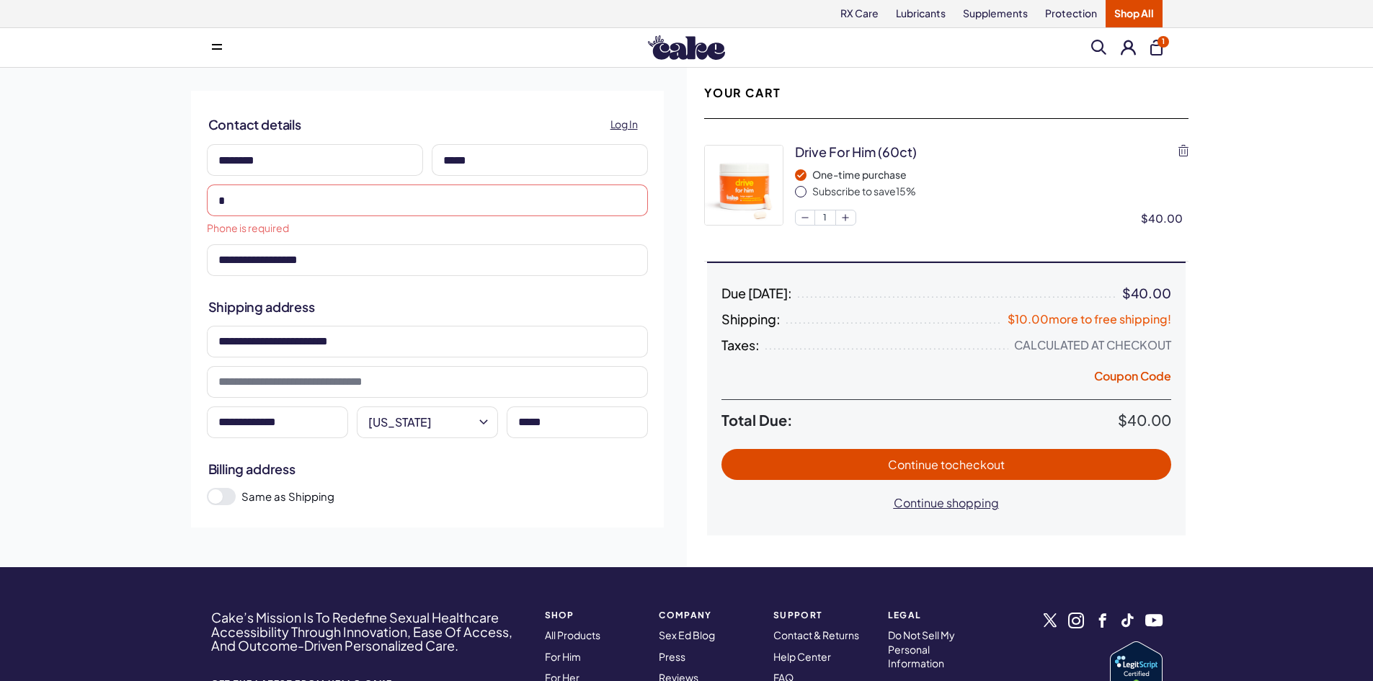
click at [866, 470] on span "Continue to checkout" at bounding box center [946, 464] width 421 height 17
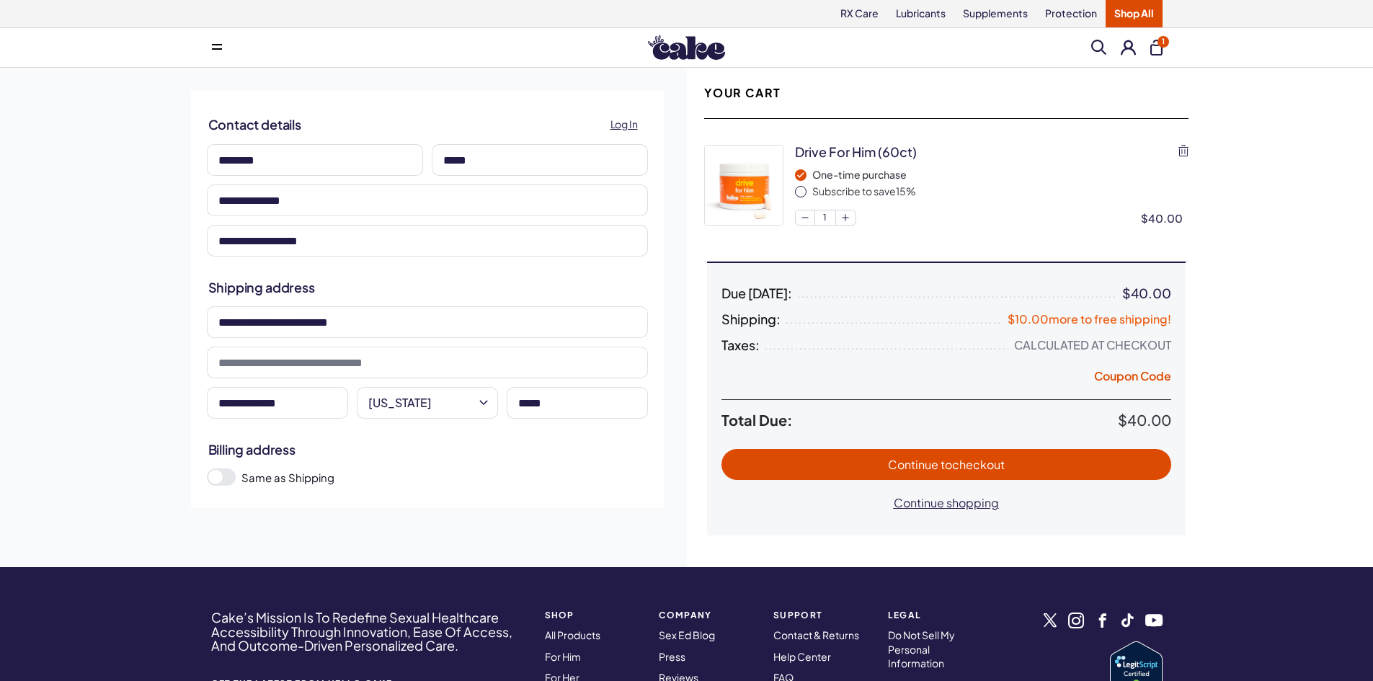
click at [930, 464] on span "Continue to checkout" at bounding box center [946, 464] width 117 height 15
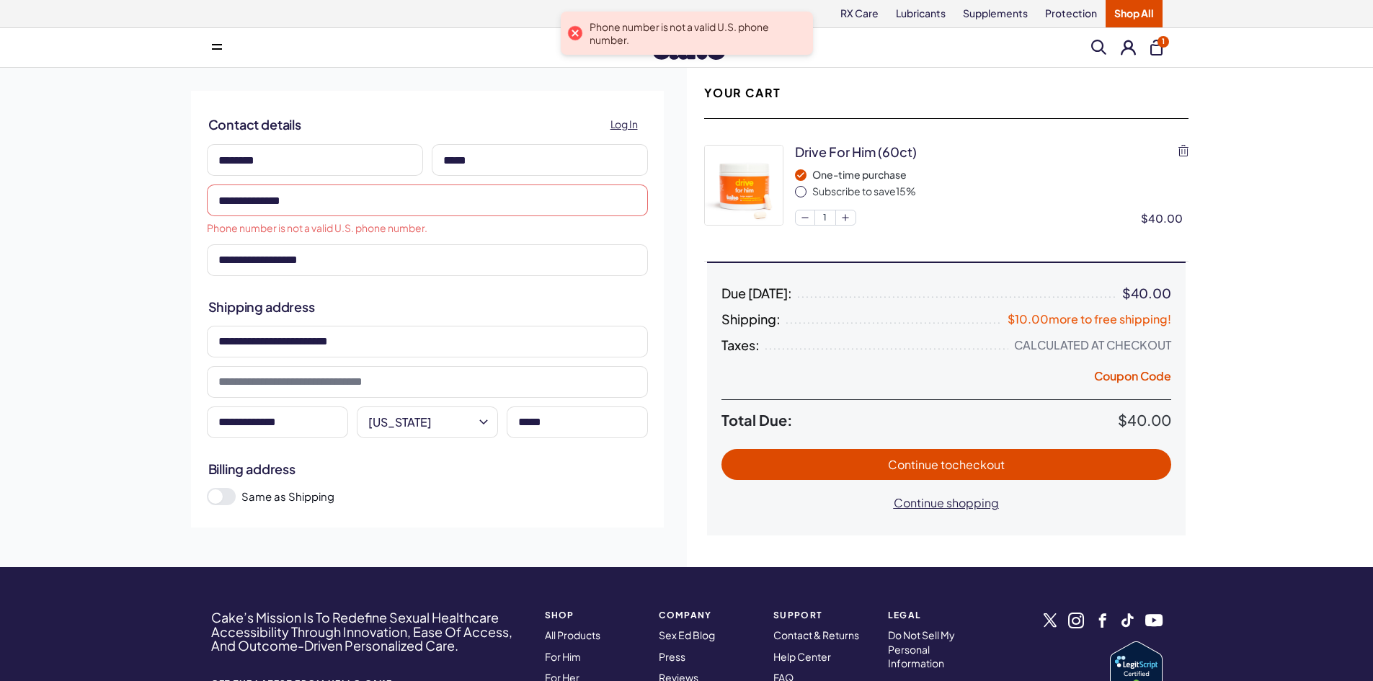
click at [312, 202] on input "**********" at bounding box center [427, 200] width 441 height 32
click at [331, 208] on input "**********" at bounding box center [427, 200] width 441 height 32
click at [323, 200] on input "**********" at bounding box center [427, 200] width 441 height 32
drag, startPoint x: 324, startPoint y: 199, endPoint x: 249, endPoint y: 198, distance: 74.2
click at [249, 198] on input "**********" at bounding box center [427, 200] width 441 height 32
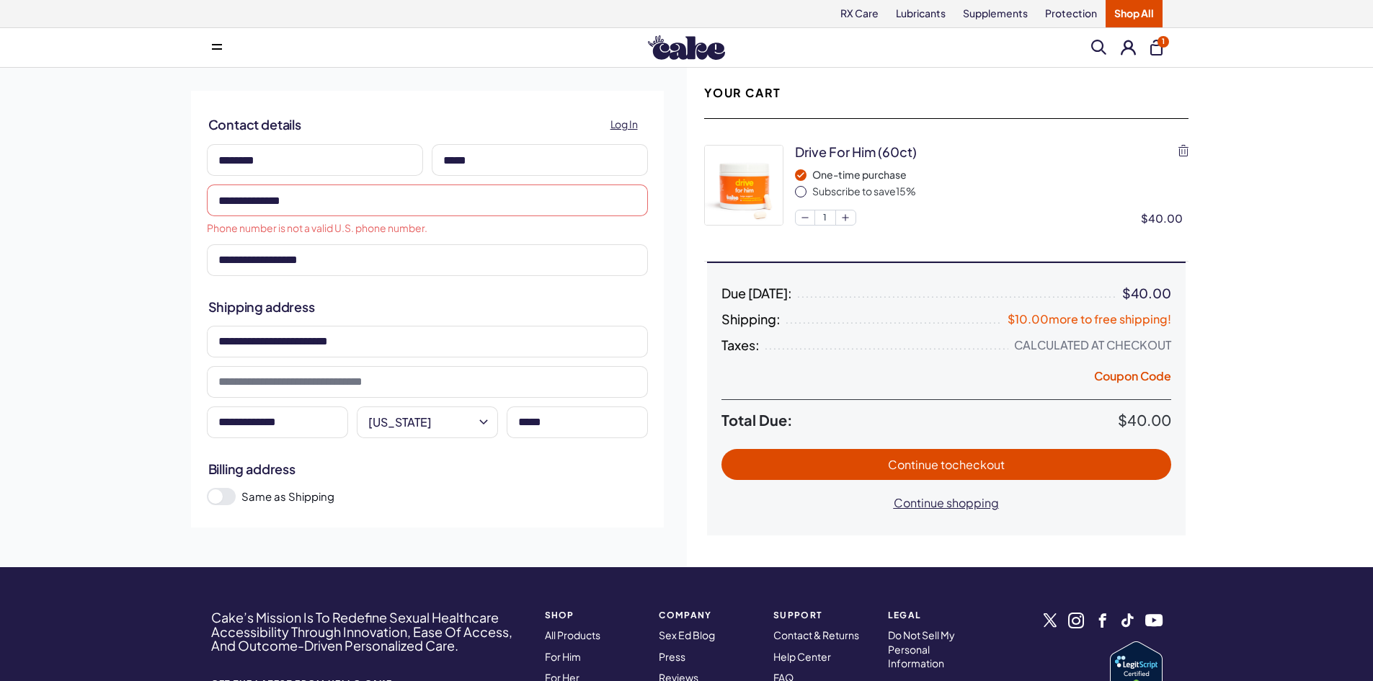
click at [344, 206] on input "**********" at bounding box center [427, 200] width 441 height 32
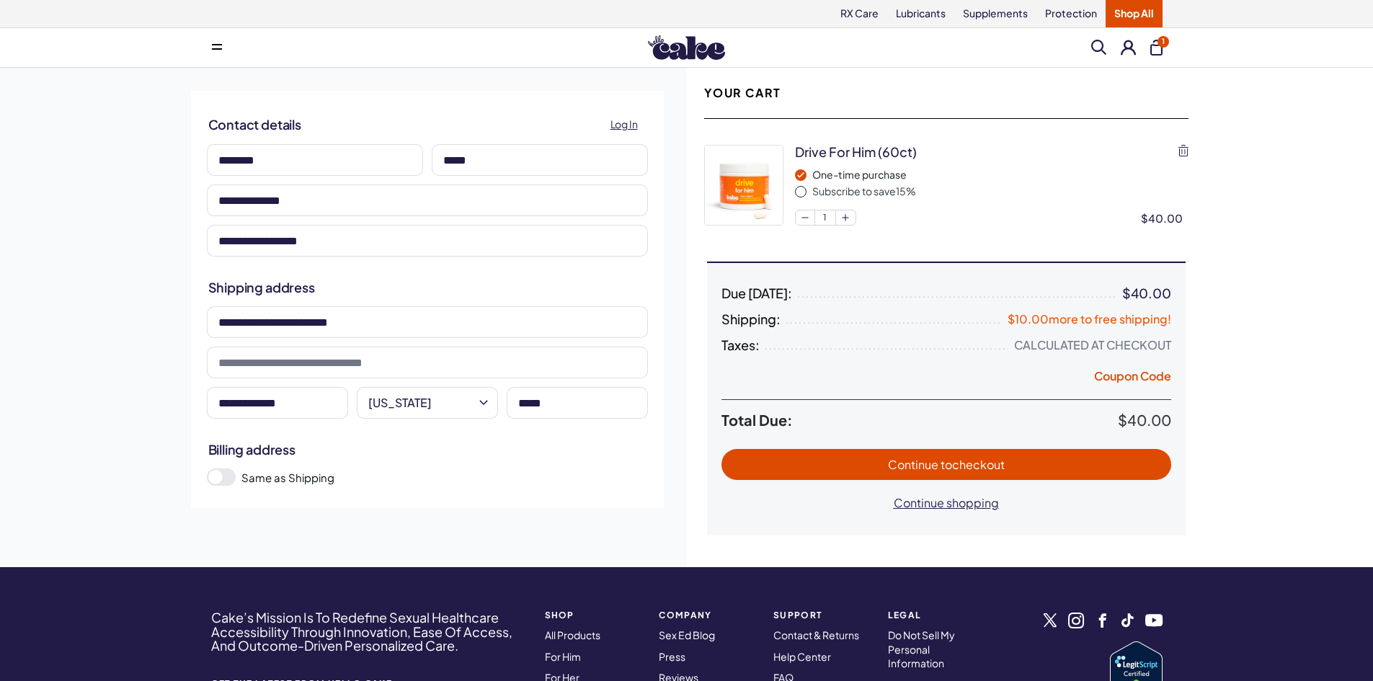
type input "**********"
click at [929, 466] on span "Continue to checkout" at bounding box center [946, 464] width 117 height 15
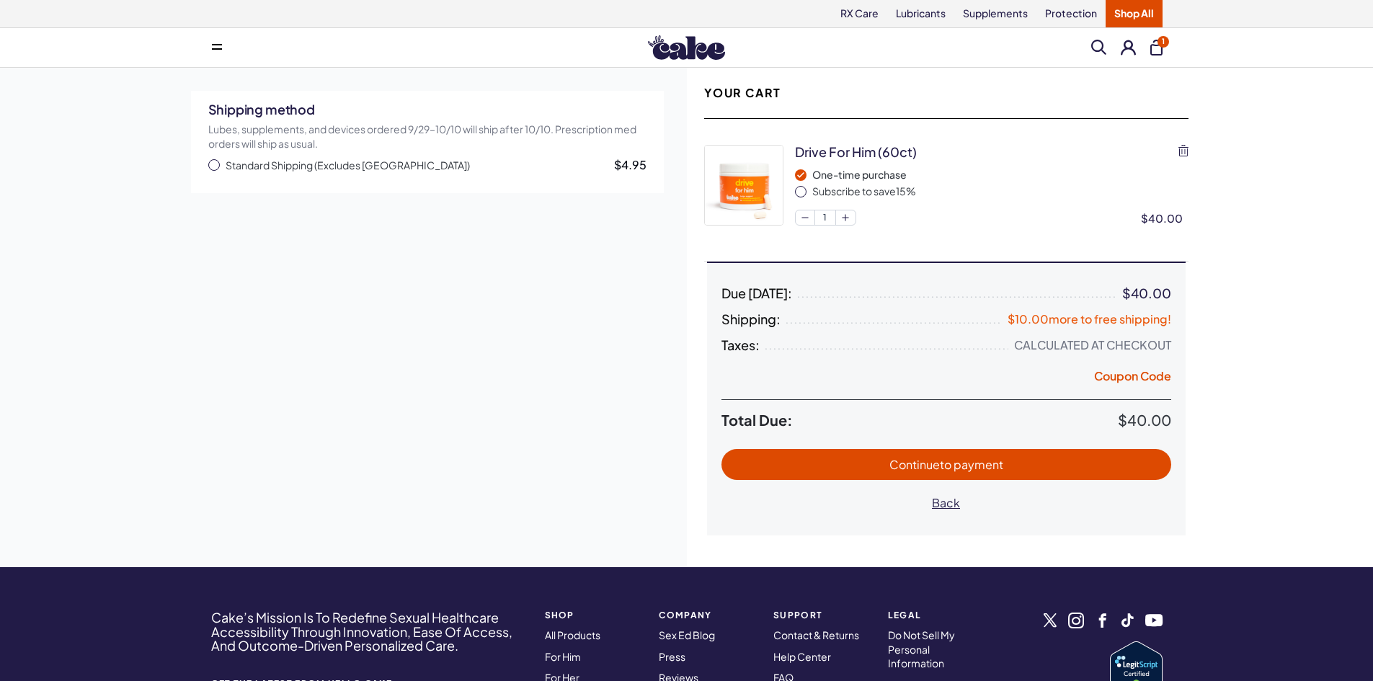
click at [393, 167] on span "Standard Shipping (Excludes Canada)" at bounding box center [348, 166] width 244 height 14
click at [947, 457] on span "to payment" at bounding box center [971, 464] width 63 height 15
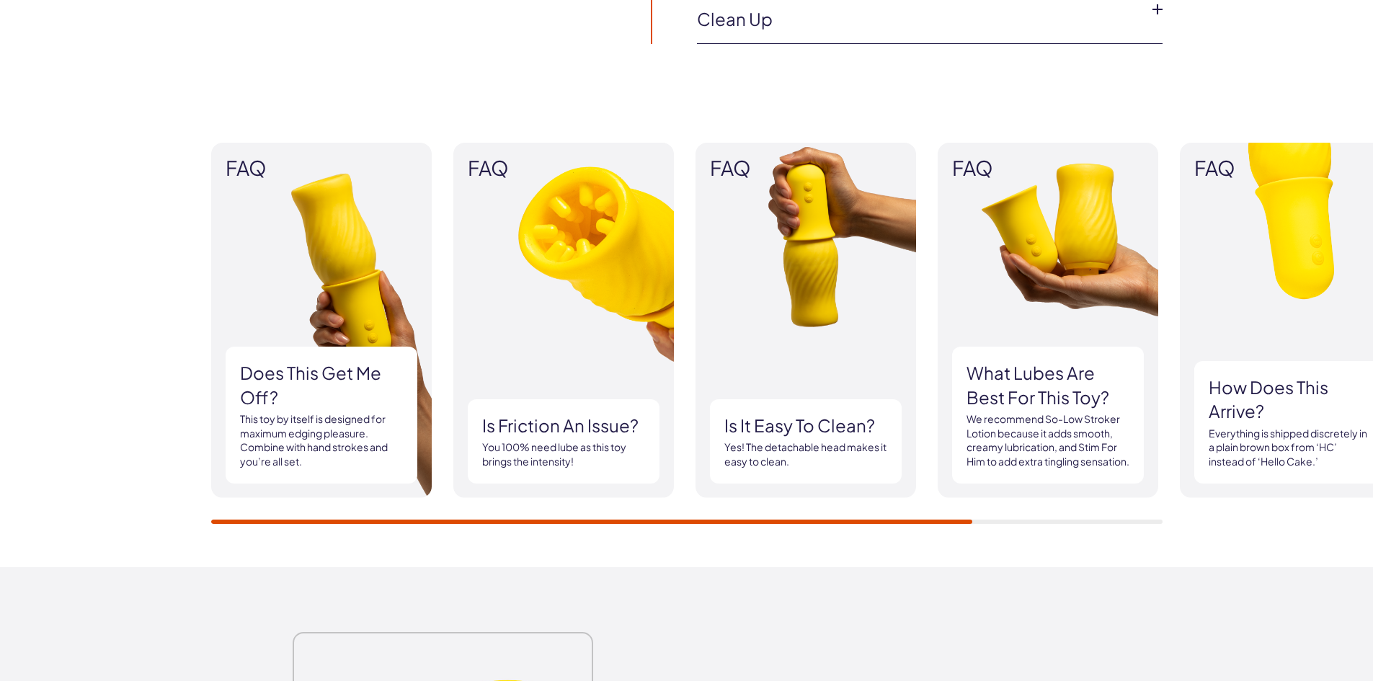
scroll to position [1297, 0]
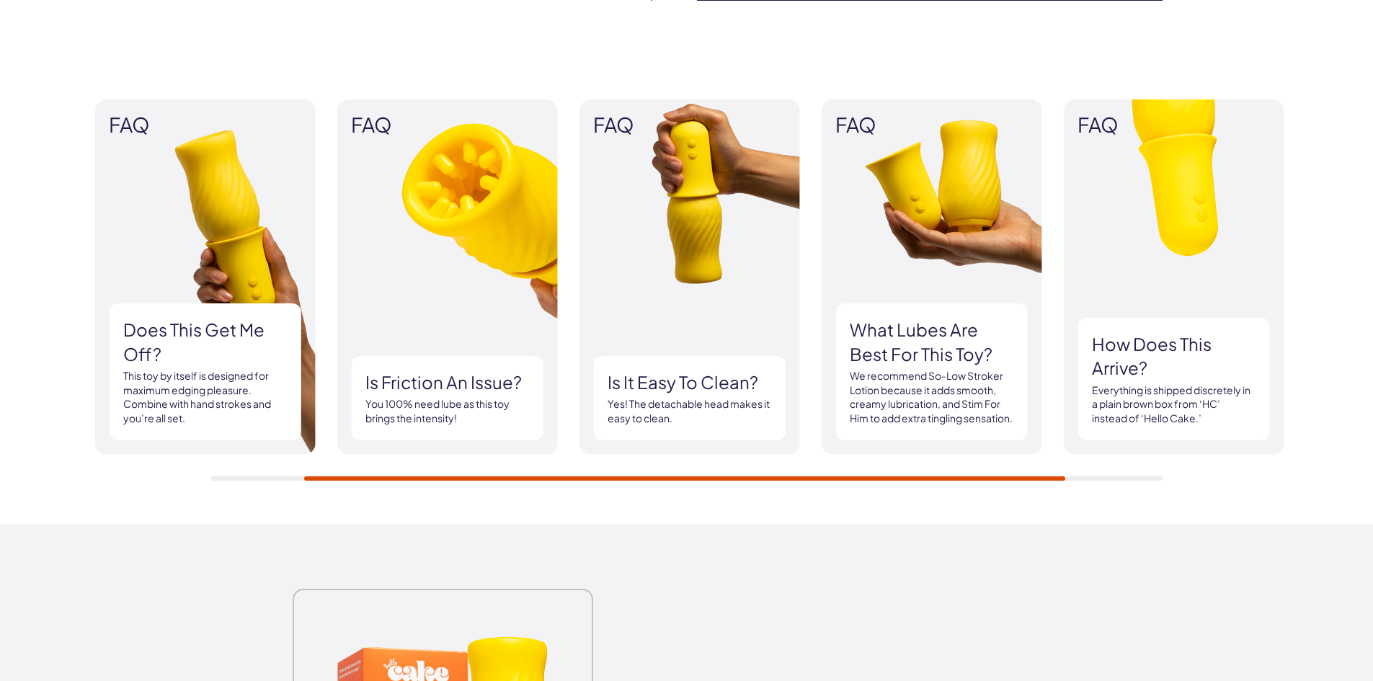
click at [1048, 475] on div "FAQ Does this get me off? This toy by itself is designed for maximum edging ple…" at bounding box center [686, 289] width 951 height 381
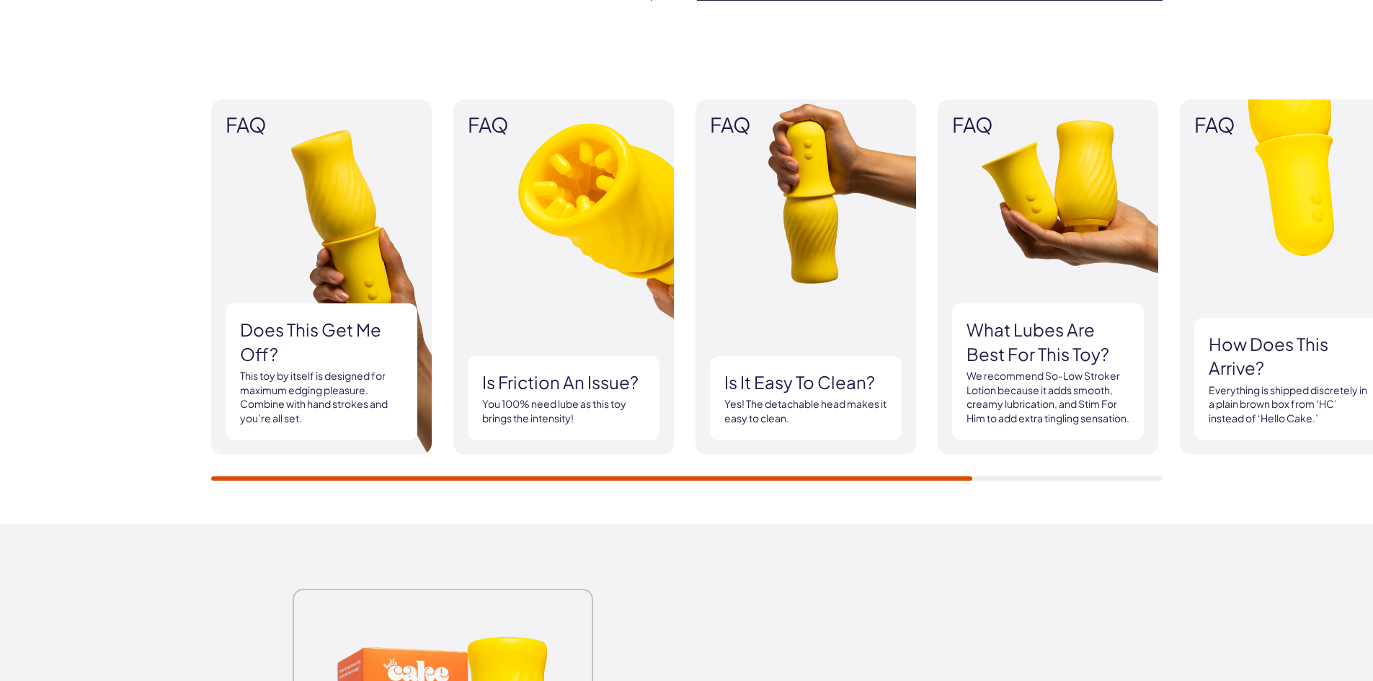
drag, startPoint x: 1084, startPoint y: 473, endPoint x: 1192, endPoint y: 475, distance: 108.1
click at [1192, 475] on div "FAQ Does this get me off? This toy by itself is designed for maximum edging ple…" at bounding box center [687, 289] width 1038 height 381
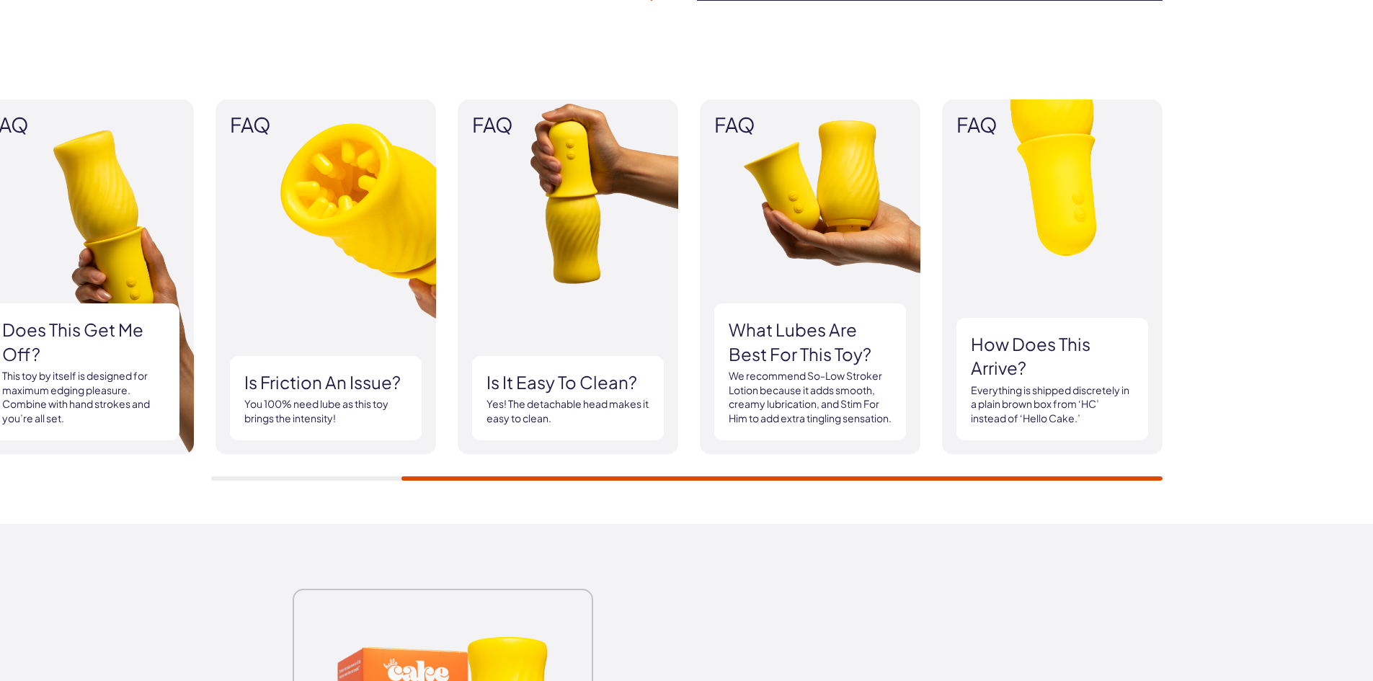
click at [1257, 481] on div "FAQ Does this get me off? This toy by itself is designed for maximum edging ple…" at bounding box center [686, 290] width 1373 height 468
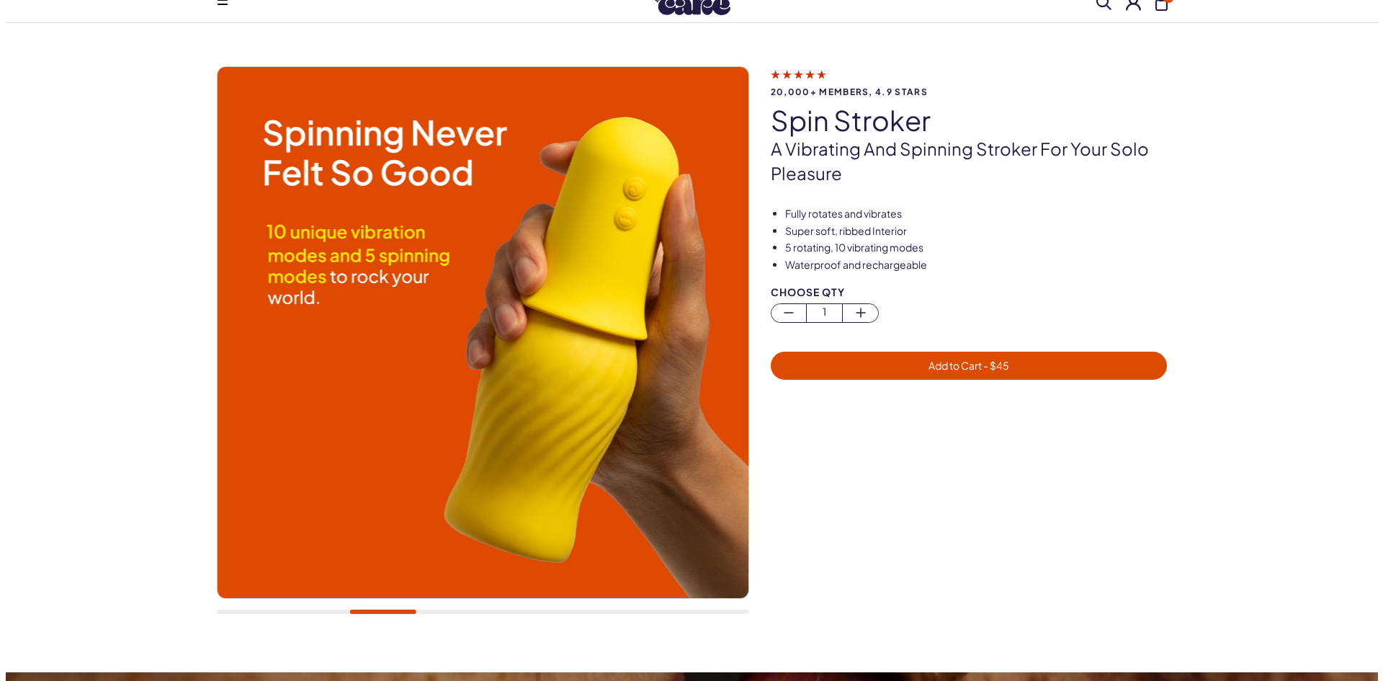
scroll to position [0, 0]
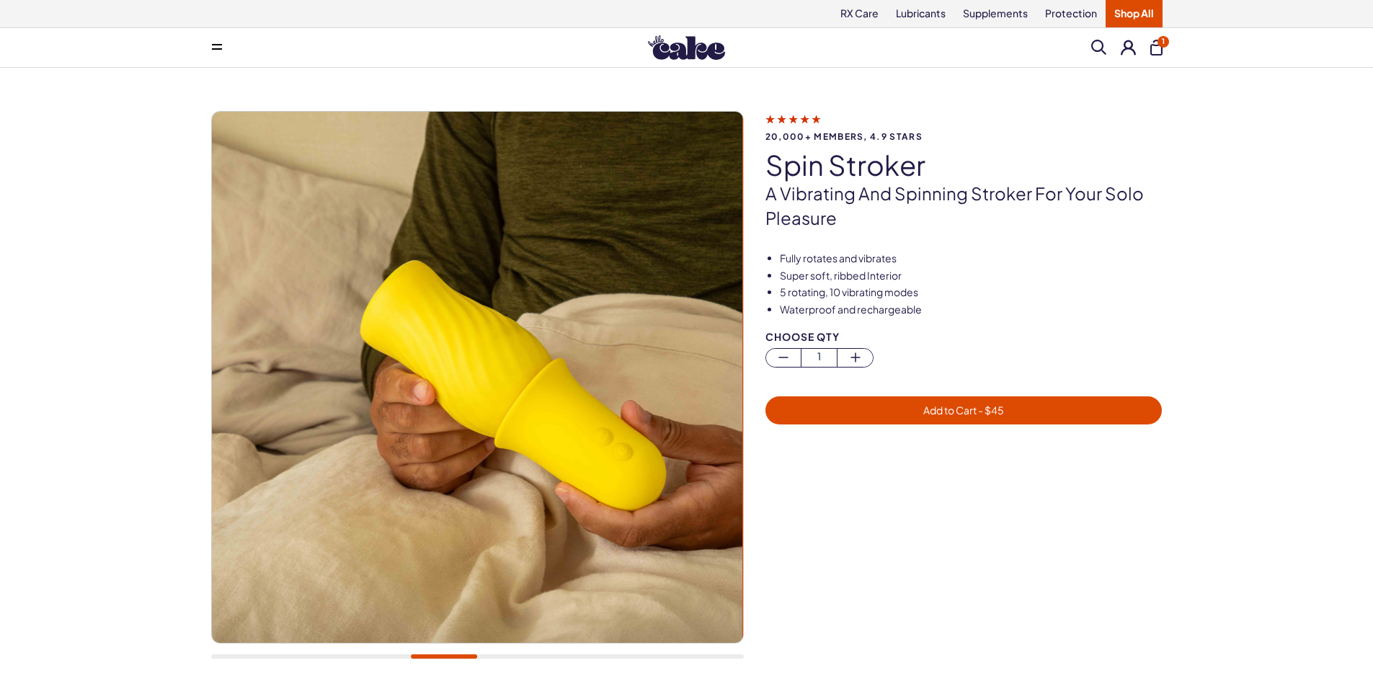
click at [894, 411] on span "Add to Cart - $ 45" at bounding box center [964, 410] width 380 height 17
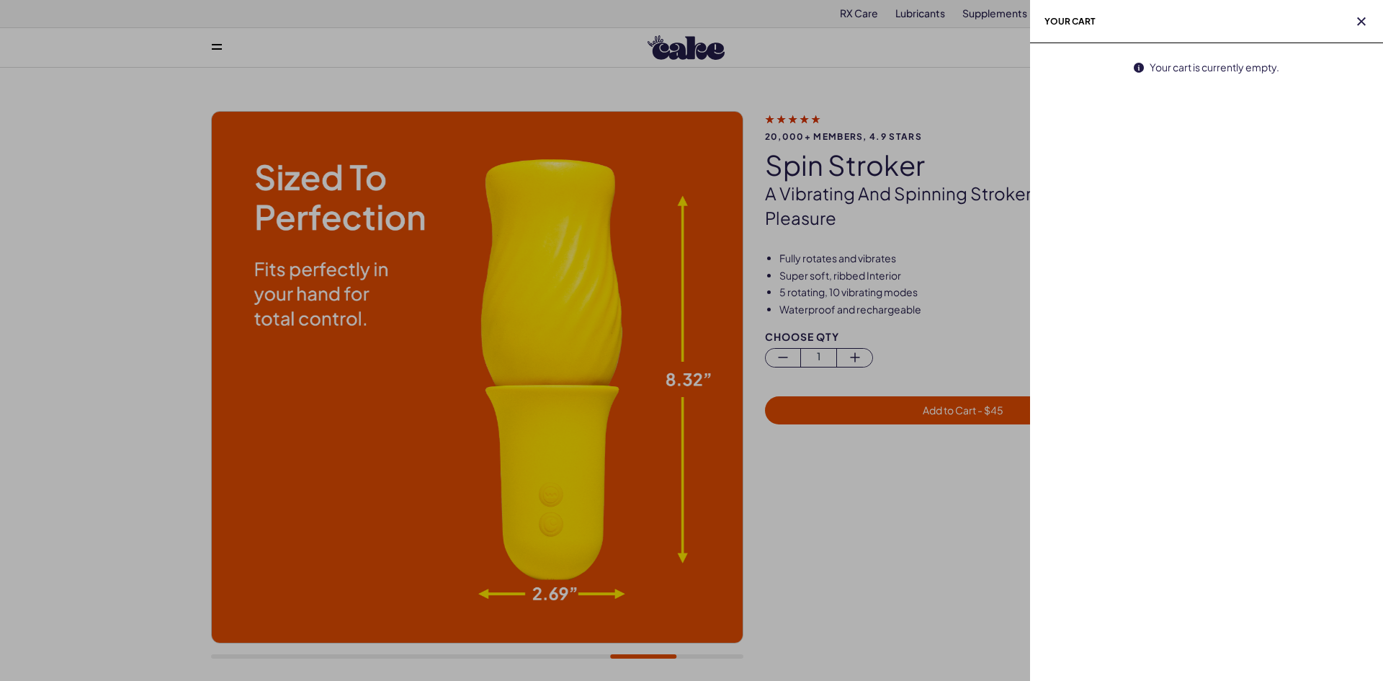
click at [1141, 275] on div "Your cart Your cart is currently empty." at bounding box center [1206, 340] width 353 height 681
click at [1348, 17] on h2 "Your cart" at bounding box center [1206, 21] width 353 height 43
click at [1356, 19] on span "button" at bounding box center [1362, 21] width 14 height 14
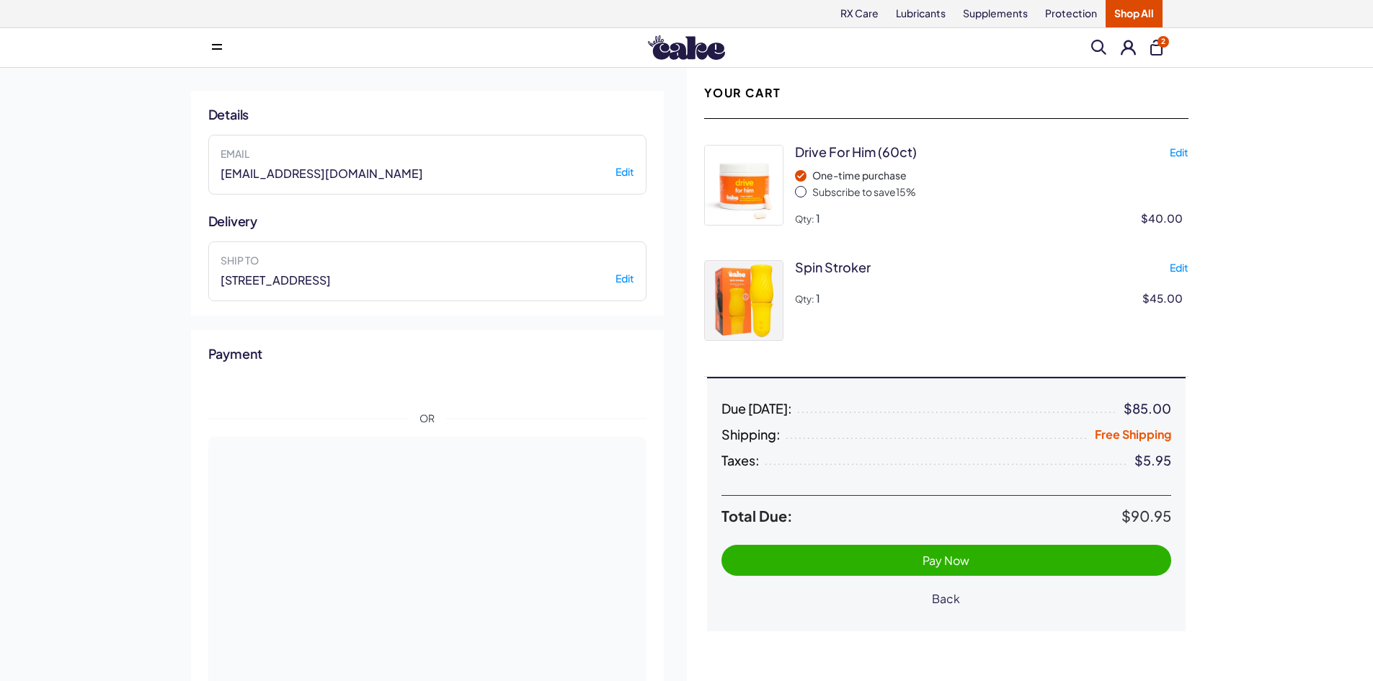
click at [949, 597] on span "Back" at bounding box center [946, 598] width 28 height 15
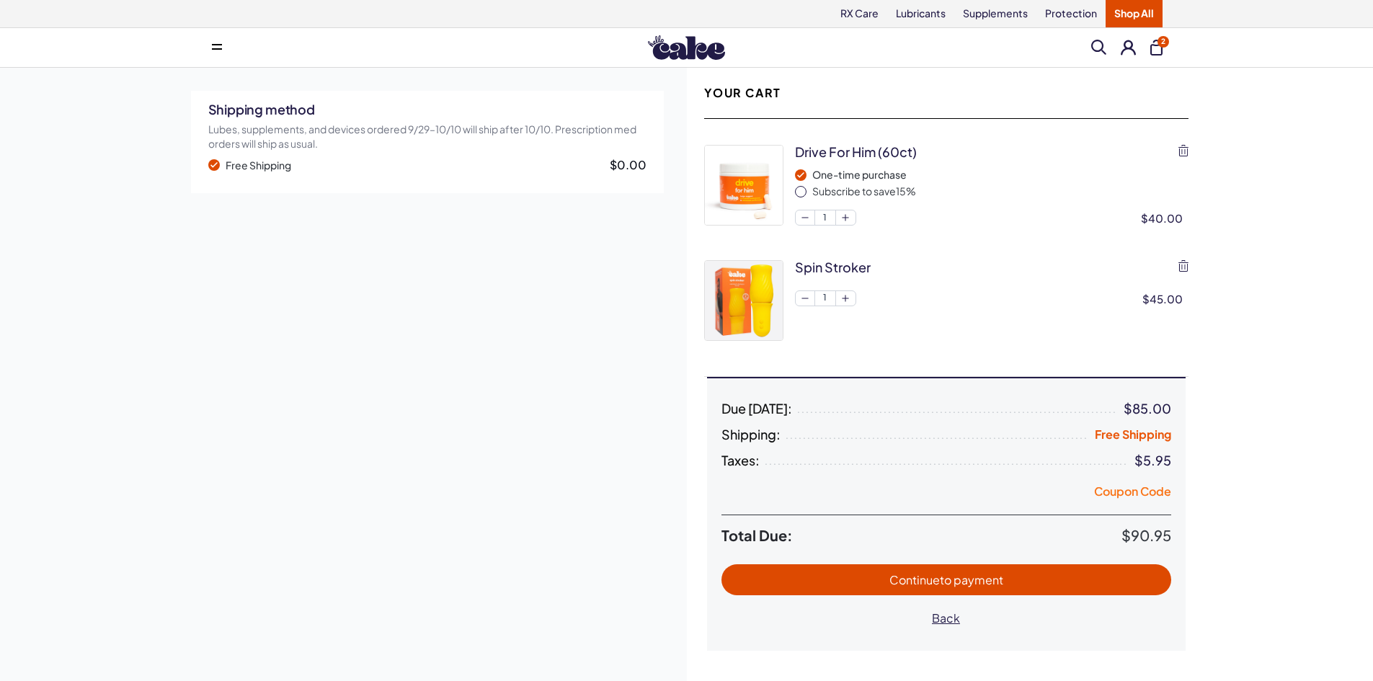
click at [1107, 494] on button "Coupon Code" at bounding box center [1132, 493] width 77 height 20
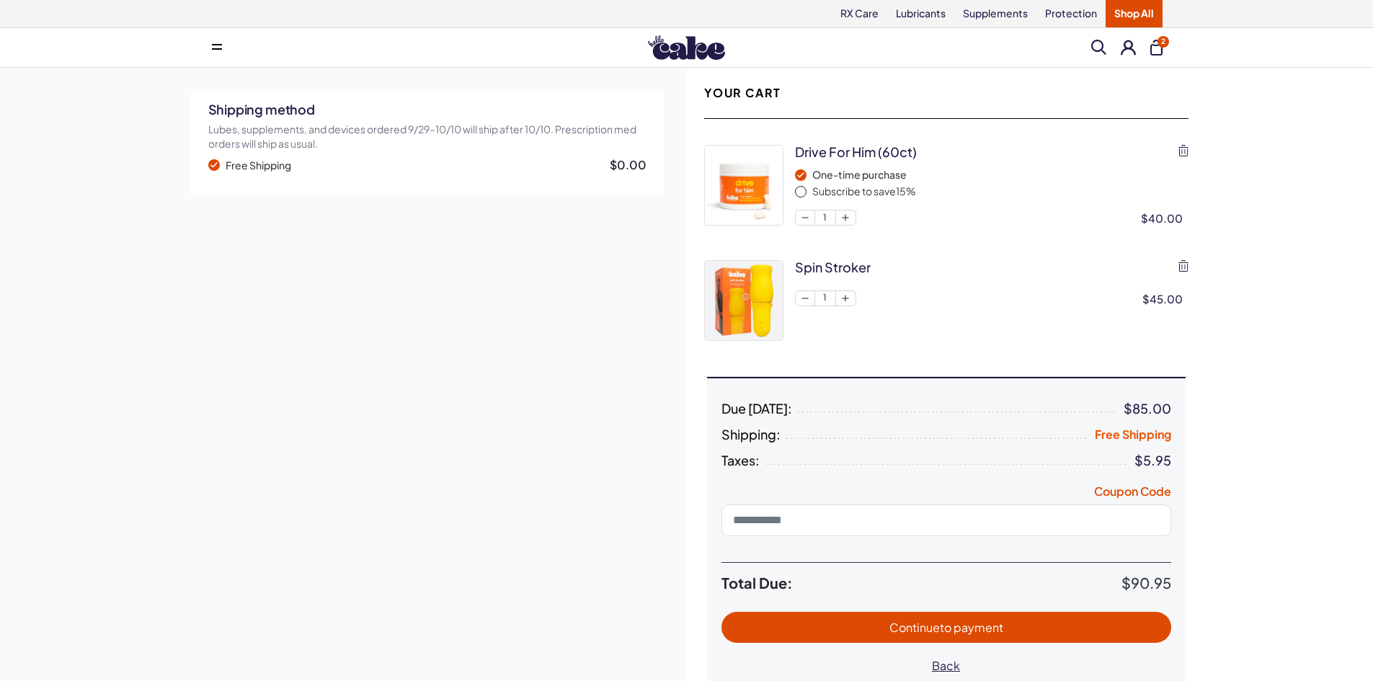
click at [775, 523] on input at bounding box center [946, 520] width 450 height 32
type input "*******"
click at [895, 621] on span "Continue to payment" at bounding box center [946, 627] width 114 height 15
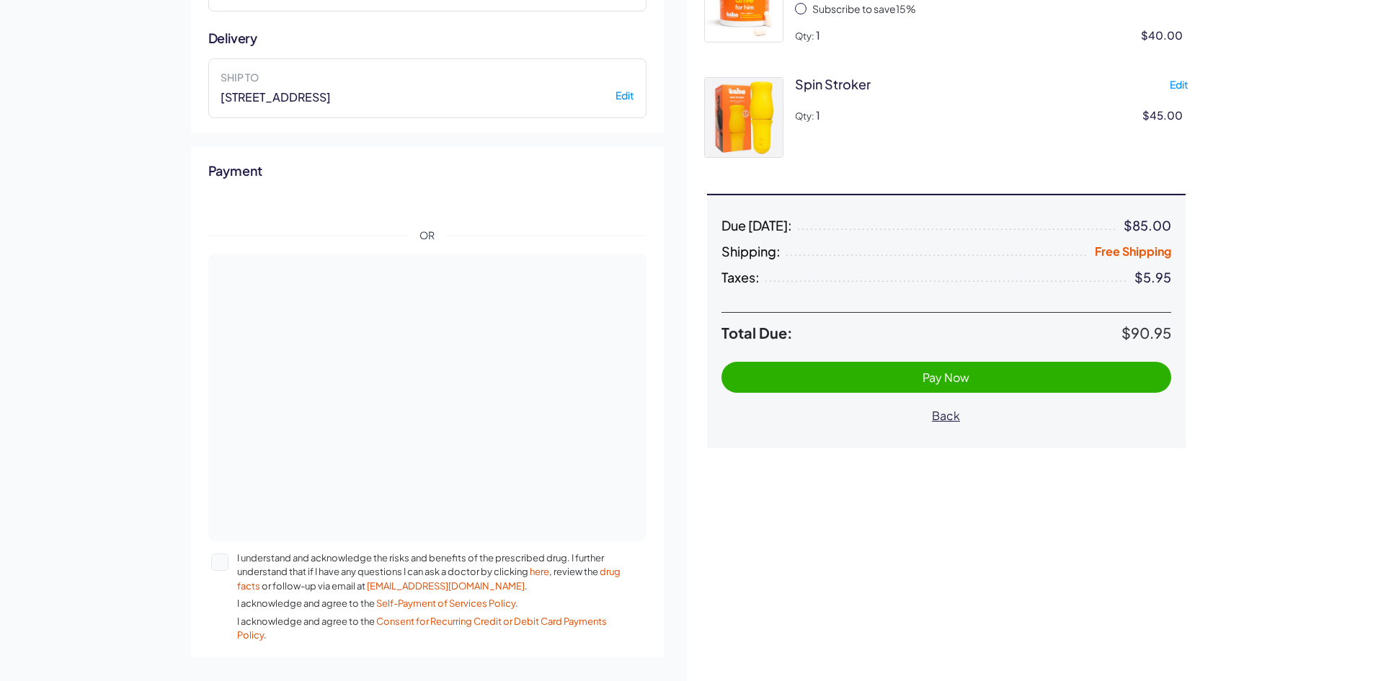
scroll to position [216, 0]
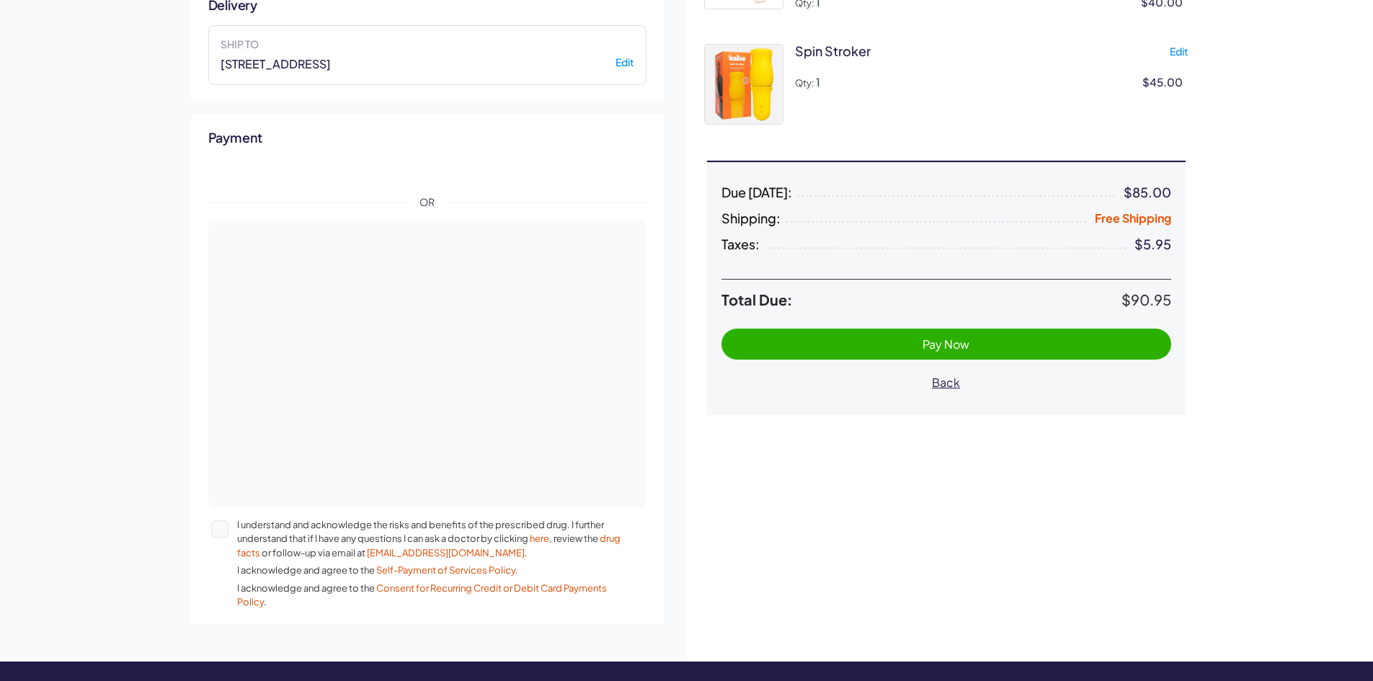
click at [1104, 217] on span "Free Shipping" at bounding box center [1132, 217] width 76 height 15
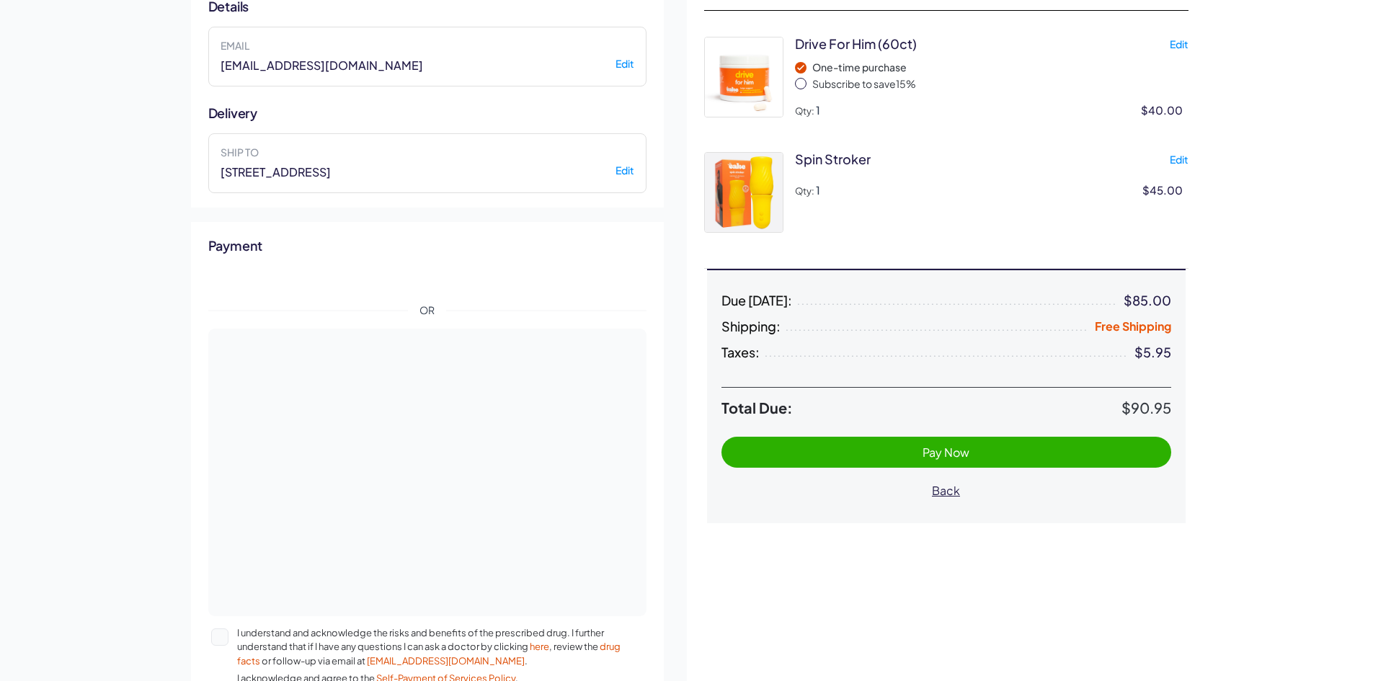
scroll to position [72, 0]
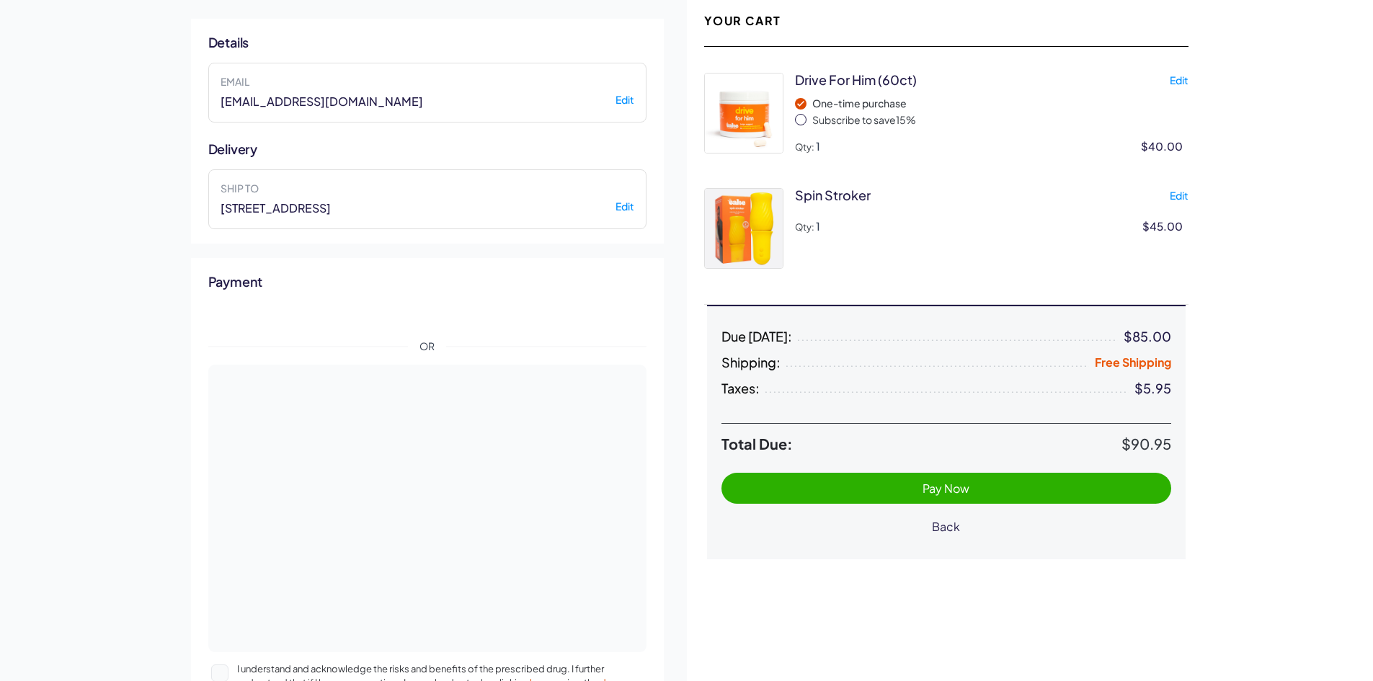
click at [944, 530] on span "Back" at bounding box center [946, 526] width 28 height 15
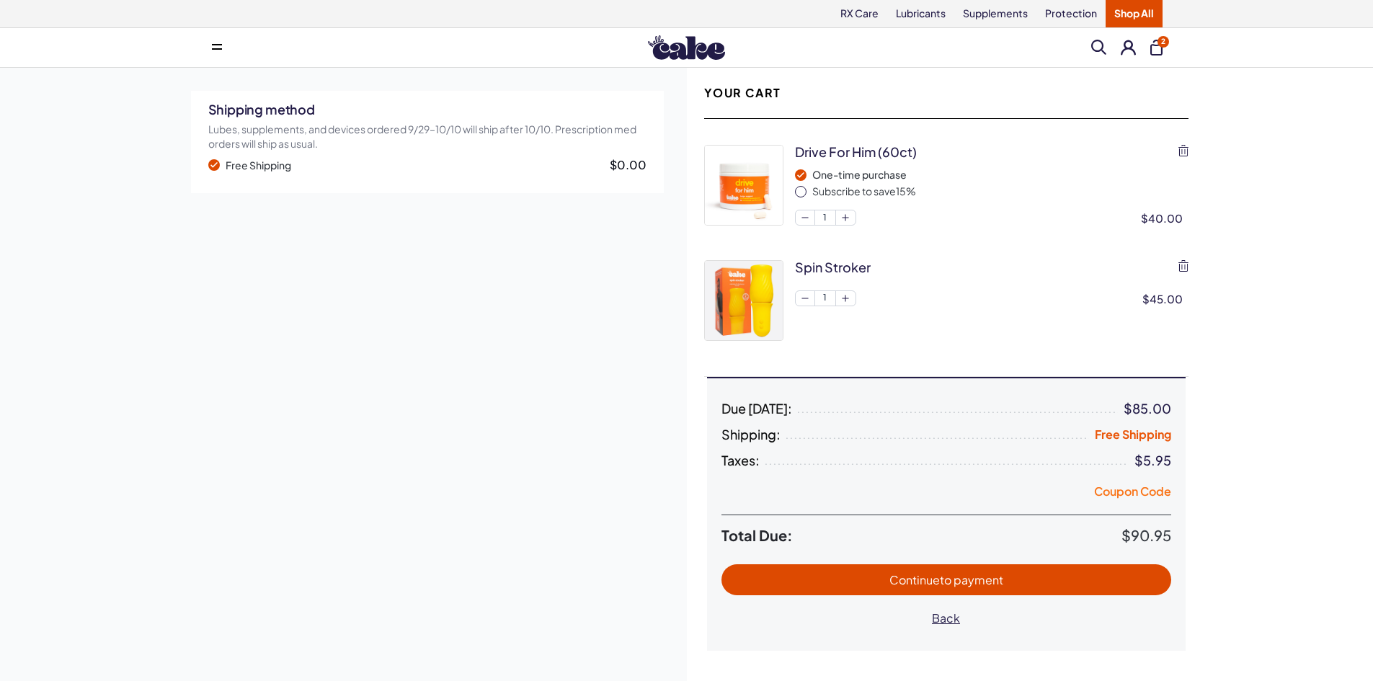
click at [1106, 490] on button "Coupon Code" at bounding box center [1132, 493] width 77 height 20
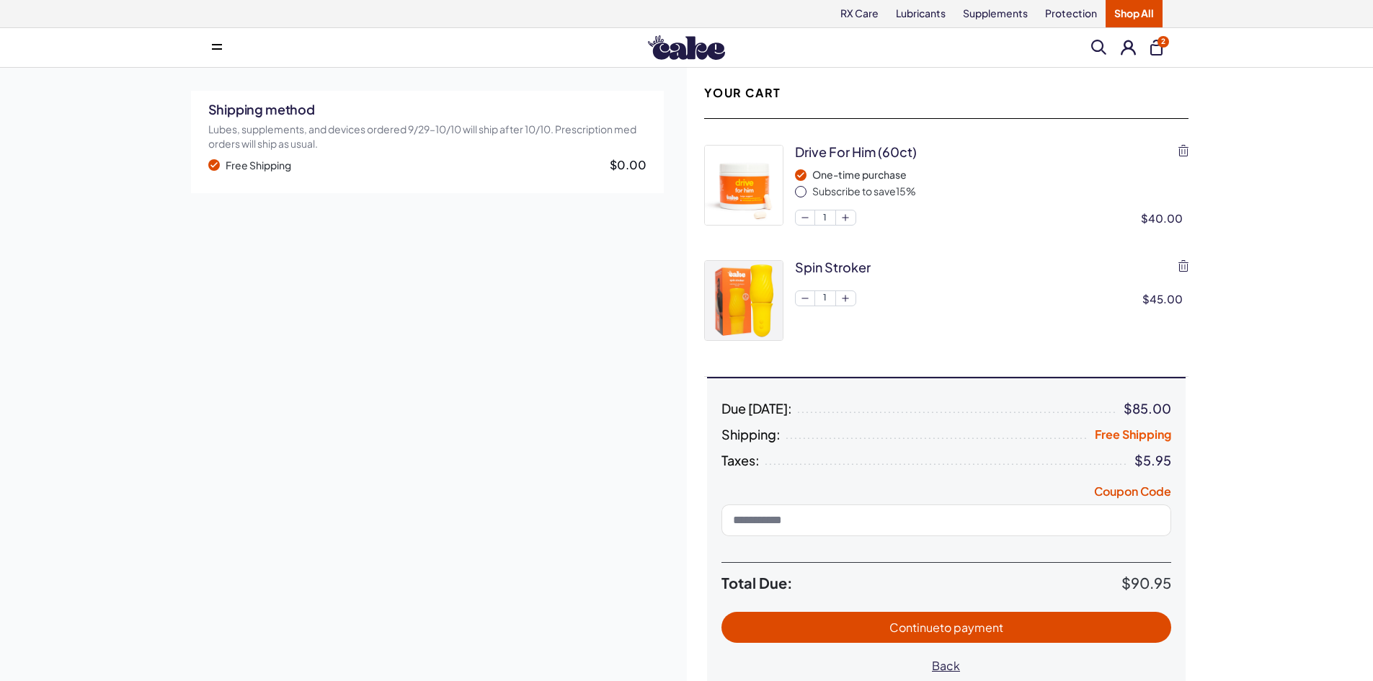
click at [891, 512] on input at bounding box center [946, 520] width 450 height 32
type input "*******"
click at [1150, 515] on span "Apply" at bounding box center [1148, 519] width 24 height 11
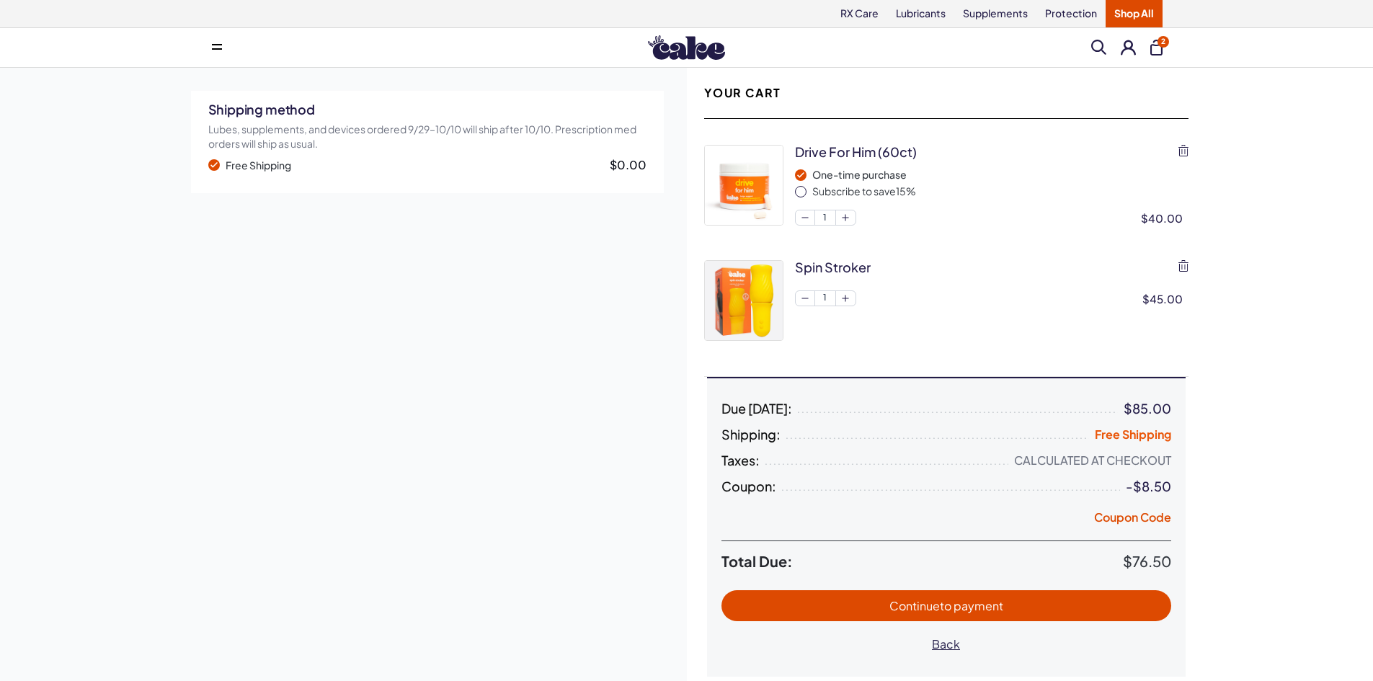
click at [1021, 602] on span "Continue to payment" at bounding box center [946, 605] width 421 height 17
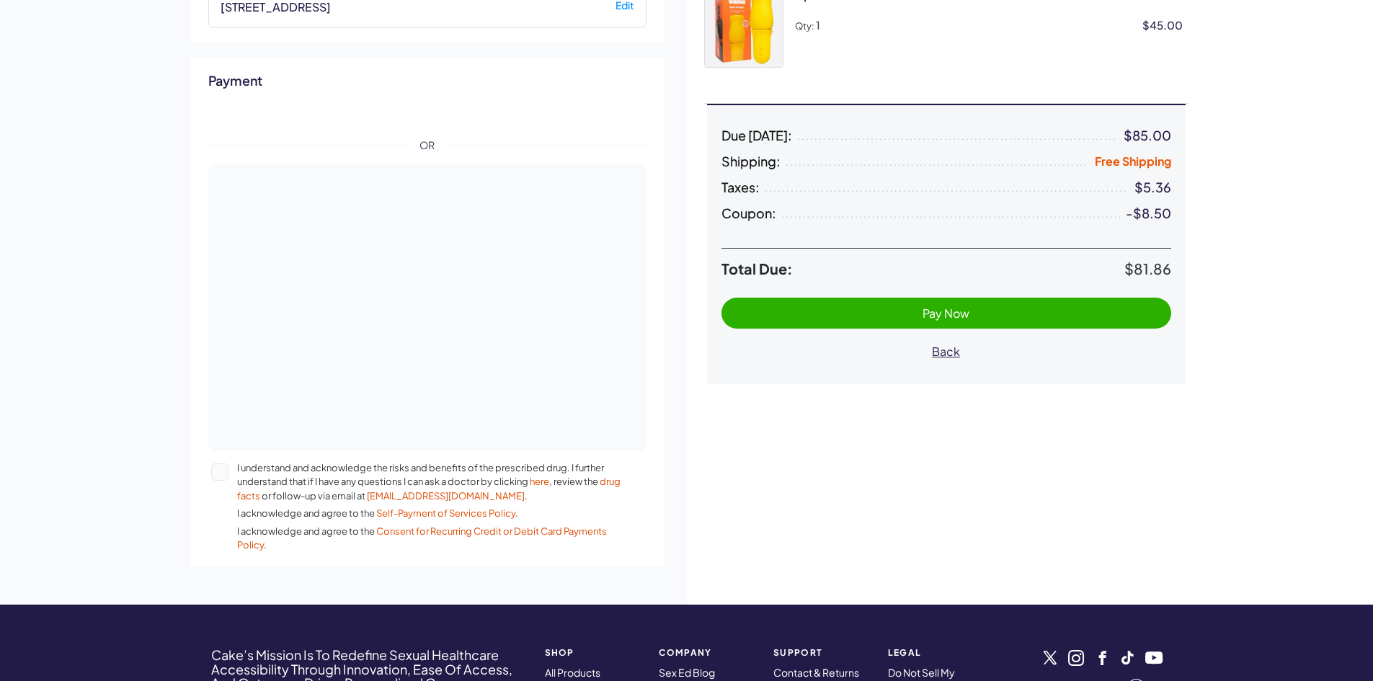
scroll to position [288, 0]
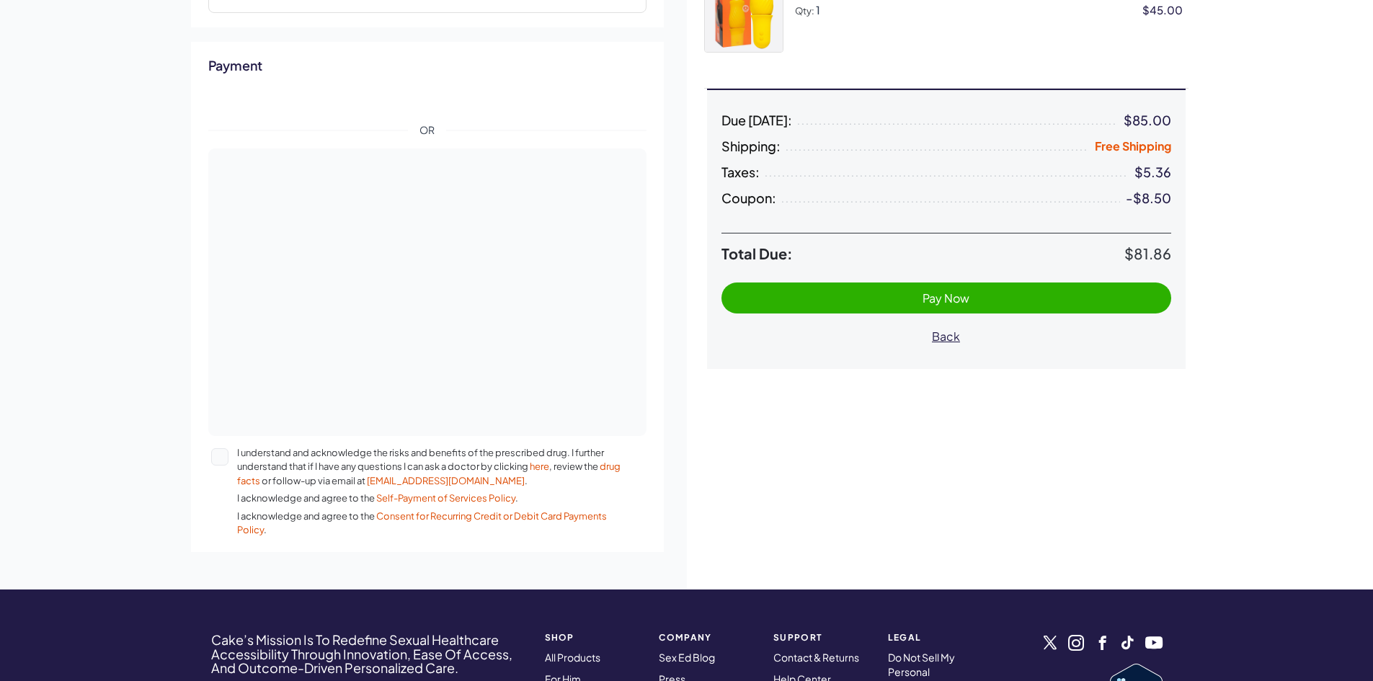
click at [222, 460] on button "I understand and acknowledge the risks and benefits of the prescribed drug. I f…" at bounding box center [219, 456] width 17 height 17
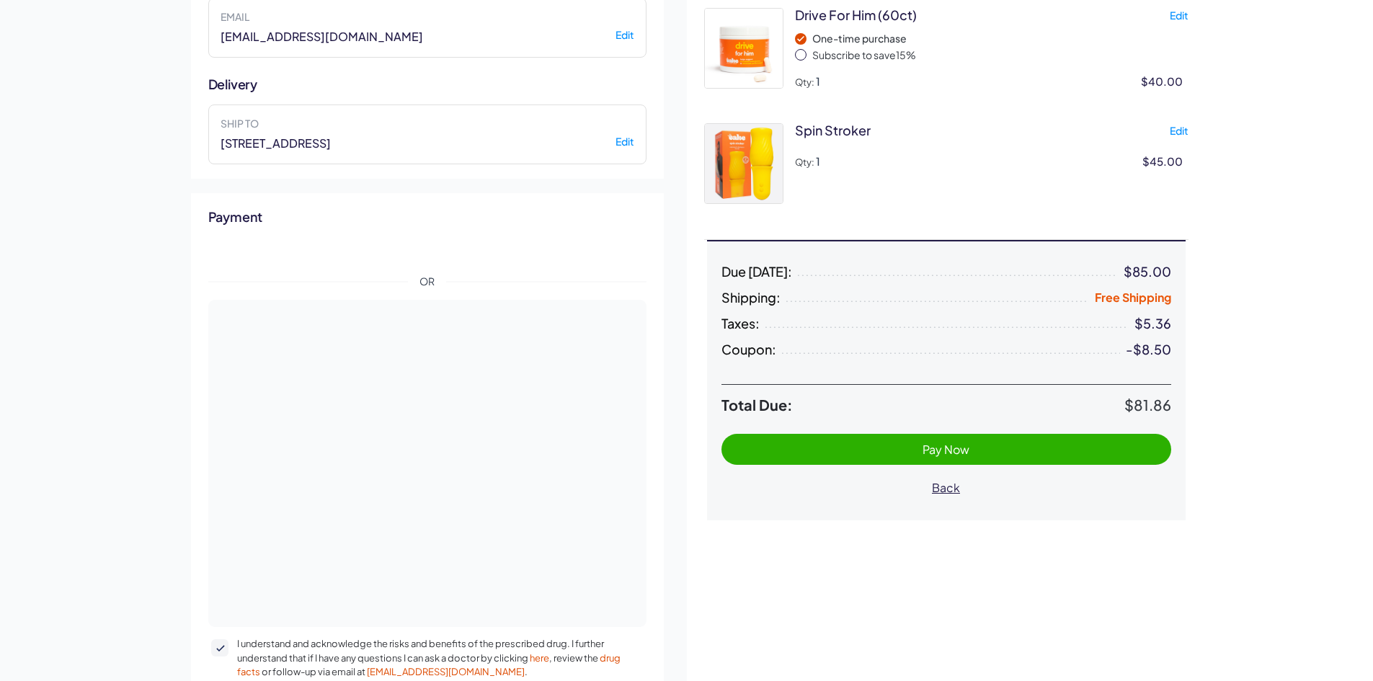
scroll to position [0, 0]
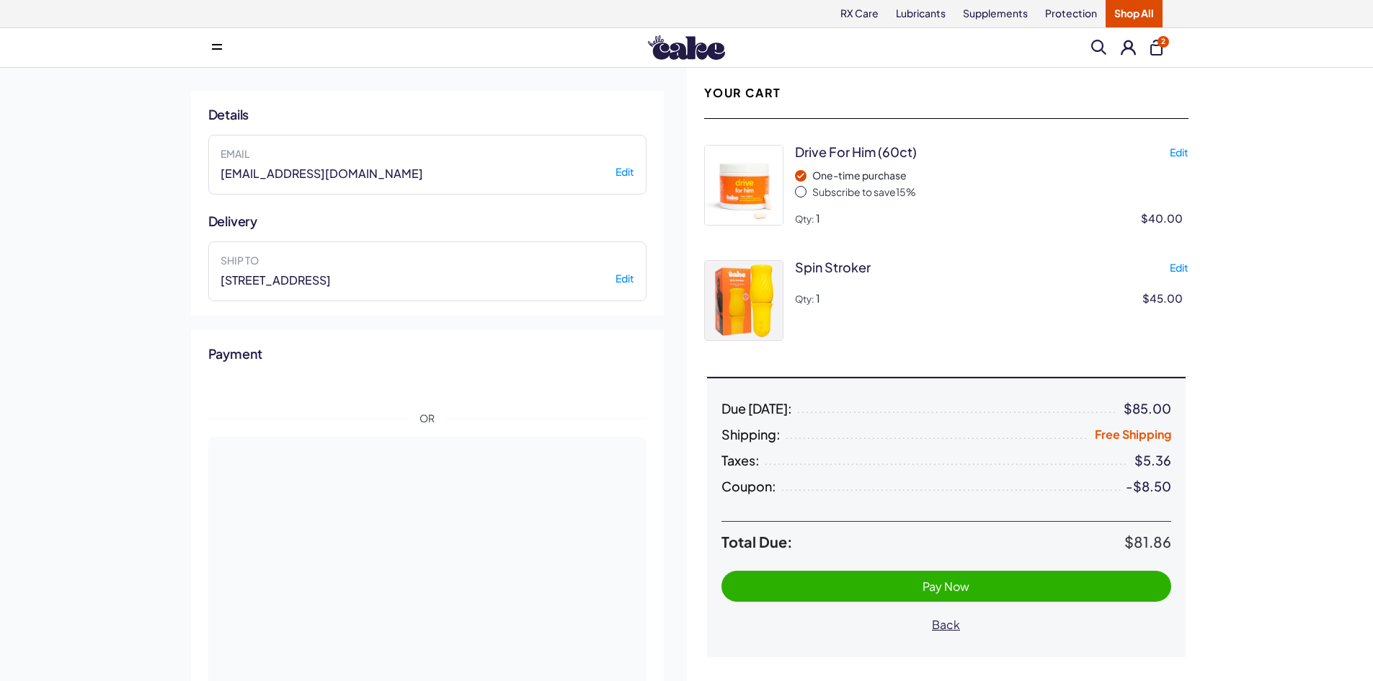
click at [941, 584] on span "Pay Now" at bounding box center [945, 586] width 47 height 15
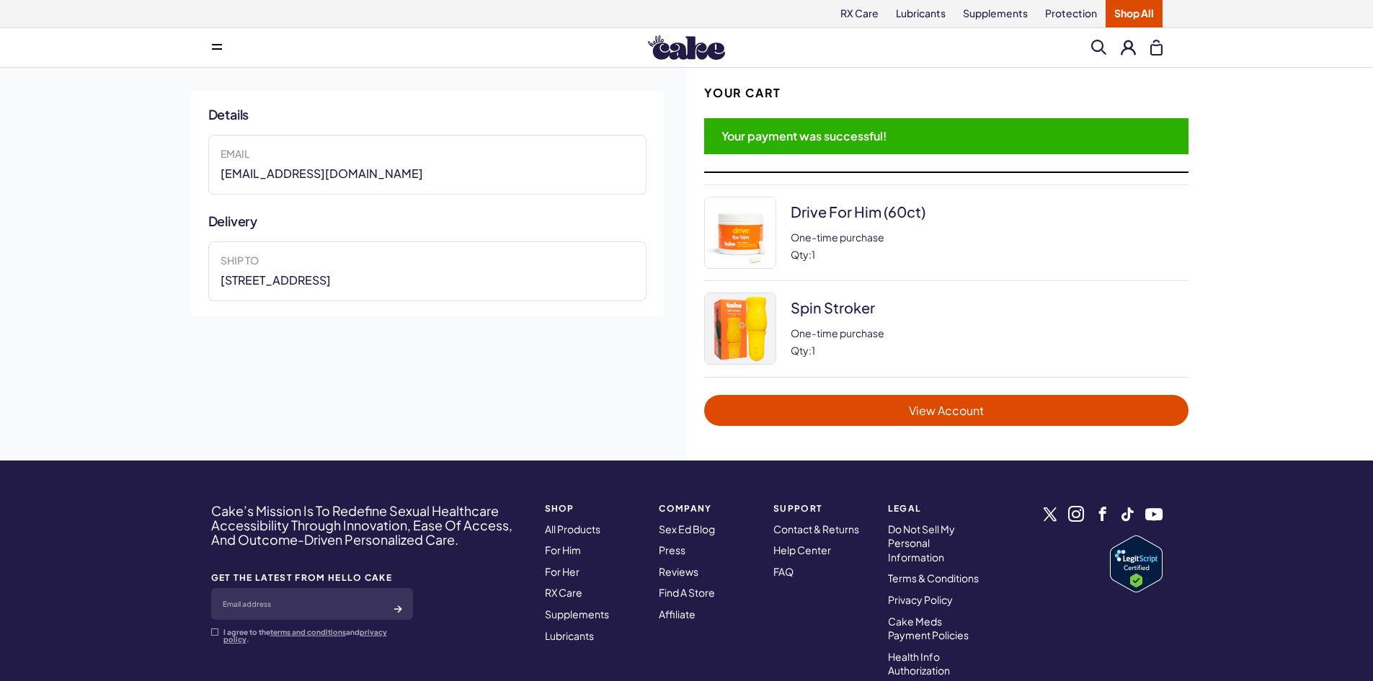
drag, startPoint x: 1053, startPoint y: 409, endPoint x: 1062, endPoint y: 380, distance: 30.1
click at [1053, 409] on span "View Account" at bounding box center [945, 410] width 455 height 17
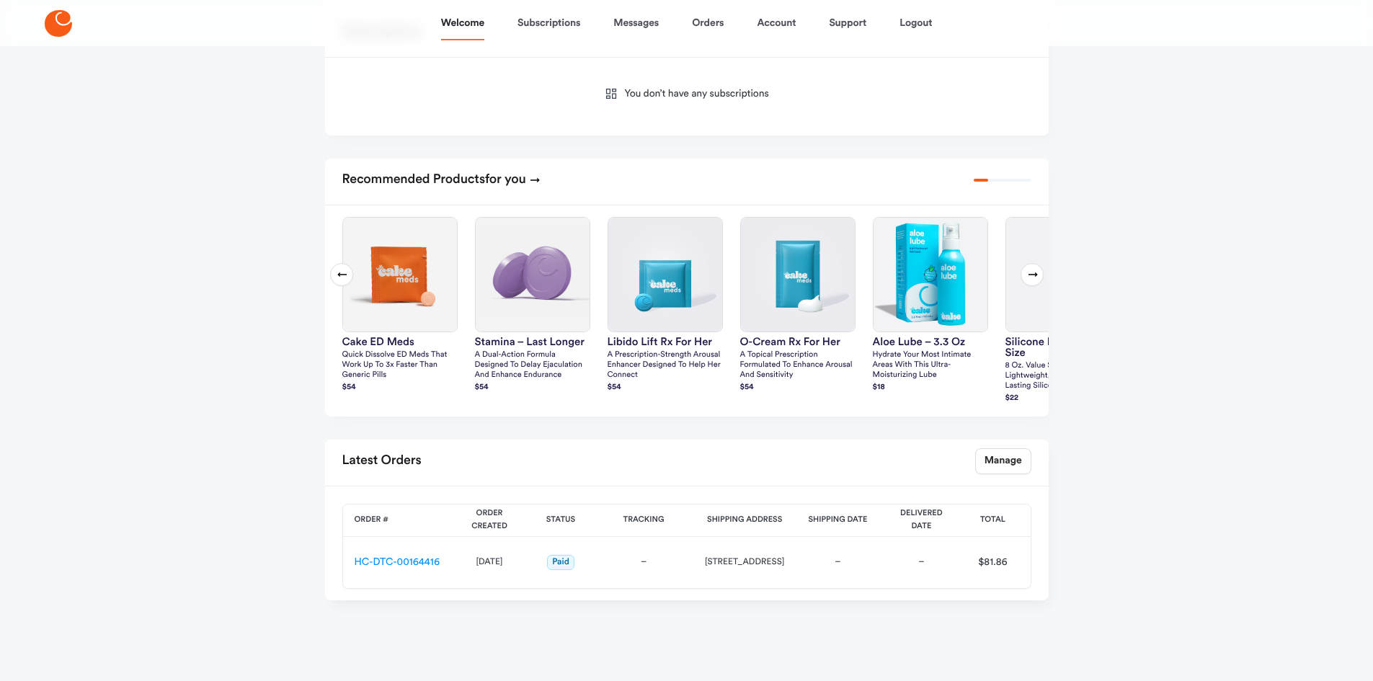
scroll to position [256, 0]
drag, startPoint x: 817, startPoint y: 552, endPoint x: 615, endPoint y: 542, distance: 202.0
click at [615, 542] on tr "HC-DTC-00164416 [DATE] Paid – [STREET_ADDRESS] – – $81.86 View Order Download R…" at bounding box center [709, 562] width 733 height 52
click at [615, 542] on td "–" at bounding box center [643, 562] width 99 height 52
click at [599, 572] on td "–" at bounding box center [643, 562] width 99 height 52
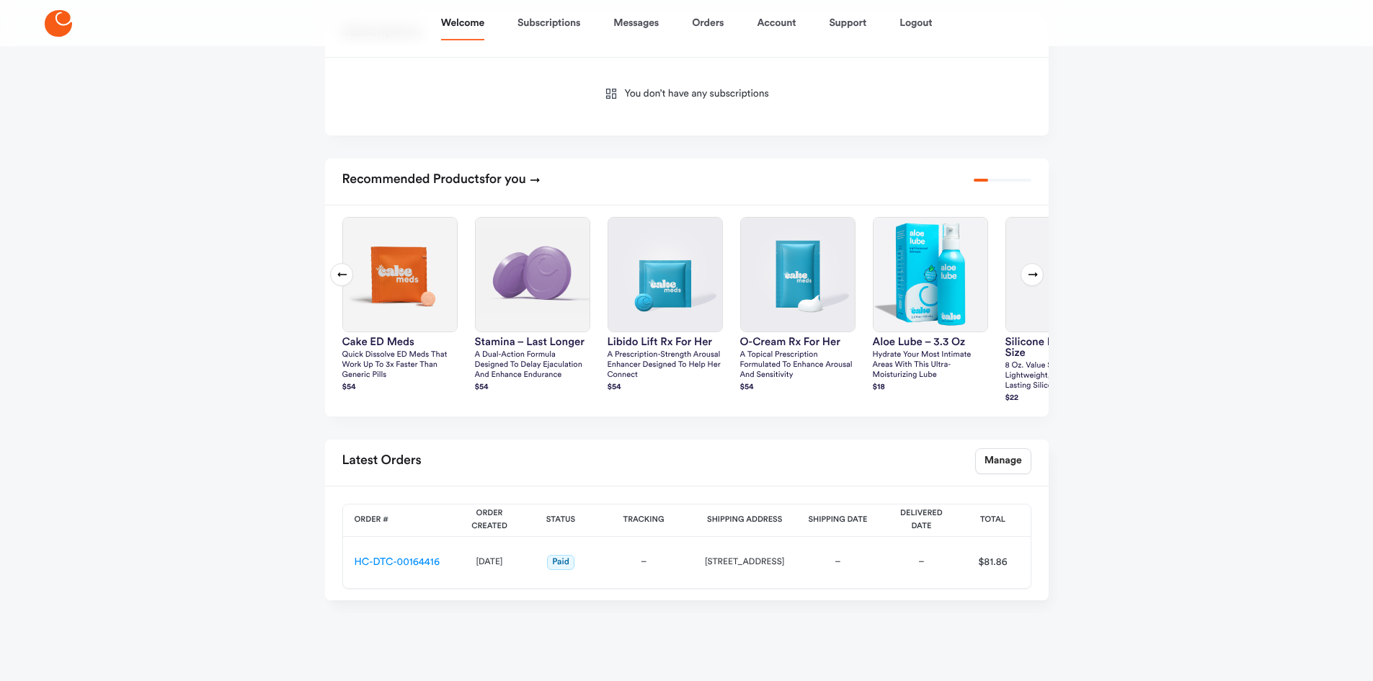
click at [718, 565] on div "[STREET_ADDRESS]" at bounding box center [744, 562] width 79 height 14
